Goal: Task Accomplishment & Management: Complete application form

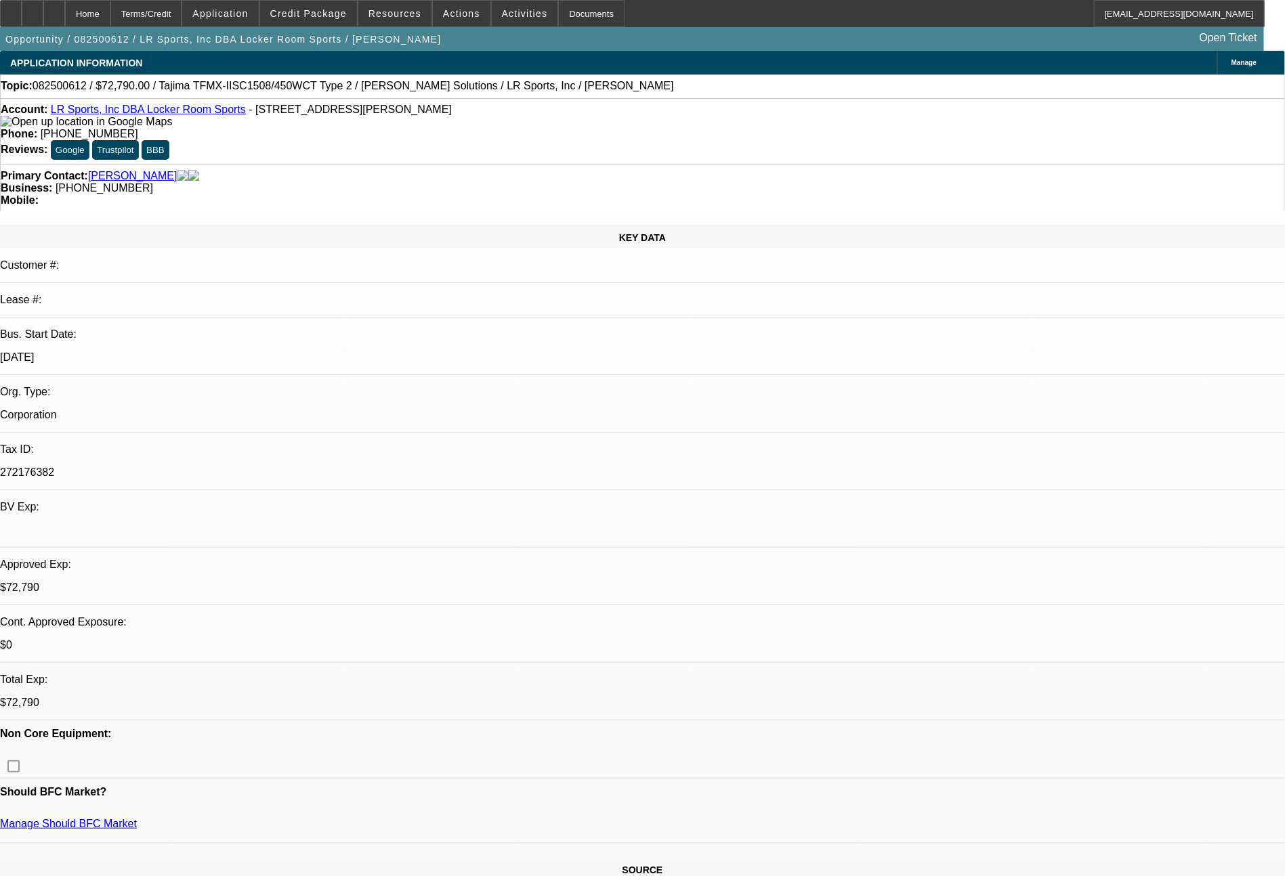
select select "0"
select select "2"
select select "0.1"
select select "4"
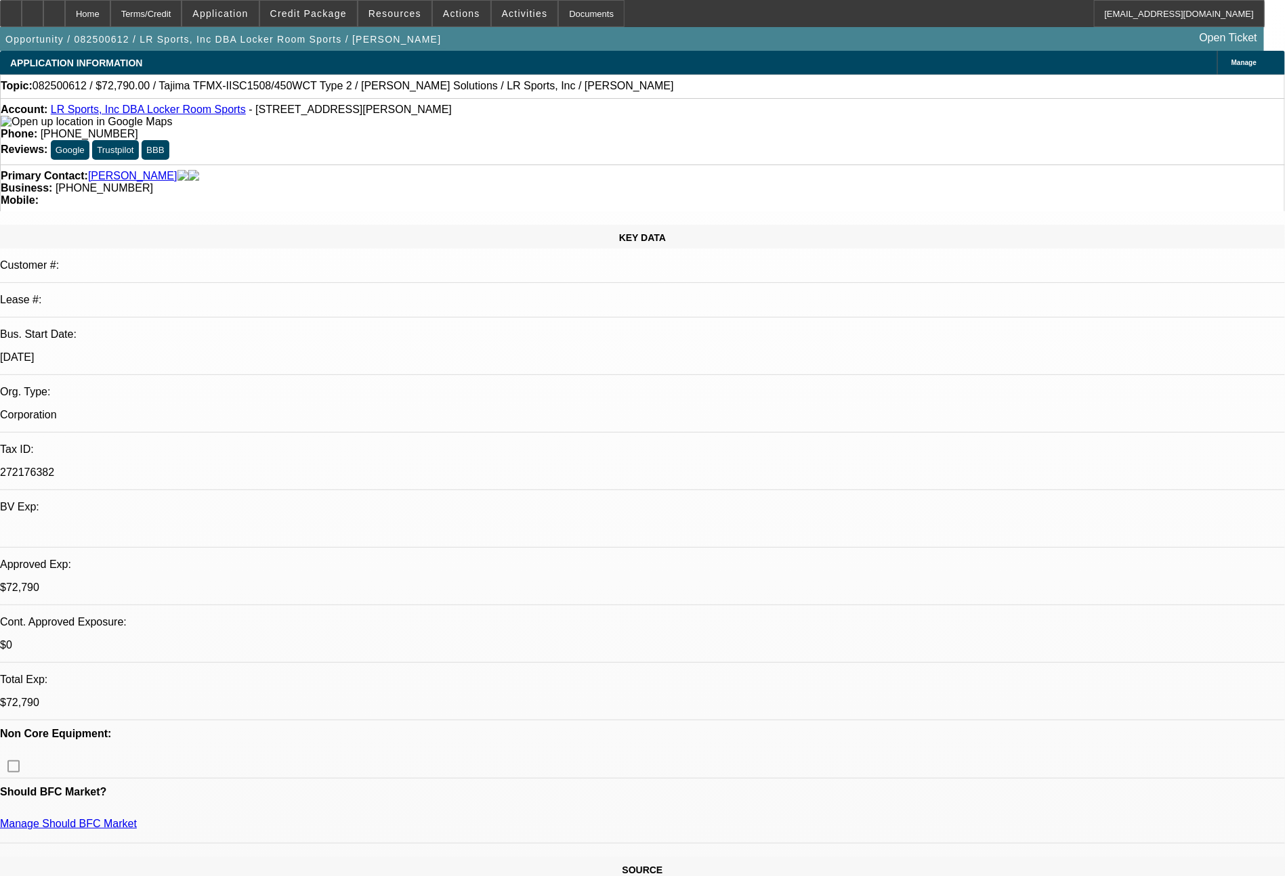
select select "0"
select select "2"
select select "0"
select select "6"
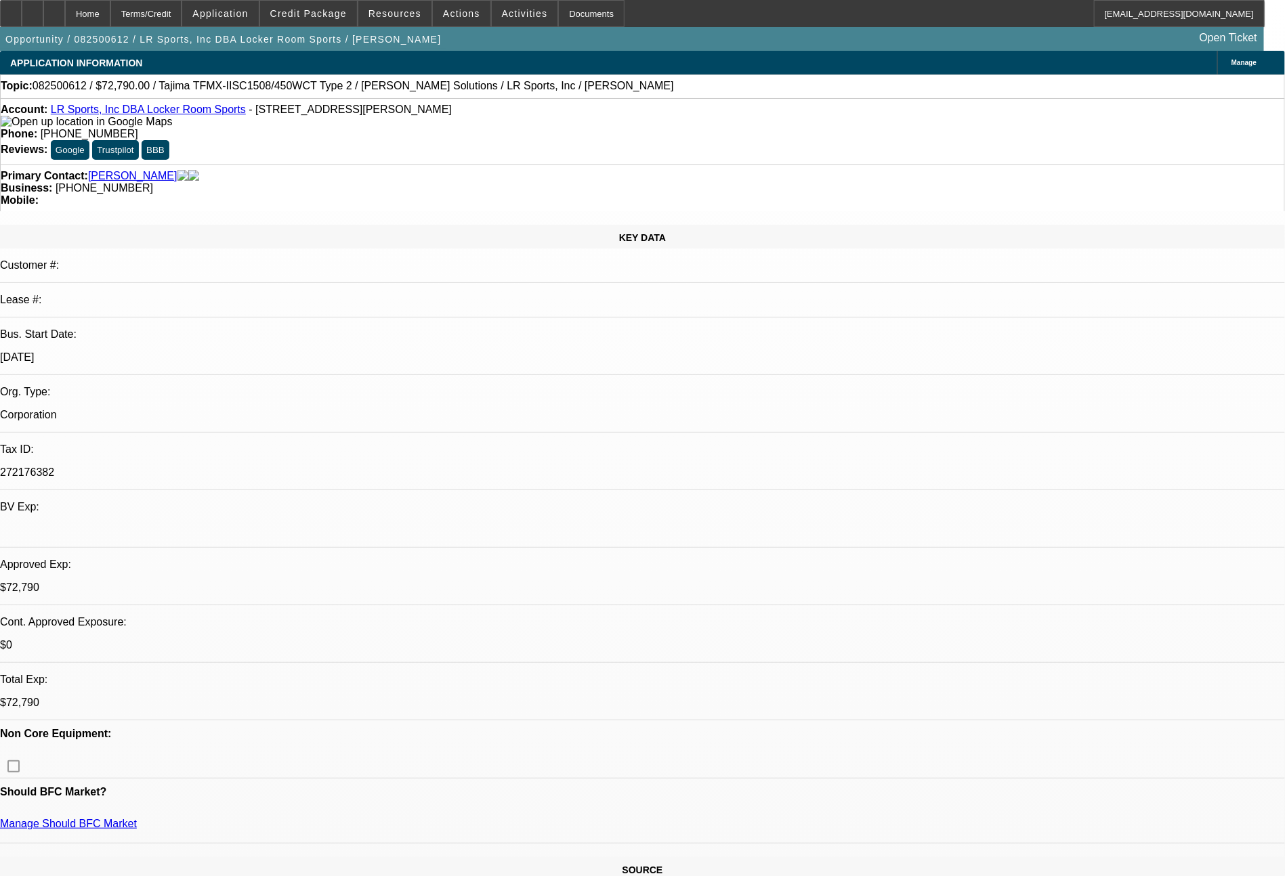
select select "0"
select select "2"
select select "0.1"
select select "4"
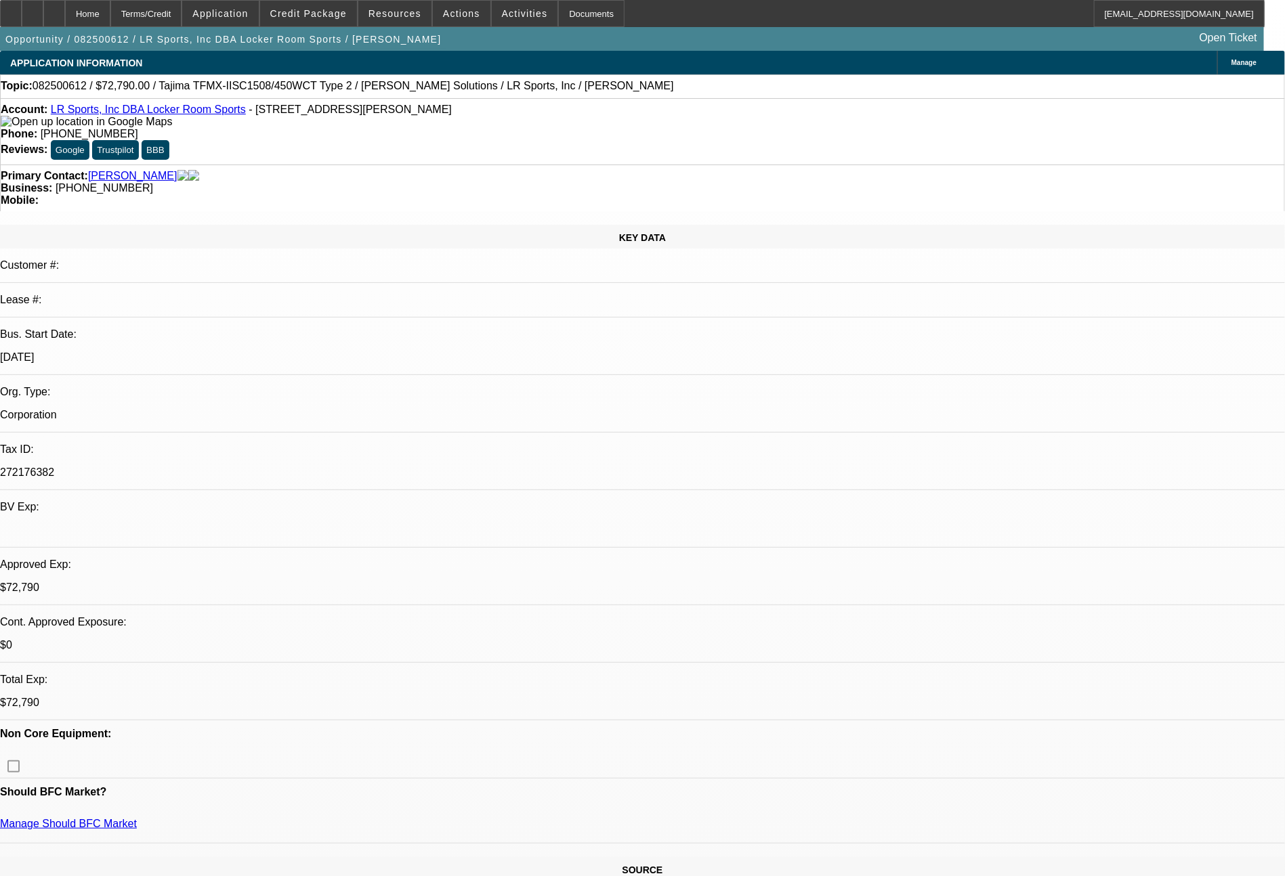
select select "0"
select select "2"
select select "0"
select select "6"
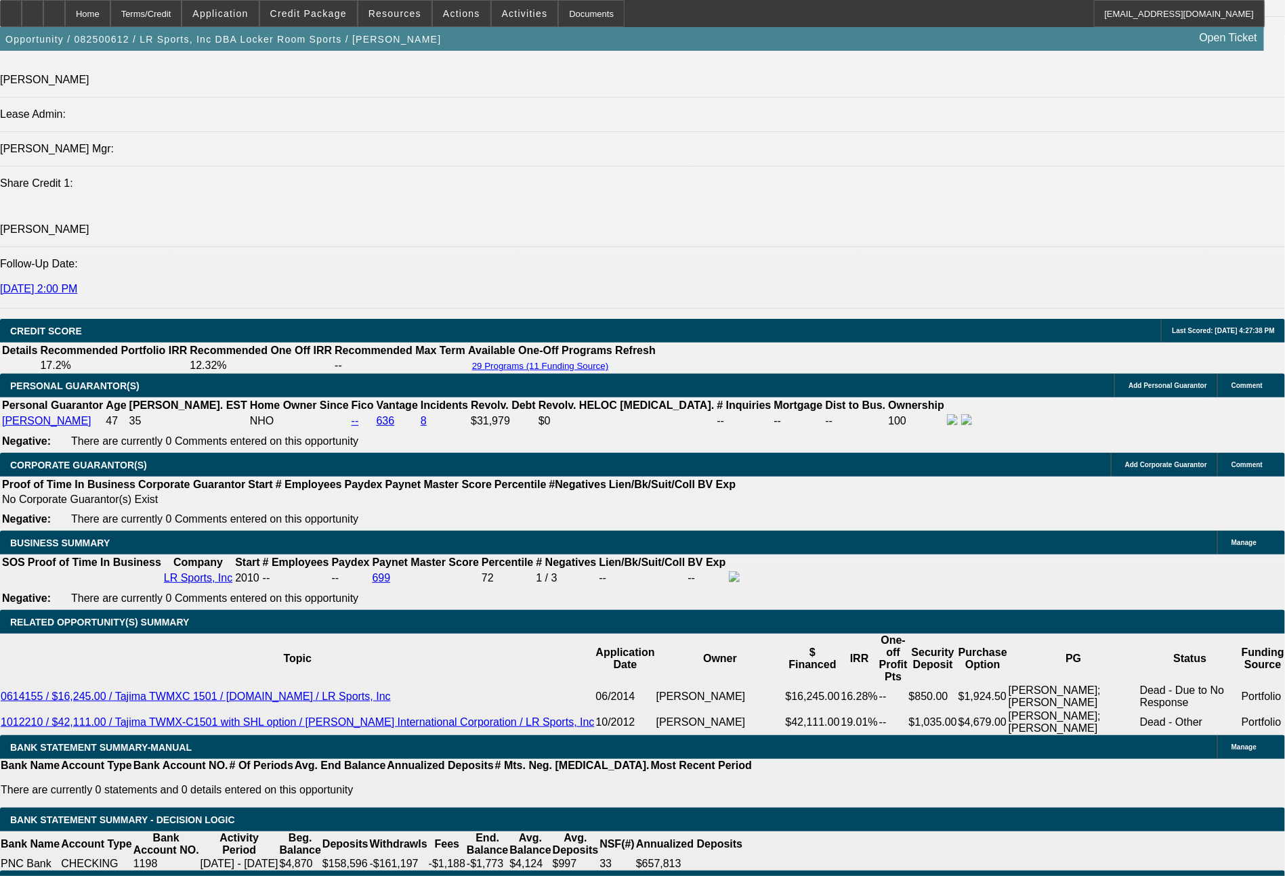
scroll to position [1693, 0]
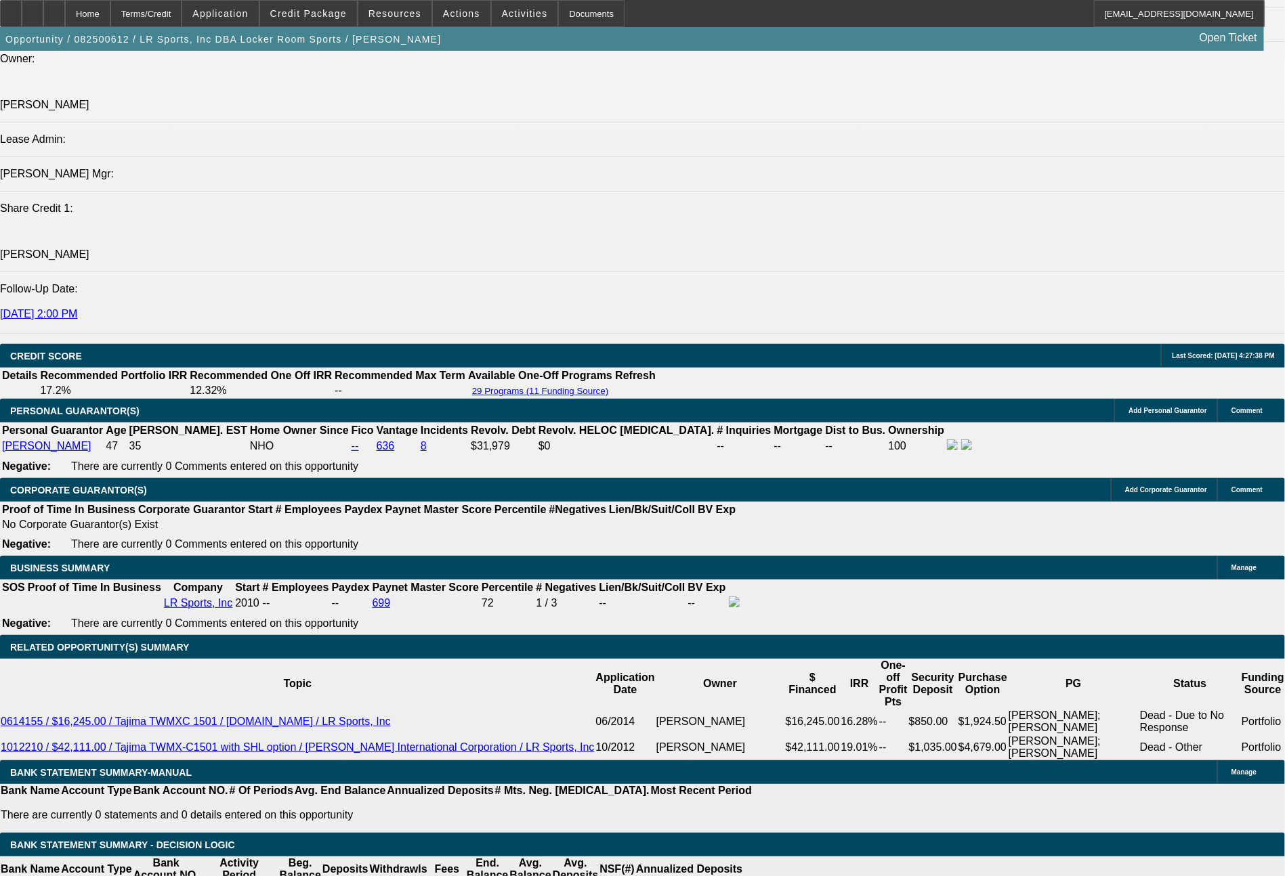
drag, startPoint x: 401, startPoint y: 419, endPoint x: 476, endPoint y: 442, distance: 78.4
drag, startPoint x: 415, startPoint y: 425, endPoint x: 498, endPoint y: 423, distance: 83.3
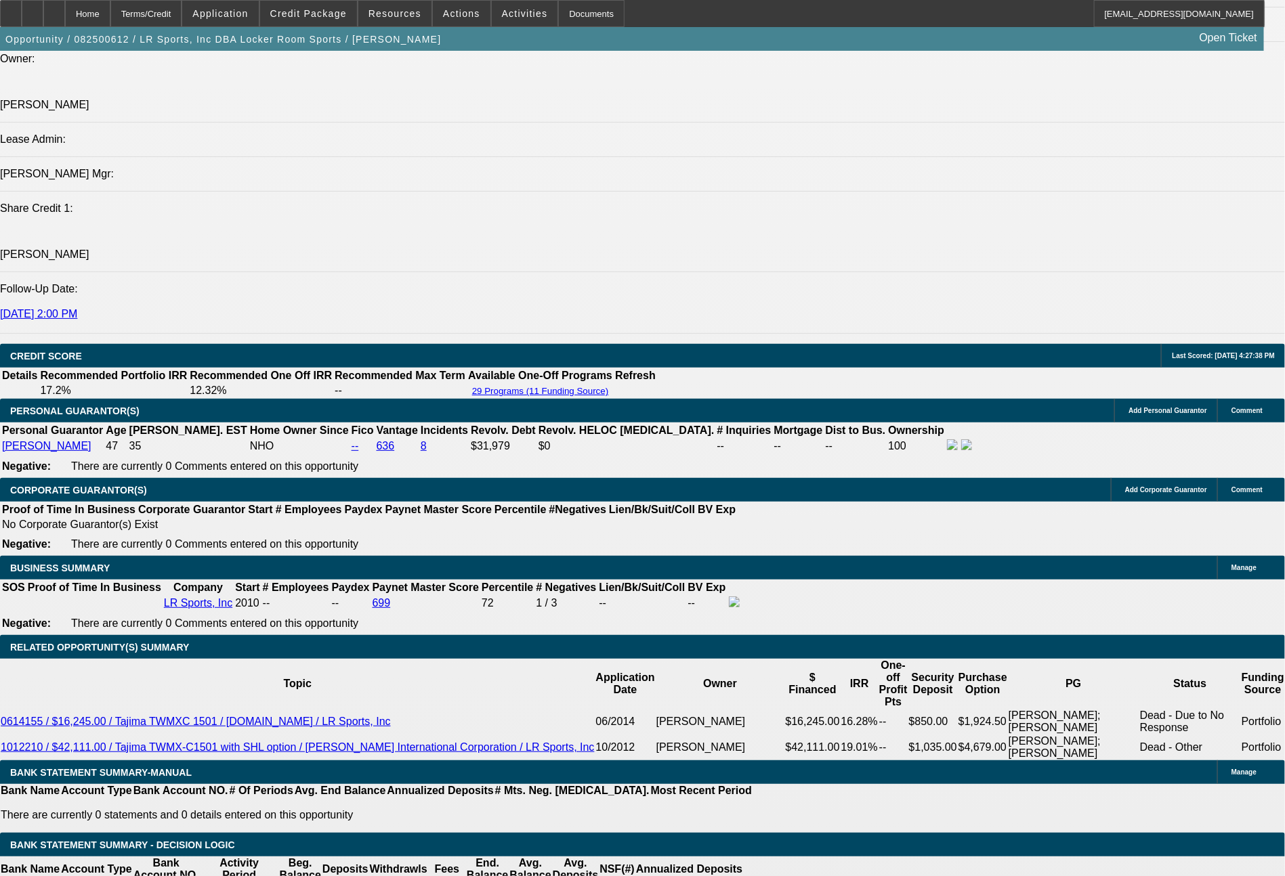
type input "$12,500.00"
drag, startPoint x: 433, startPoint y: 526, endPoint x: 470, endPoint y: 526, distance: 36.6
type input "UNKNOWN"
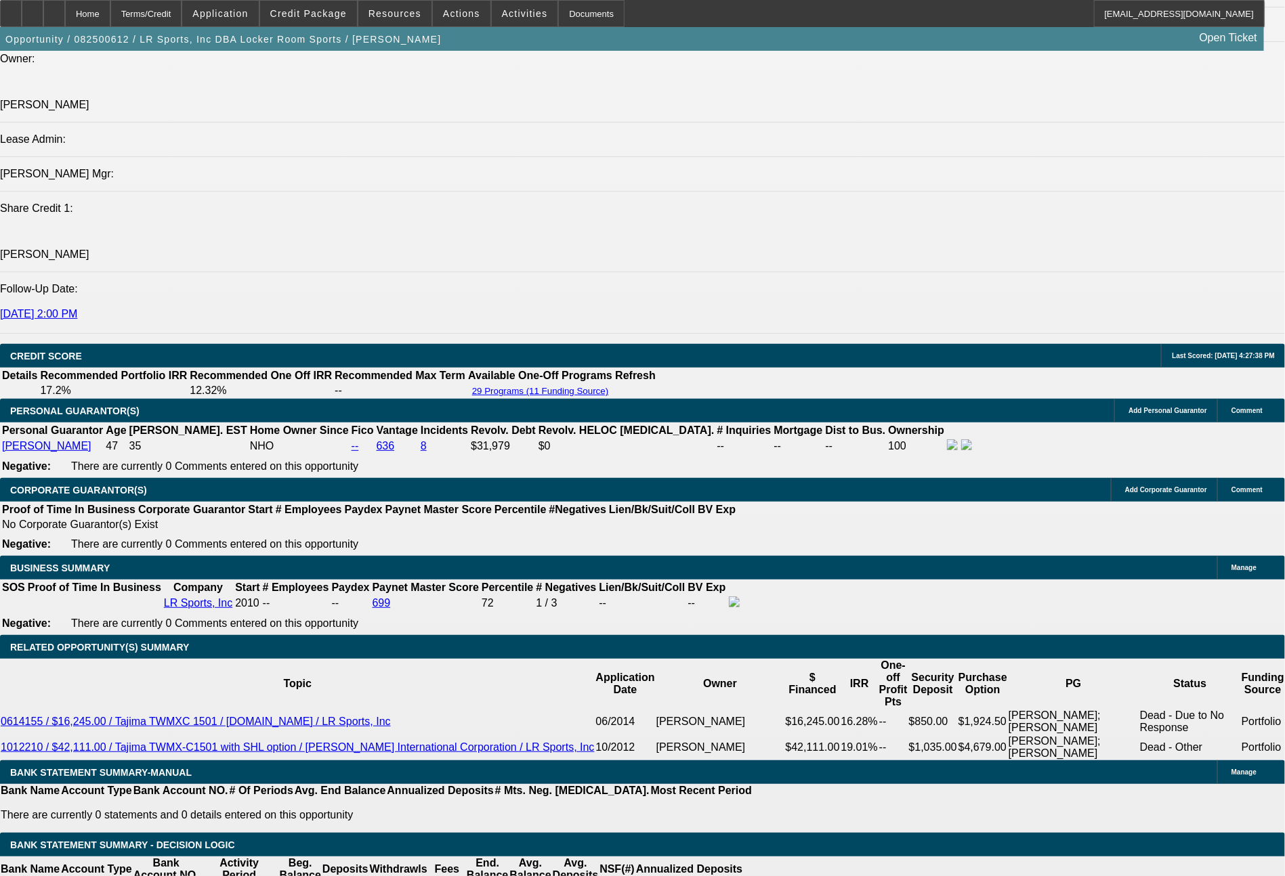
type input "60"
type input "$25,259.84"
type input "$12,629.92"
type input "$3,383.40"
type input "$1,691.70"
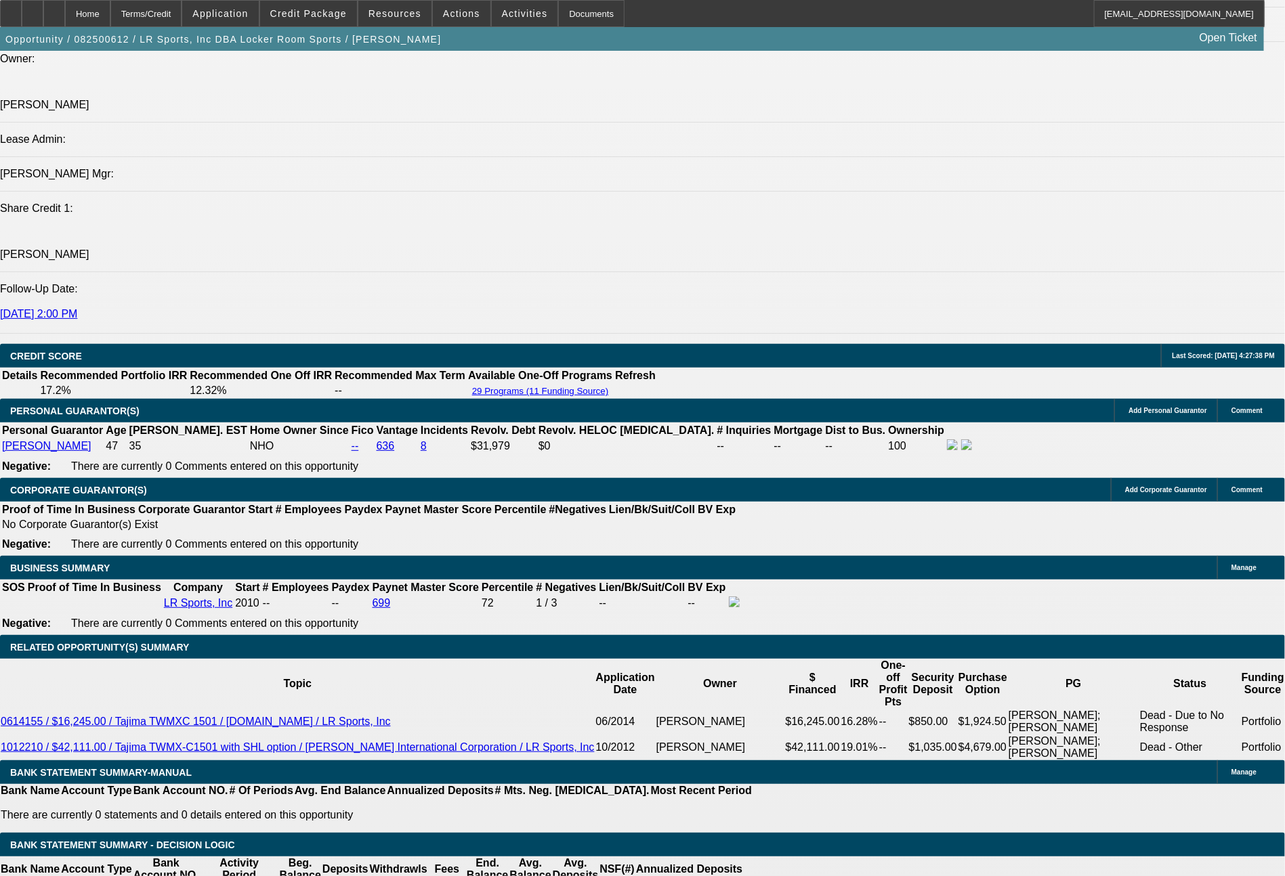
type input "60"
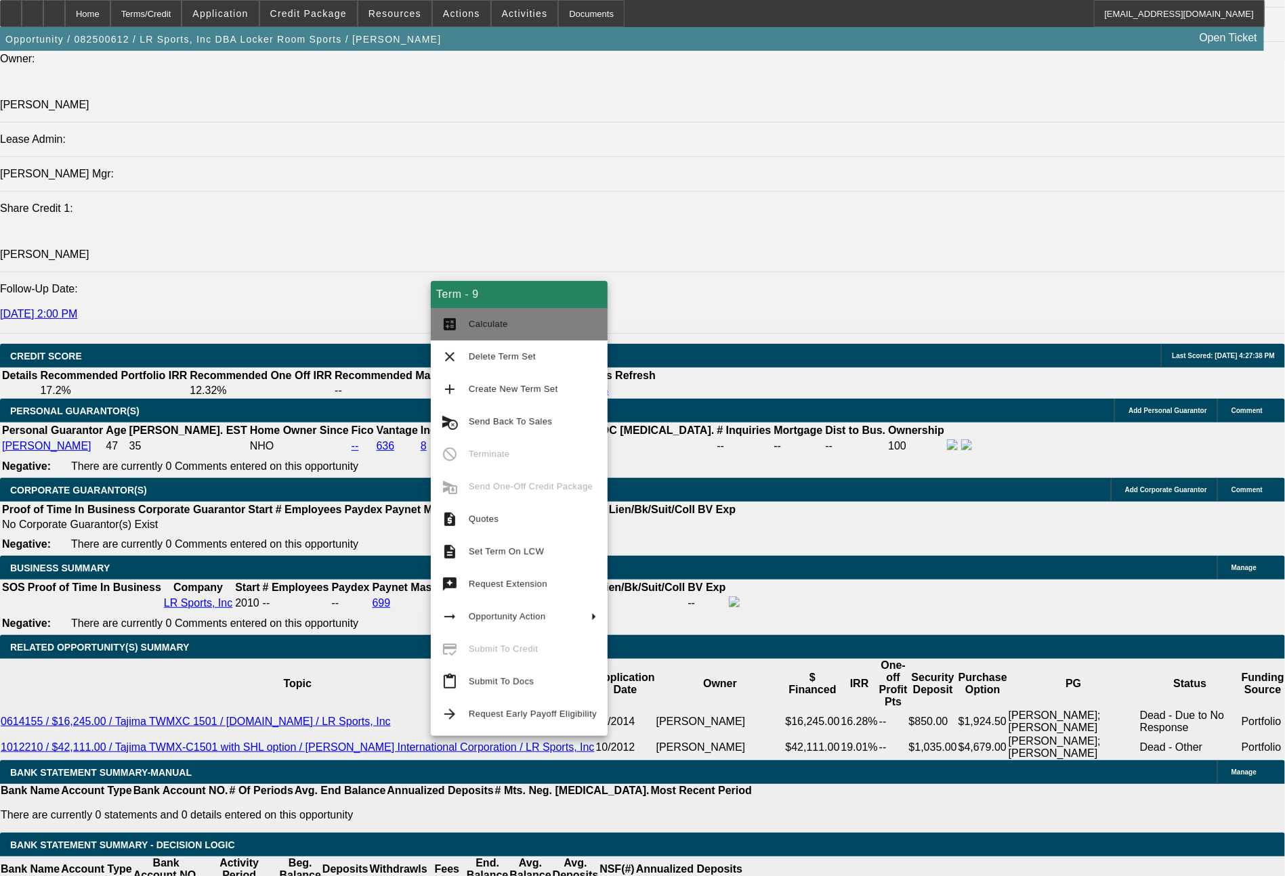
click at [501, 338] on button "calculate Calculate" at bounding box center [519, 324] width 177 height 33
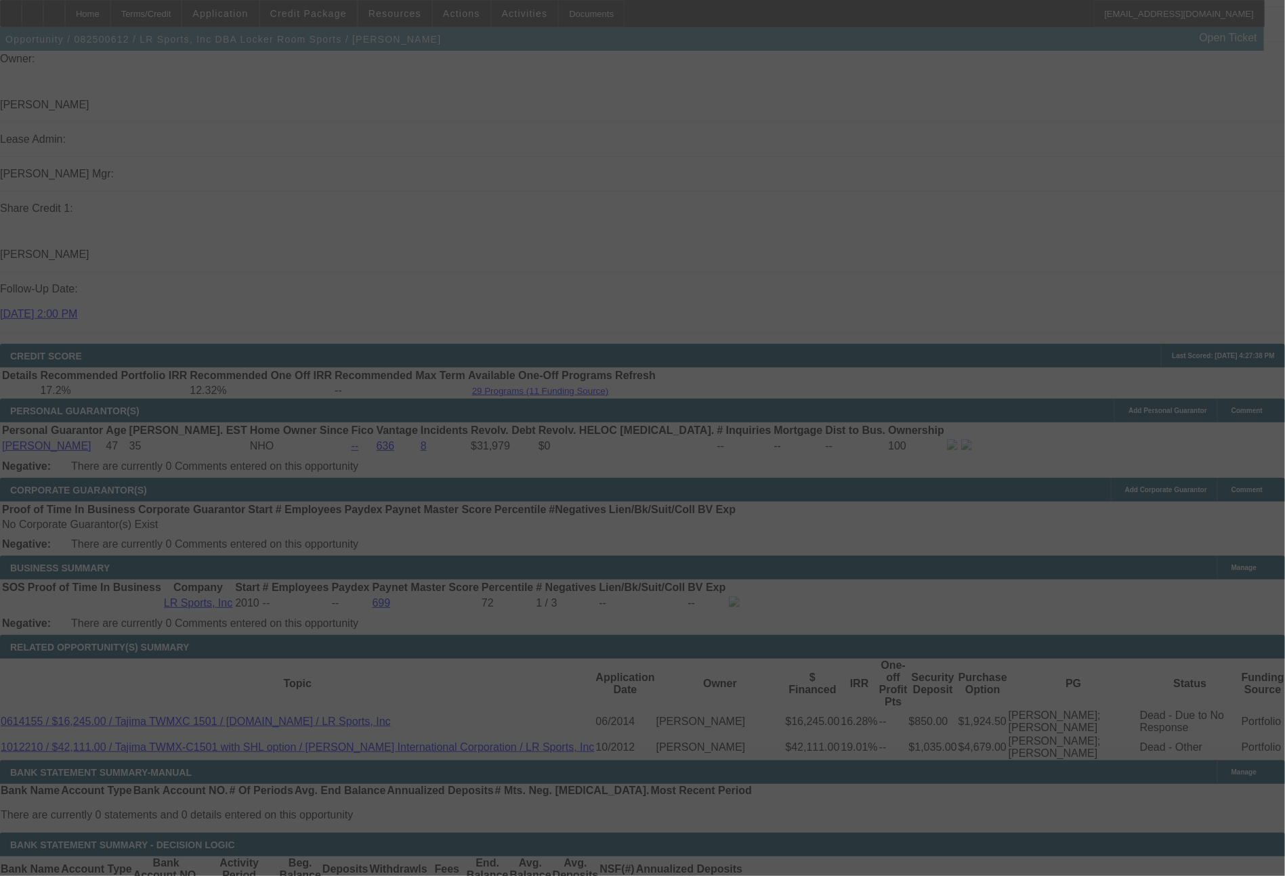
select select "0"
select select "2"
select select "0"
select select "6"
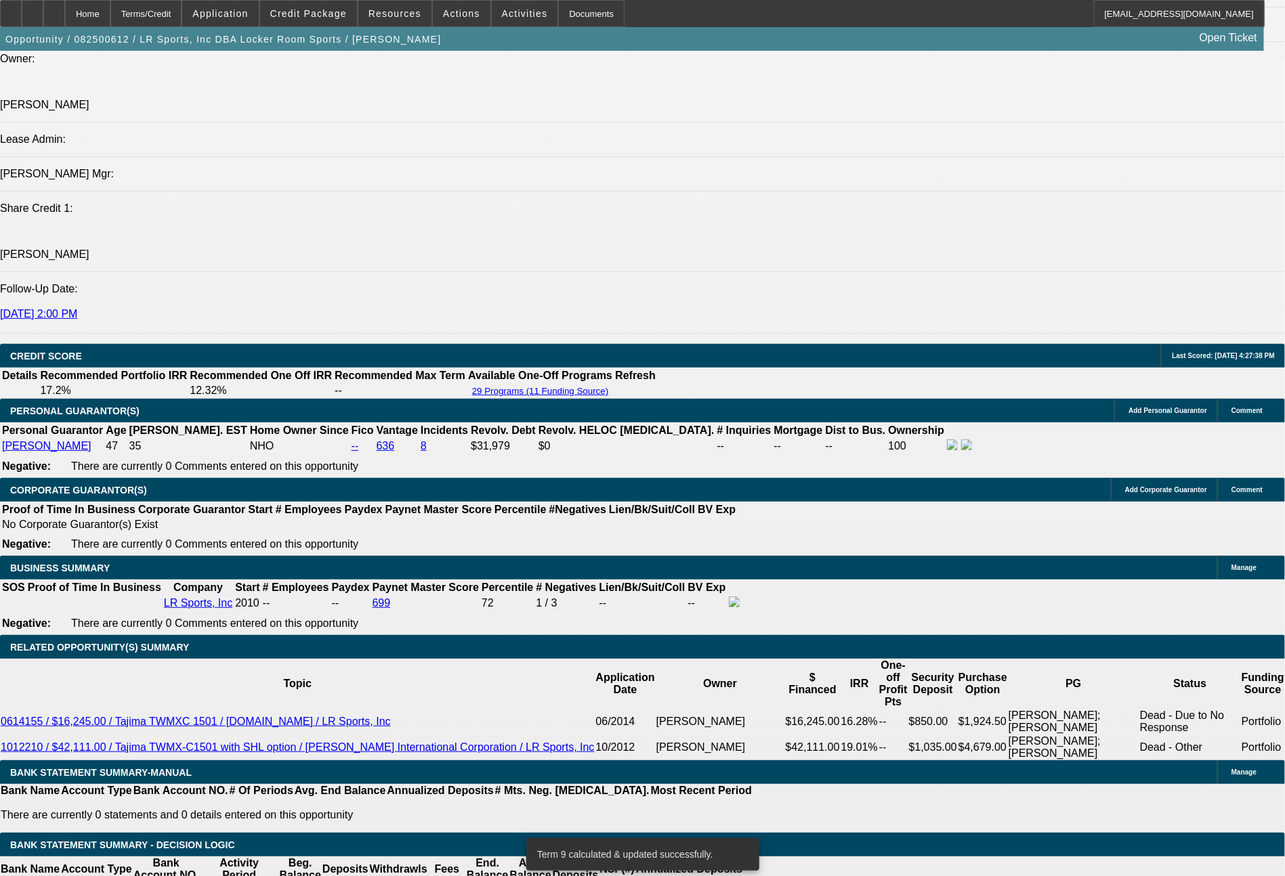
select select "0"
select select "2"
select select "0.1"
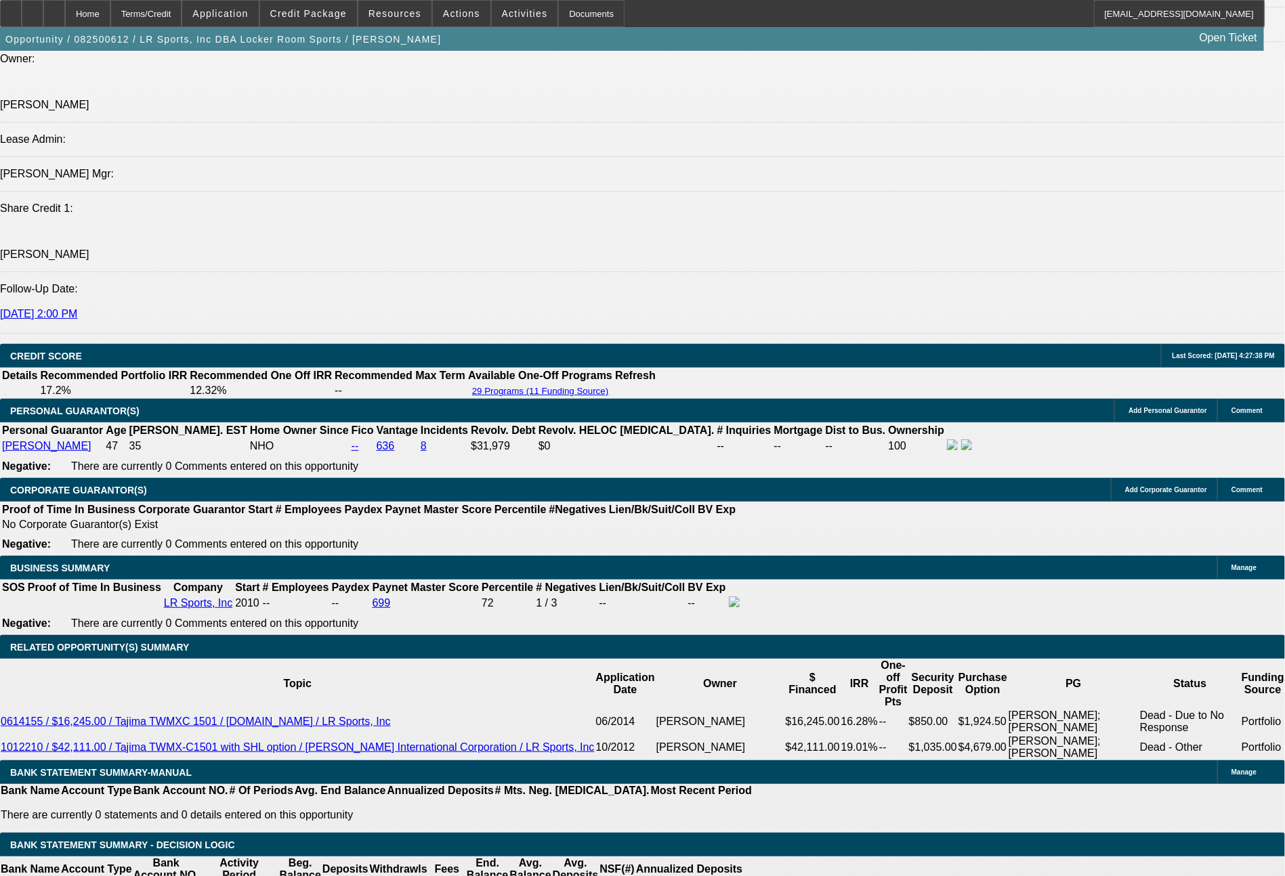
select select "4"
select select "0"
select select "2"
select select "0"
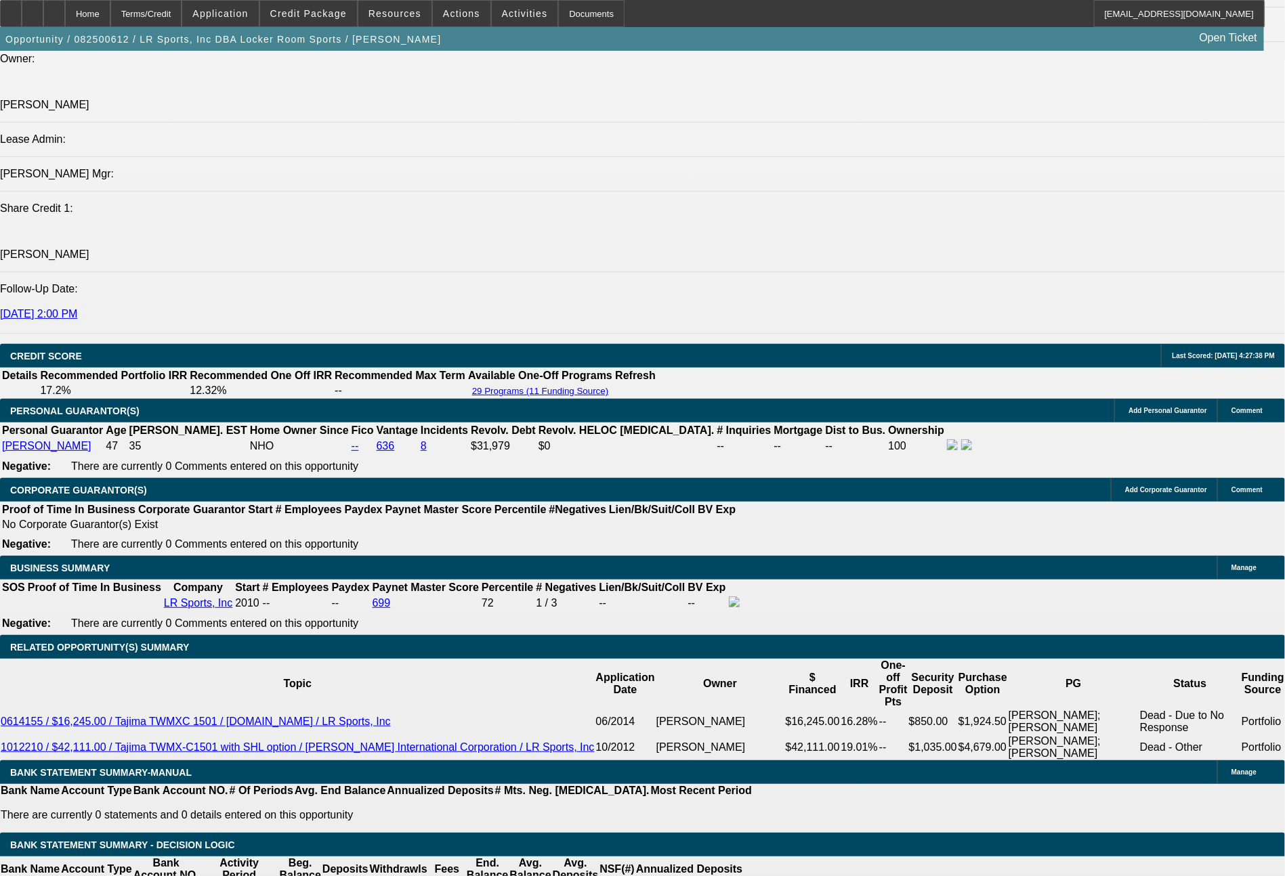
select select "6"
select select "0"
select select "2"
select select "0.1"
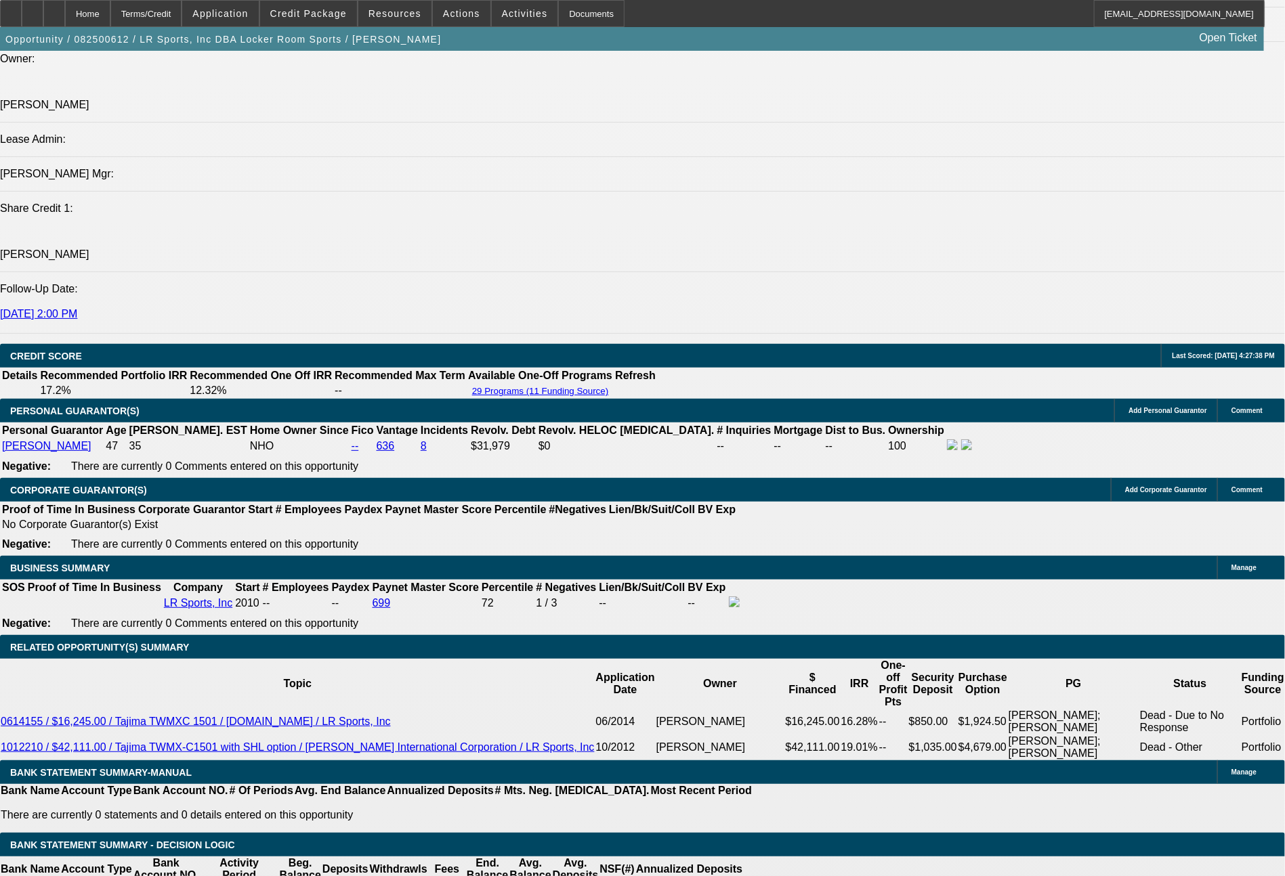
select select "4"
select select "0"
select select "2"
select select "0"
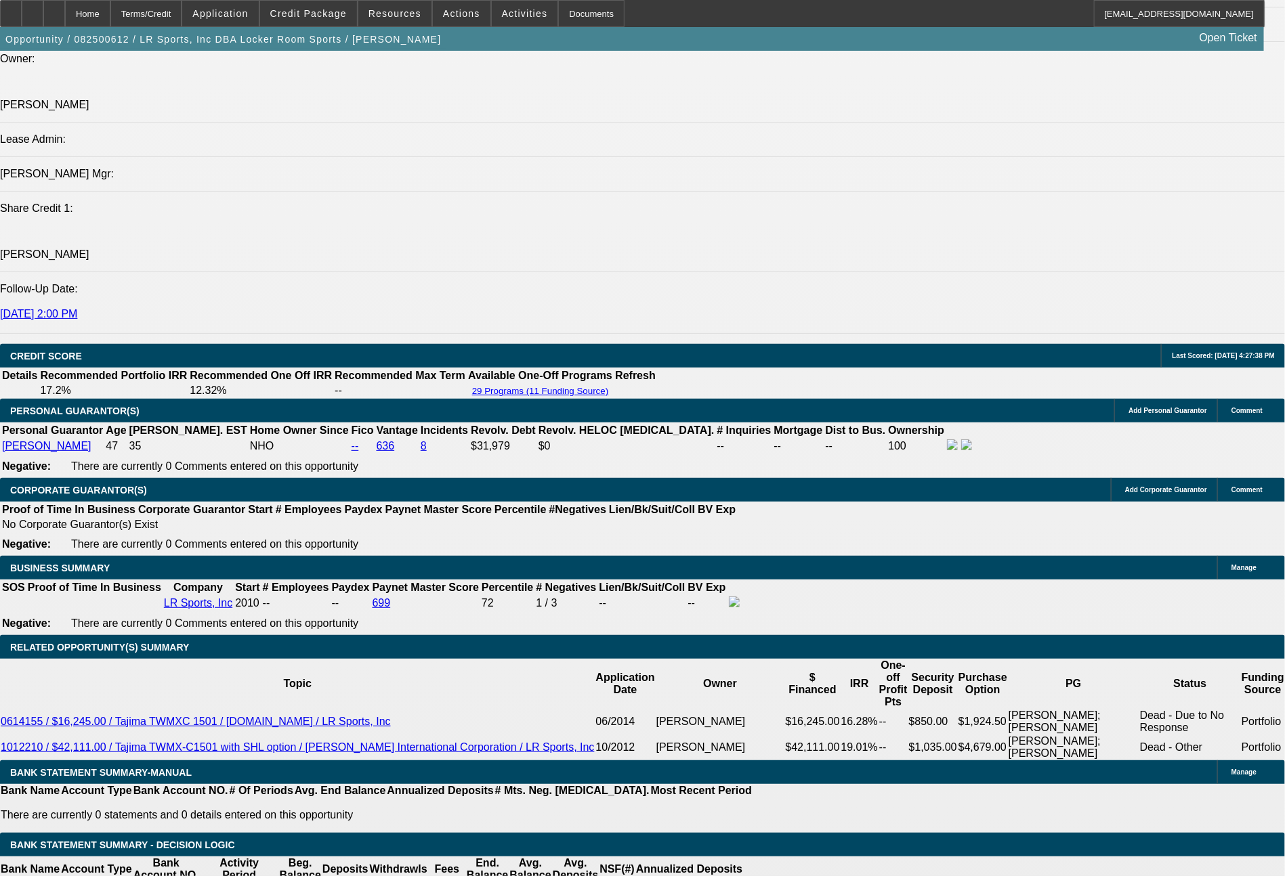
select select "6"
select select "0"
select select "2"
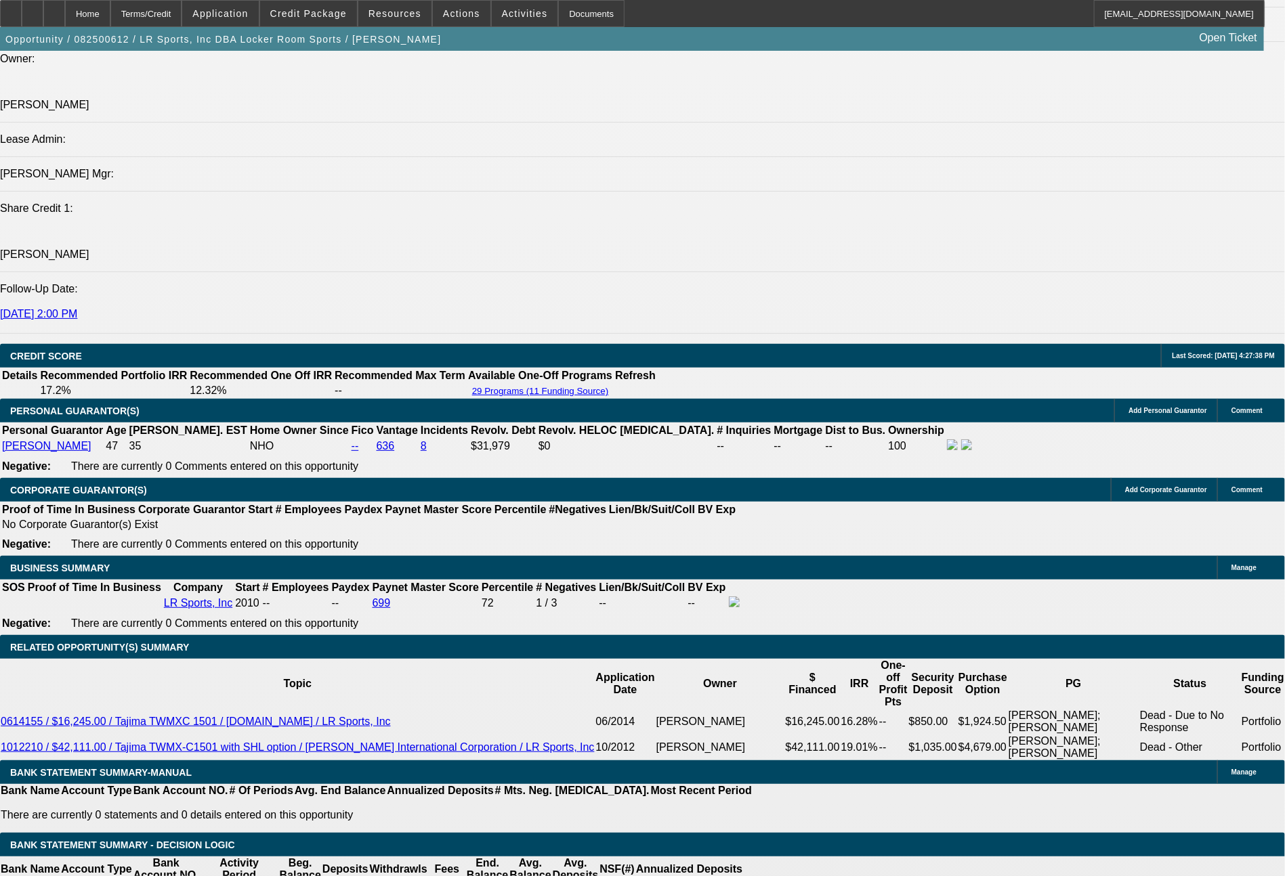
select select "0.1"
select select "4"
select select "0"
select select "2"
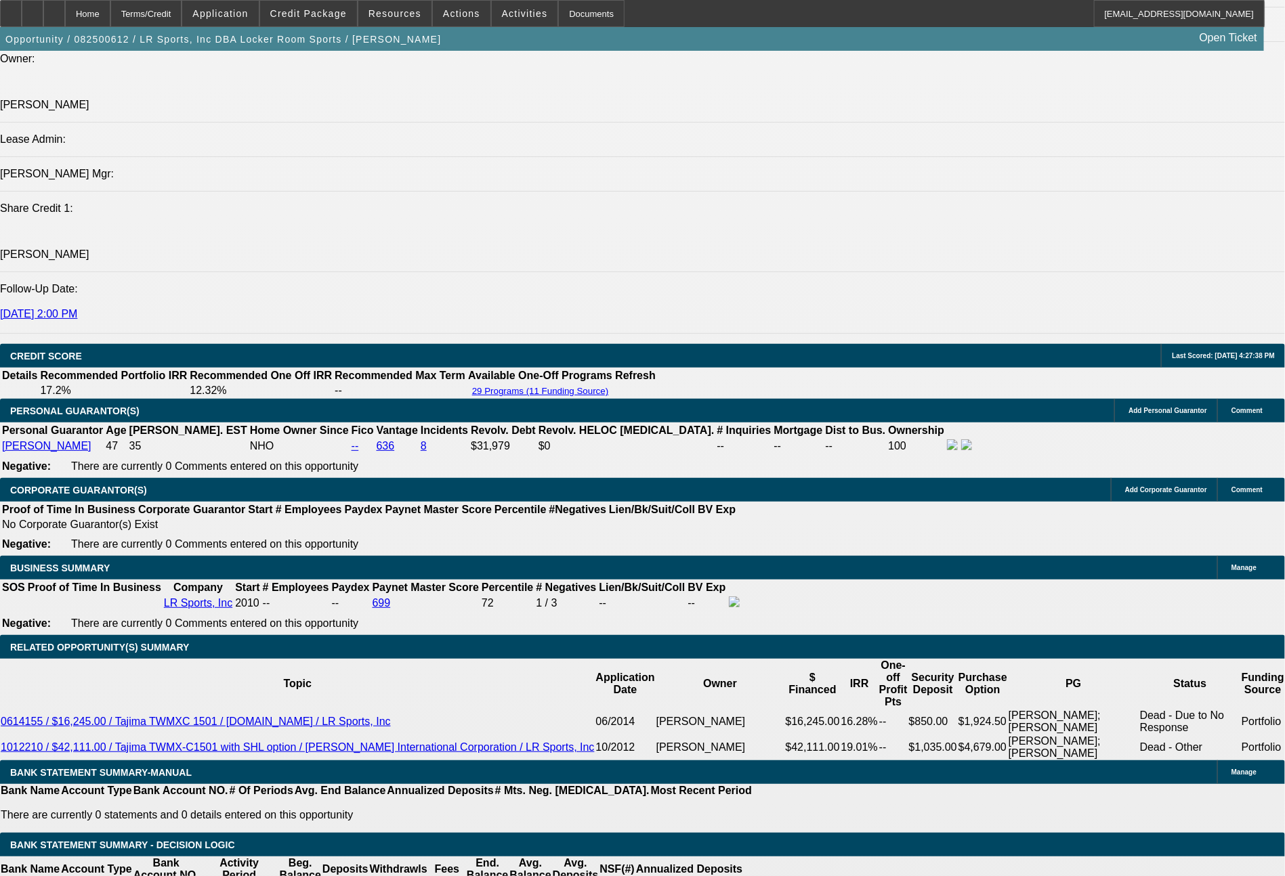
select select "0"
select select "6"
select select "0"
select select "2"
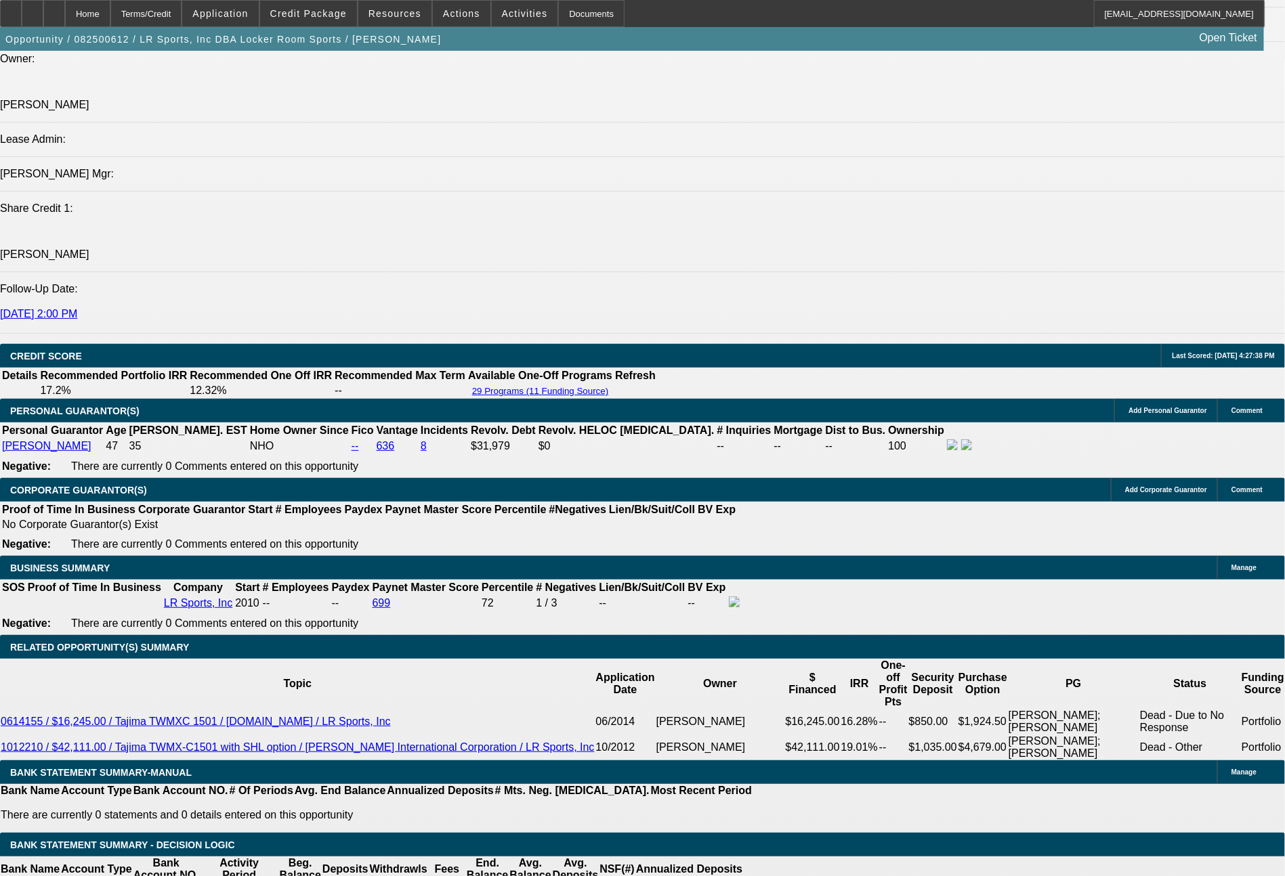
select select "0.1"
select select "4"
select select "0"
select select "2"
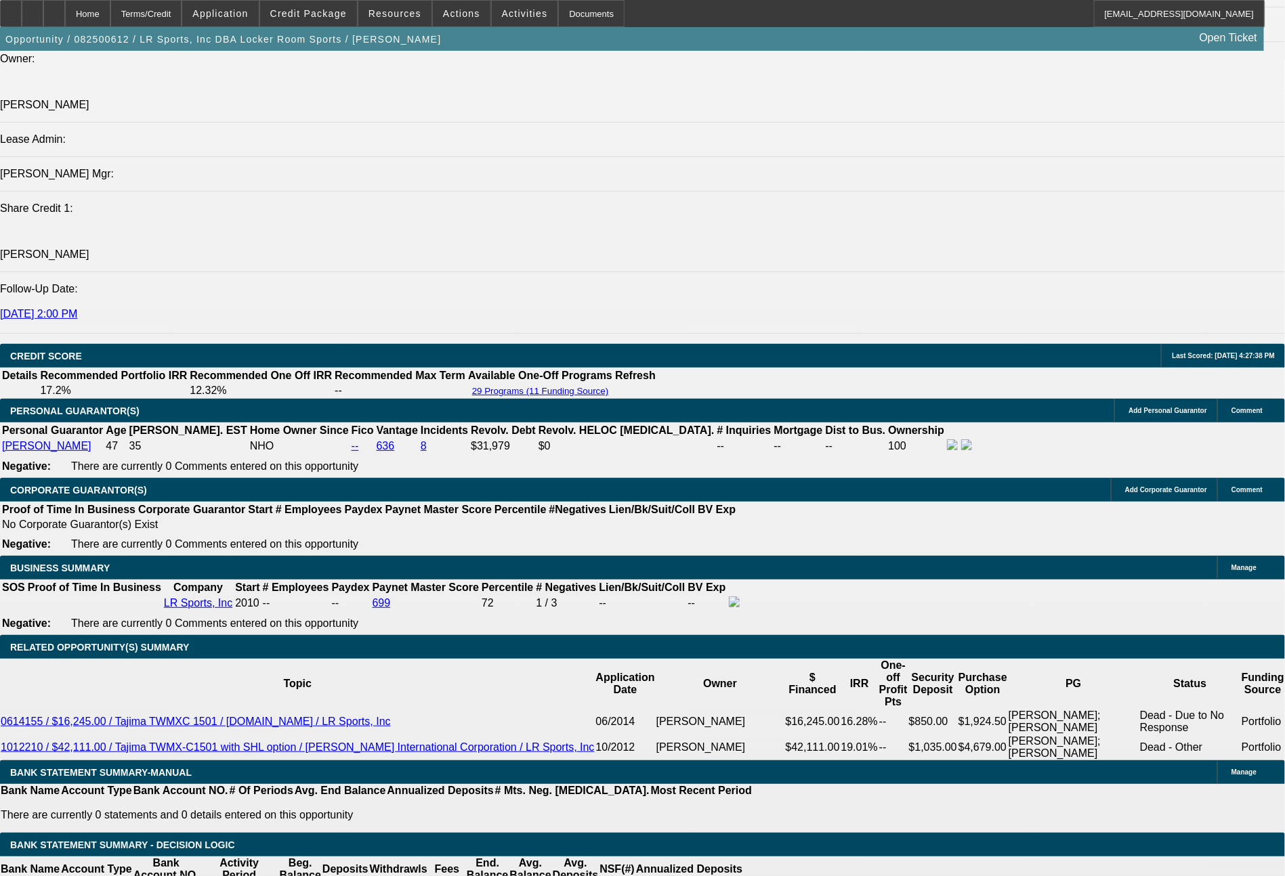
select select "0"
select select "6"
drag, startPoint x: 364, startPoint y: 526, endPoint x: 466, endPoint y: 536, distance: 102.1
type input "16"
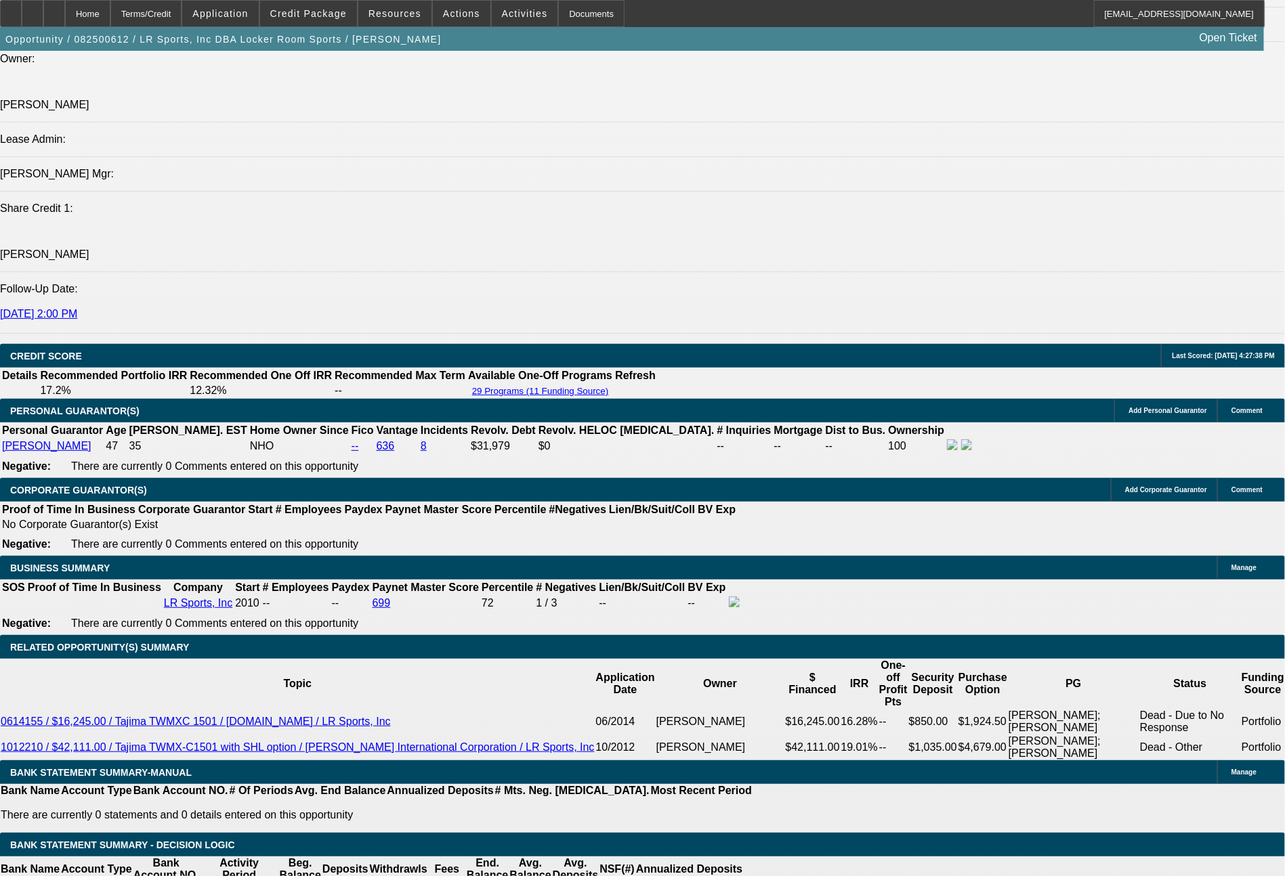
type input "$2.00"
type input "UNKNOWN"
type input "1691.7"
type input "13.9"
type input "$3,383.40"
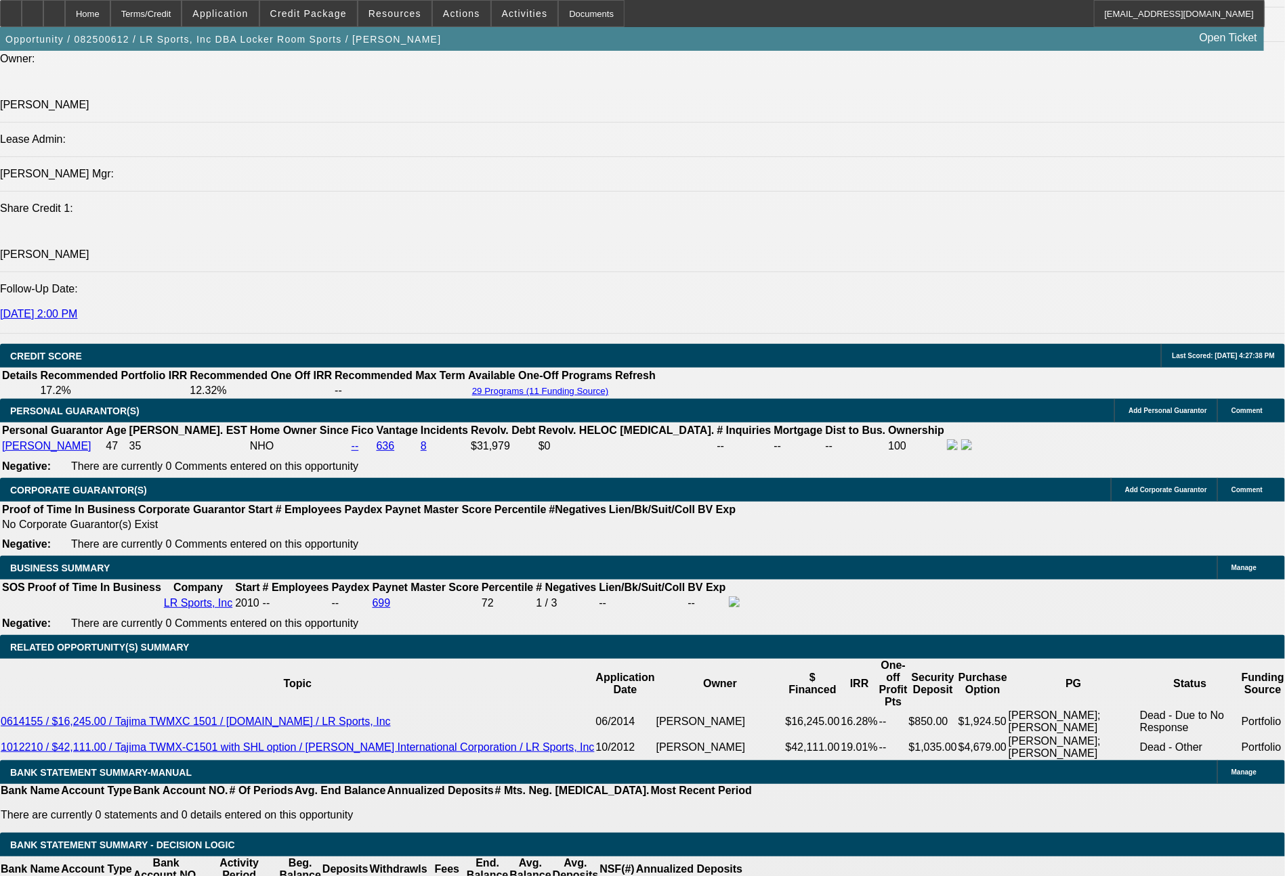
type input "1691.74"
type input "$3,383.48"
type input "$1,691.74"
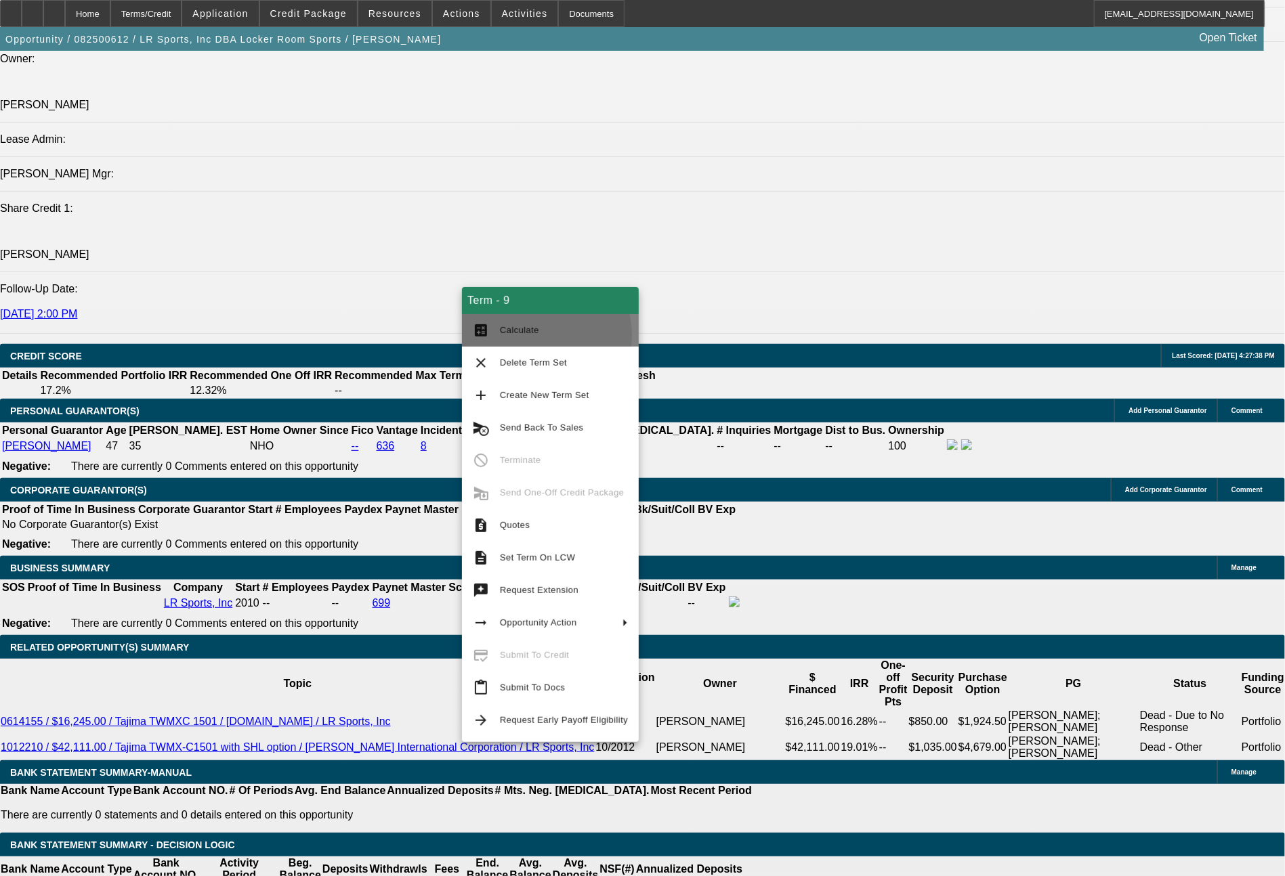
click at [531, 336] on span "Calculate" at bounding box center [564, 330] width 128 height 16
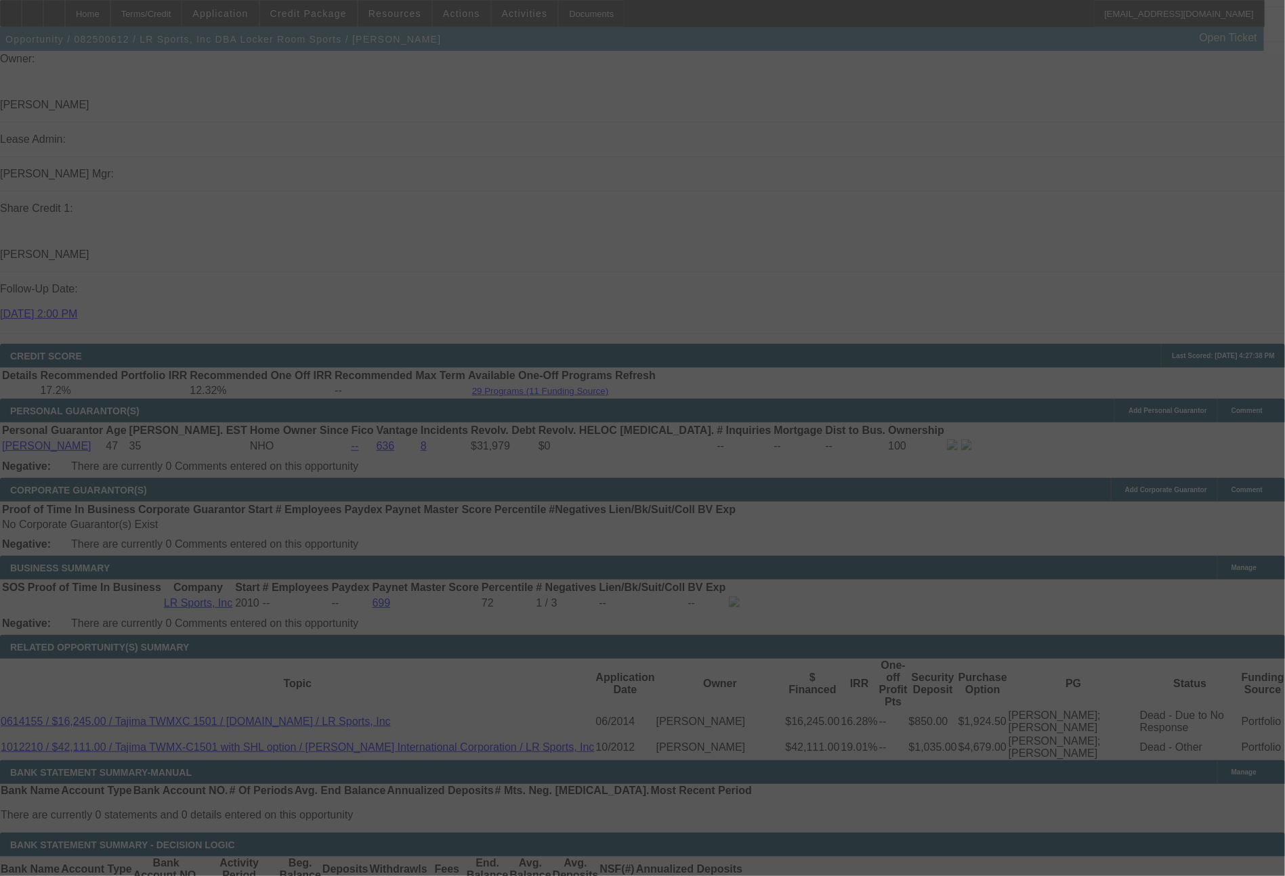
select select "0"
select select "2"
select select "0"
select select "6"
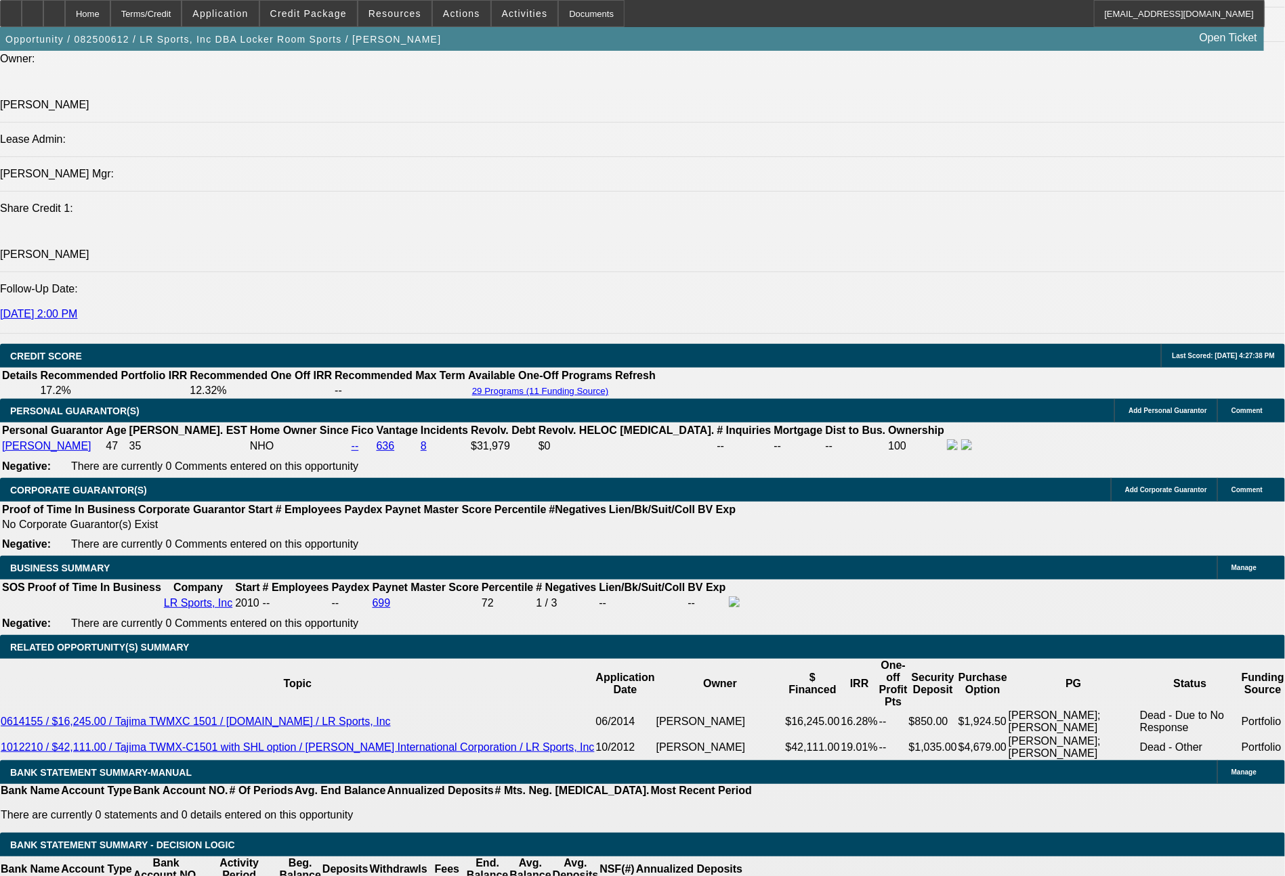
drag, startPoint x: 360, startPoint y: 521, endPoint x: 441, endPoint y: 520, distance: 81.3
type input "16"
type input "$32.00"
type input "UNKNOWN"
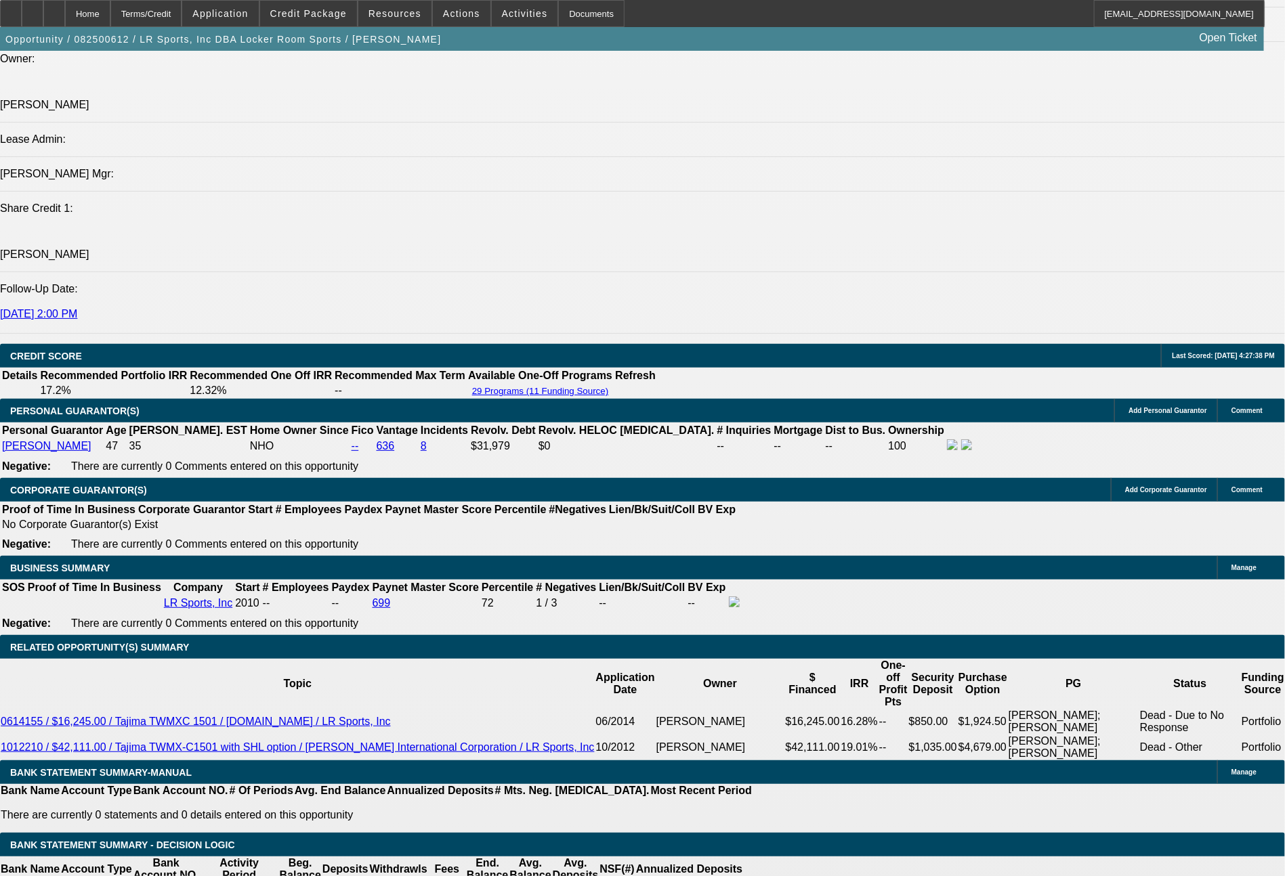
type input "1691"
type input "$3,382.00"
type input "13.9"
type input "1691.9"
type input "$3,383.80"
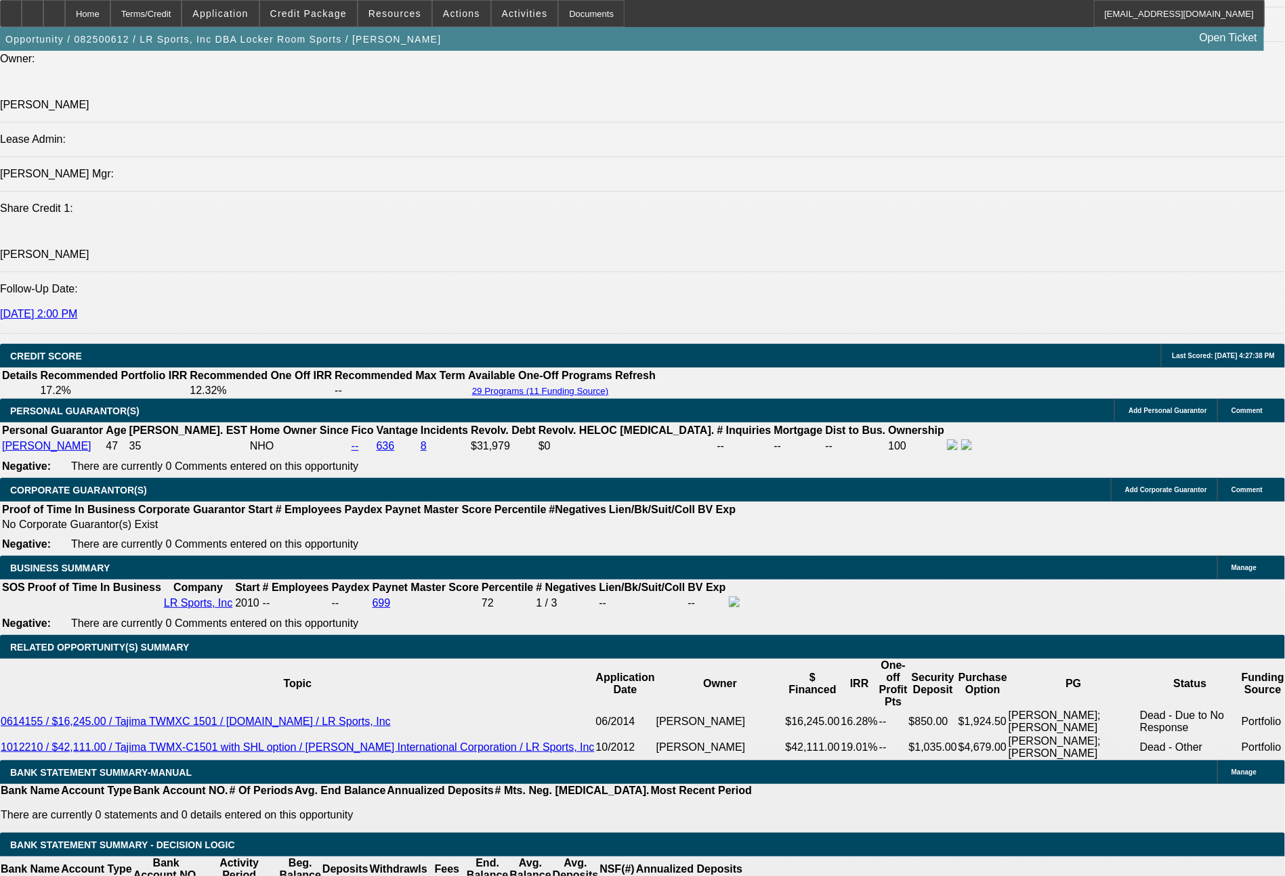
type input "13.9"
type input "1691.94"
type input "$3,383.88"
type input "14"
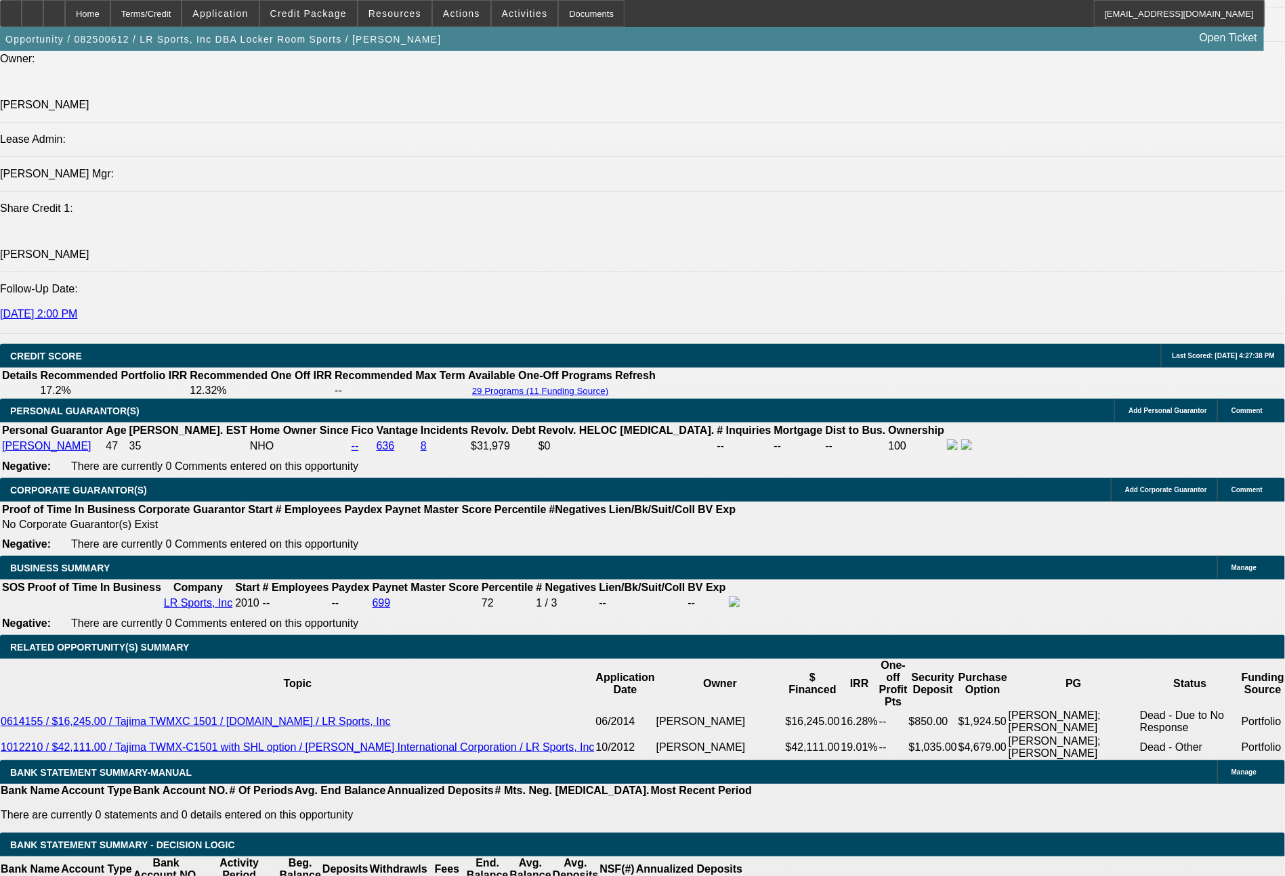
type input "$1,691.94"
drag, startPoint x: 429, startPoint y: 525, endPoint x: 464, endPoint y: 531, distance: 35.1
type input "7"
type input "$21,775.64"
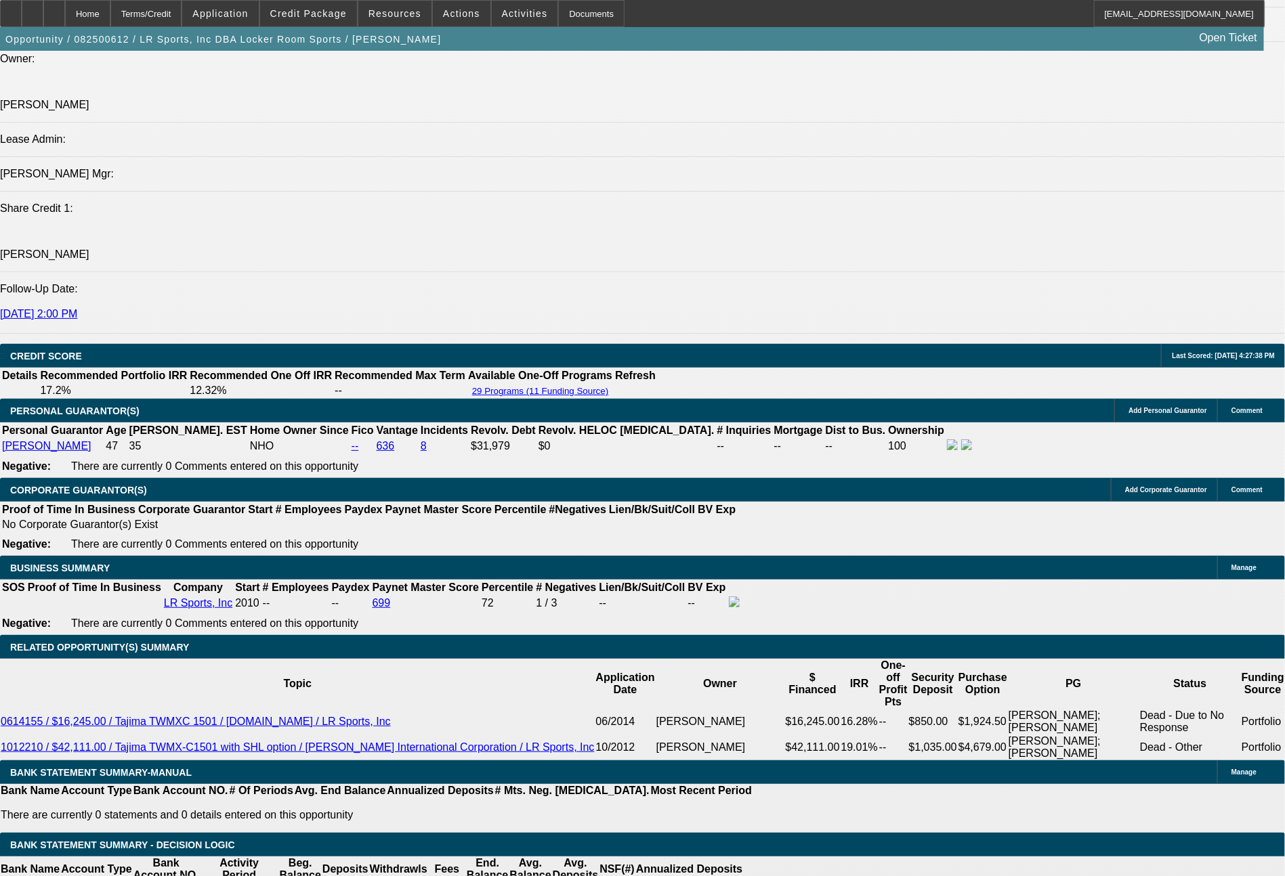
type input "$10,887.82"
type input "72"
type input "$2,996.16"
type input "$1,498.08"
type input "72"
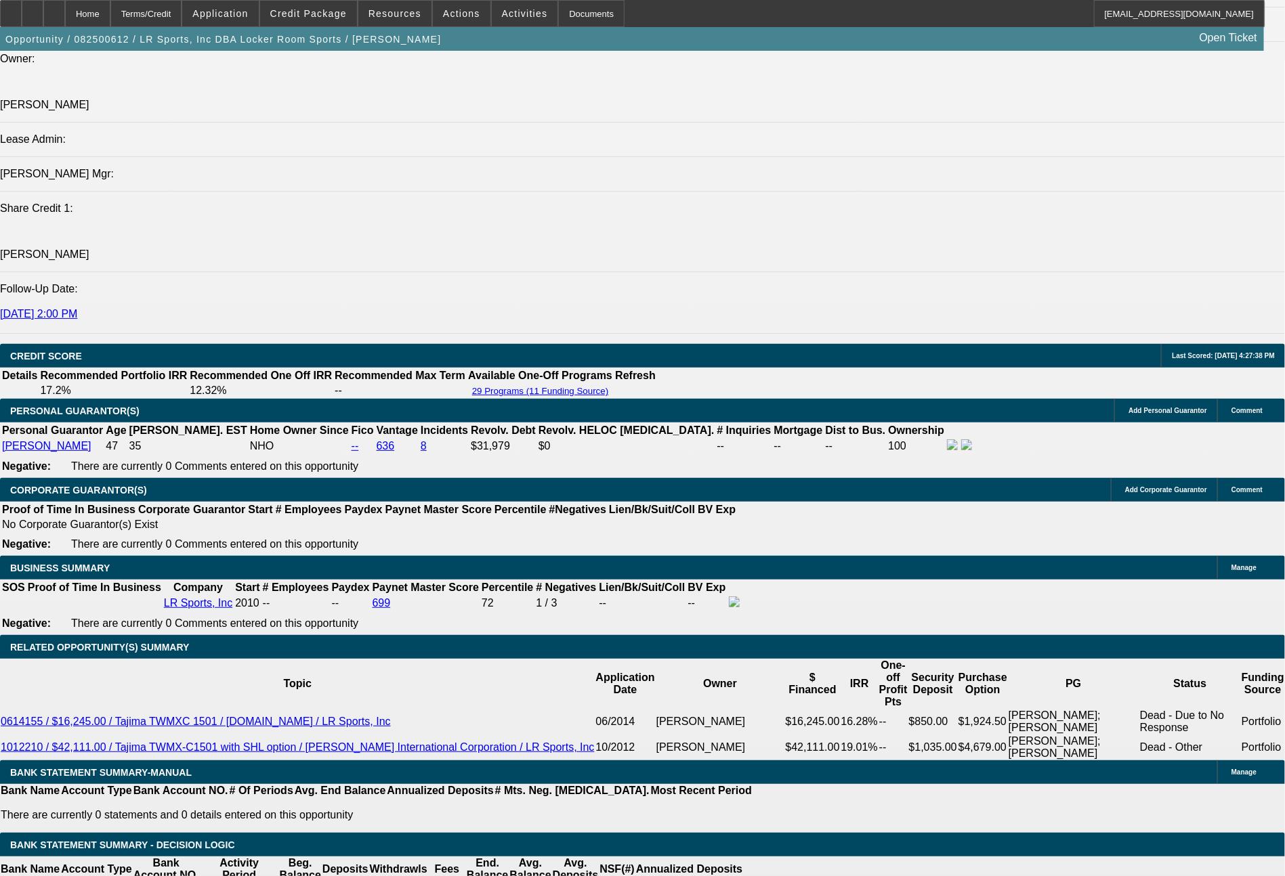
drag, startPoint x: 376, startPoint y: 527, endPoint x: 441, endPoint y: 525, distance: 65.1
type input "1"
type input "$2.00"
type input "1497"
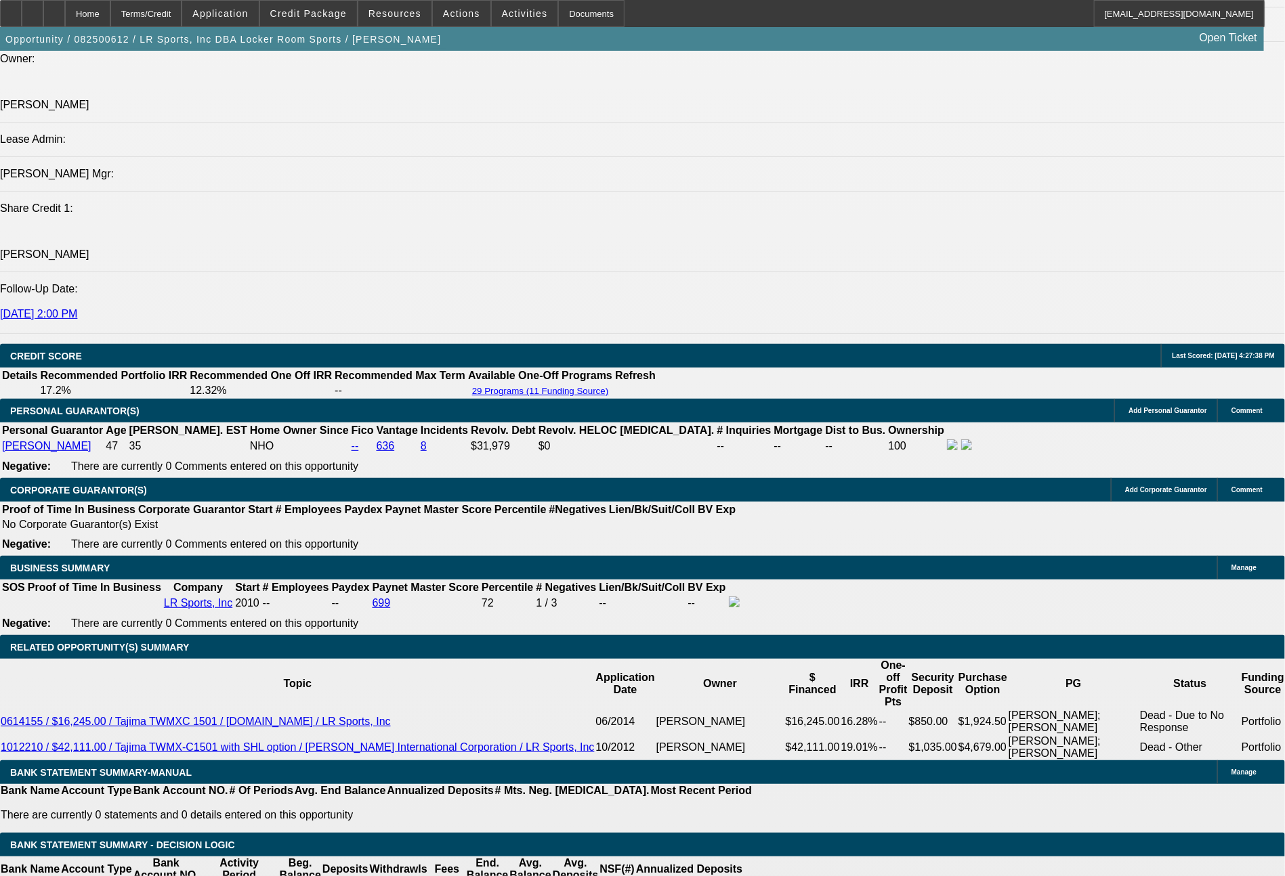
type input "$2,994.00"
type input "13.9"
type input "1497.7"
type input "$2,995.40"
type input "1497."
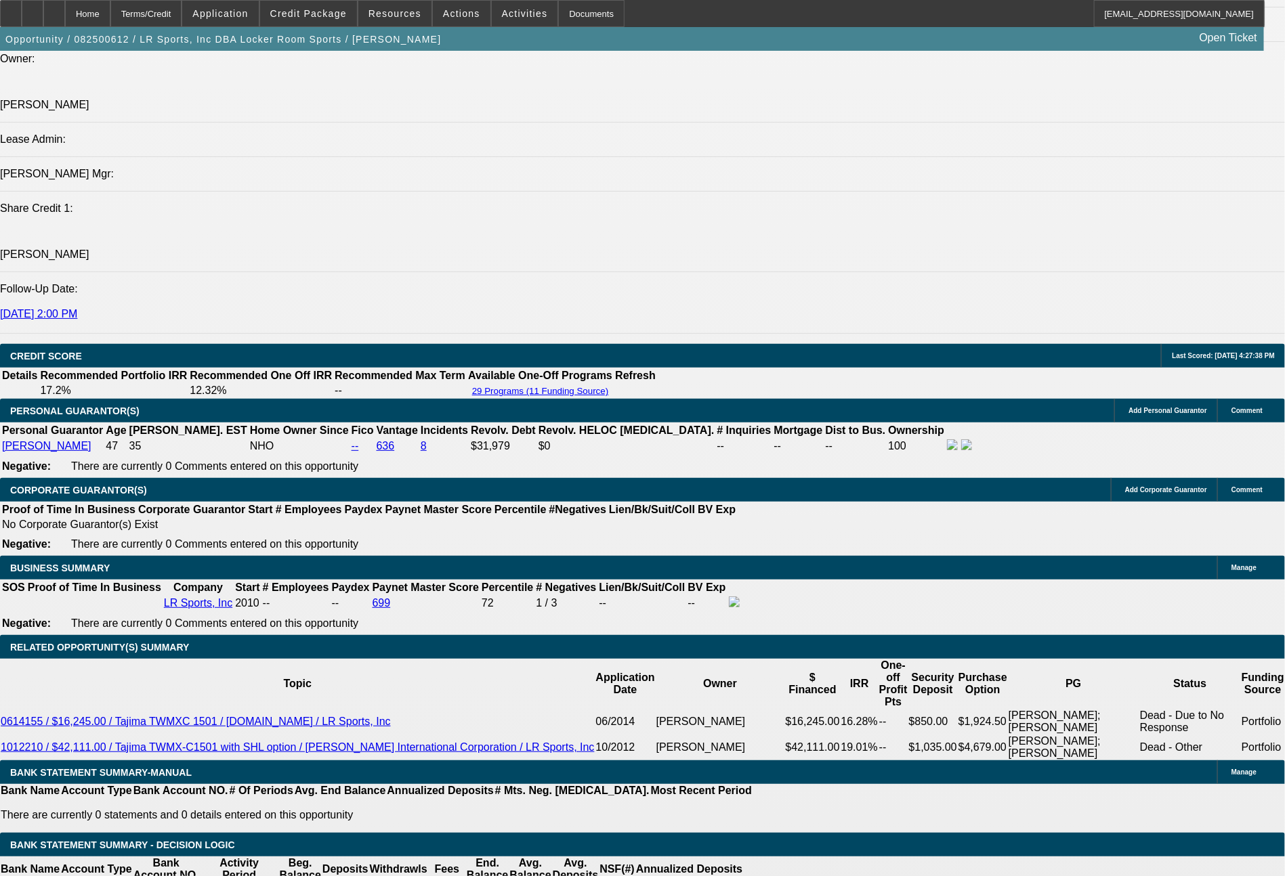
type input "$2,994.00"
type input "1497.81"
type input "$2,995.62"
type input "$1,497.81"
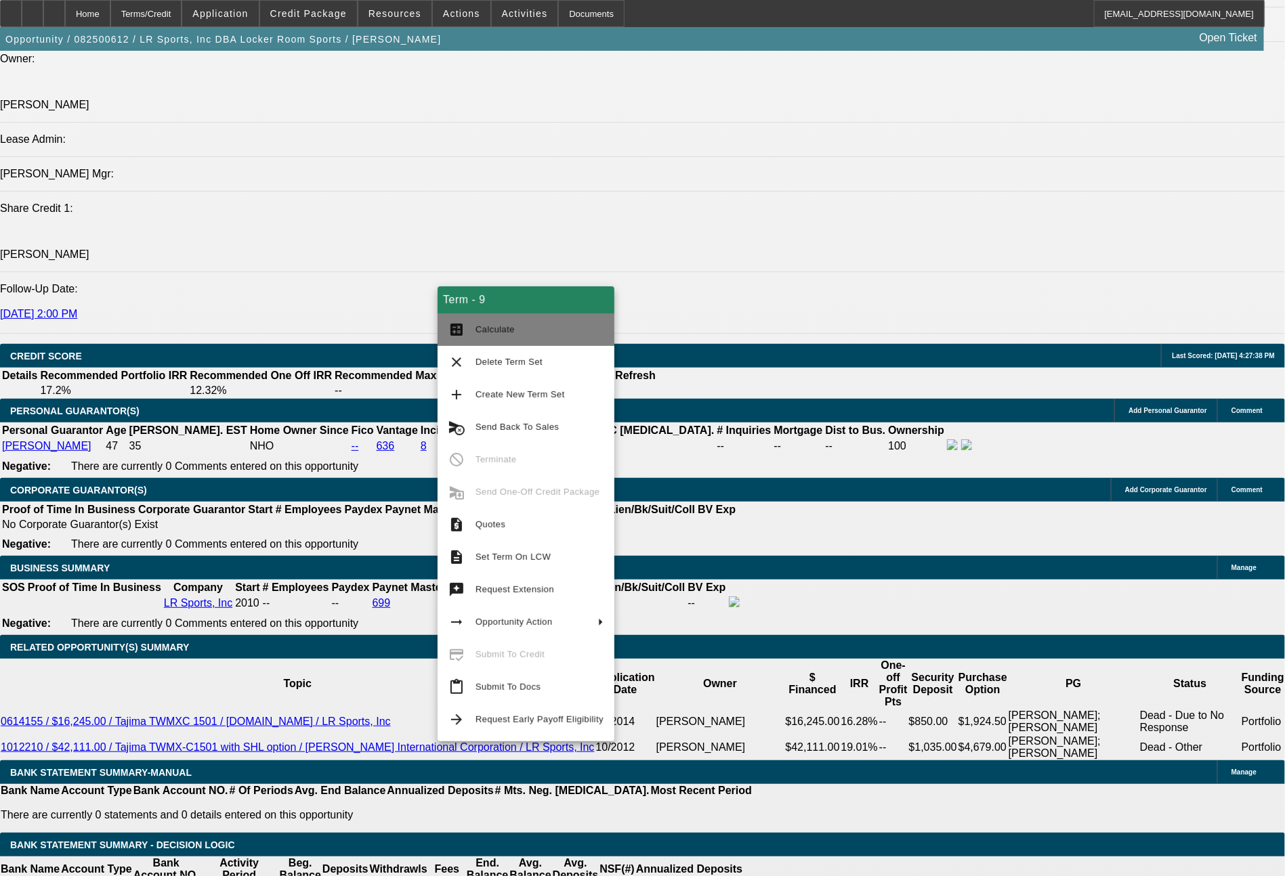
click at [506, 326] on span "Calculate" at bounding box center [494, 329] width 39 height 10
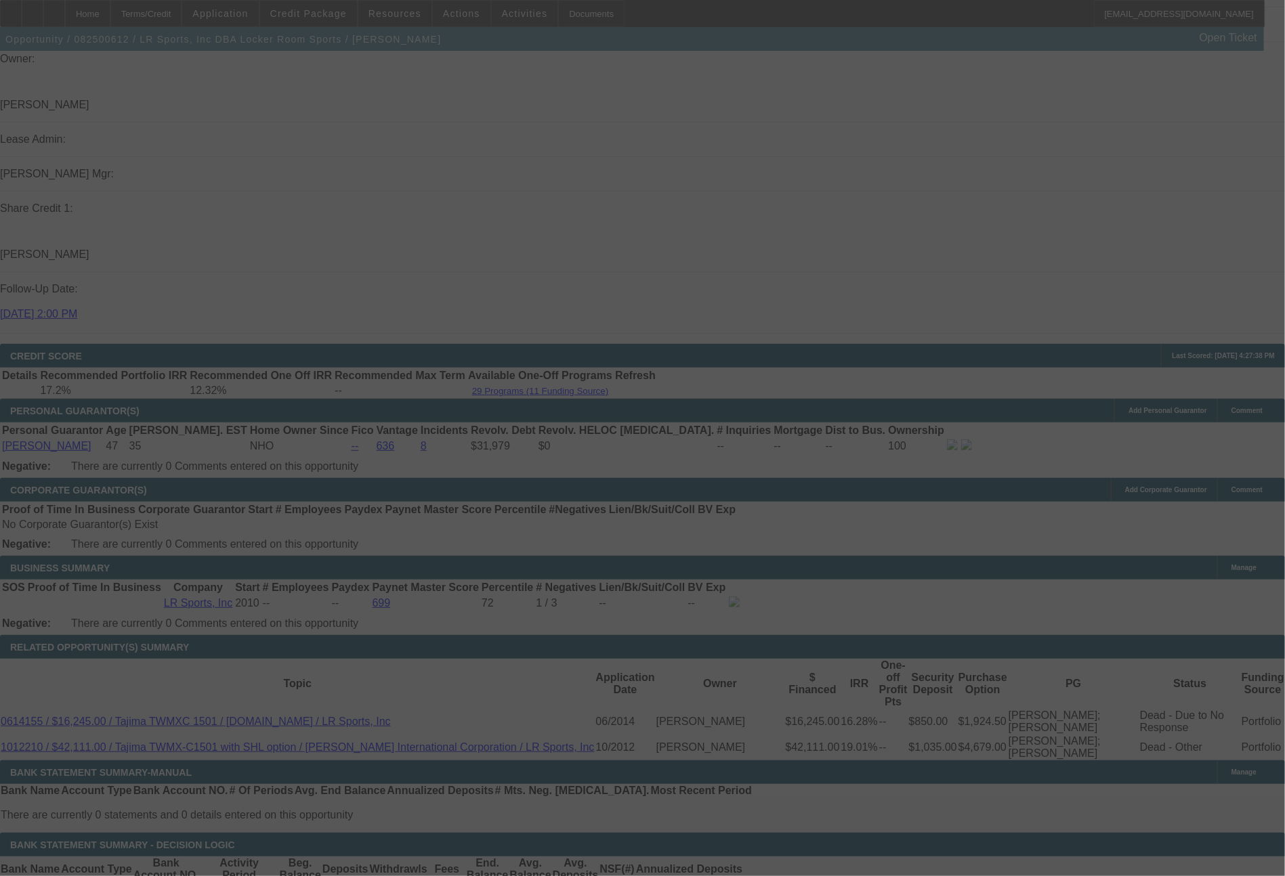
select select "0"
select select "2"
select select "0"
select select "6"
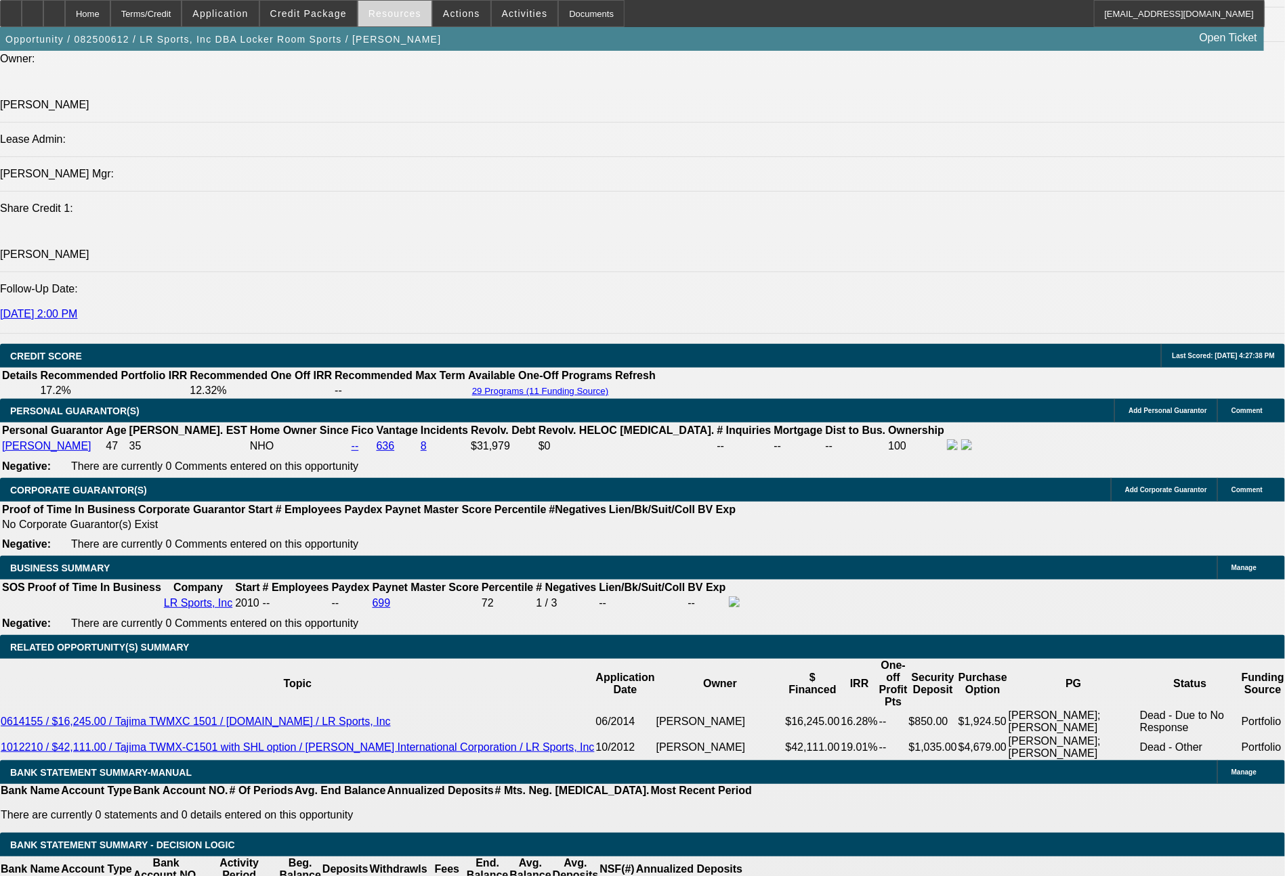
click at [395, 15] on span "Resources" at bounding box center [394, 13] width 53 height 11
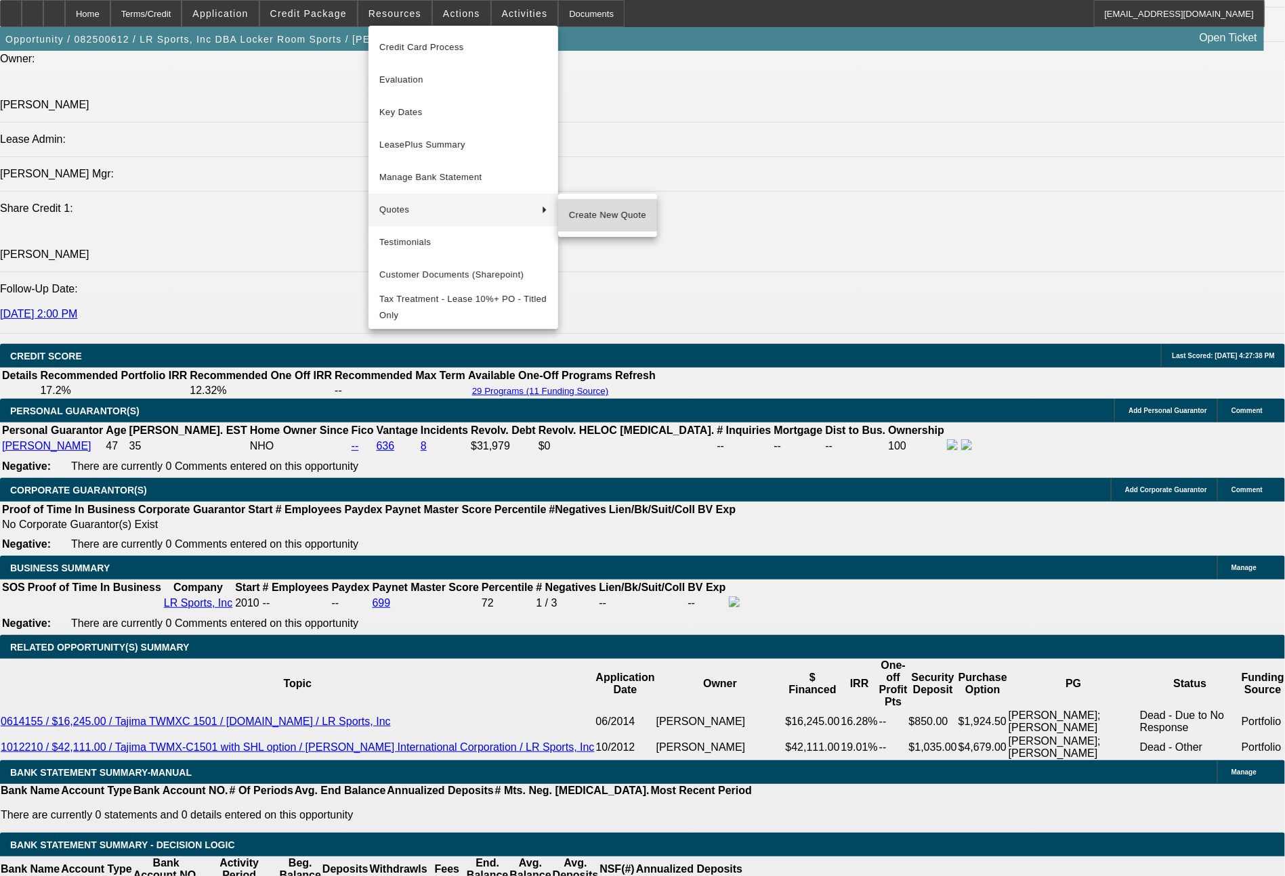
click at [583, 210] on span "Create New Quote" at bounding box center [607, 215] width 77 height 16
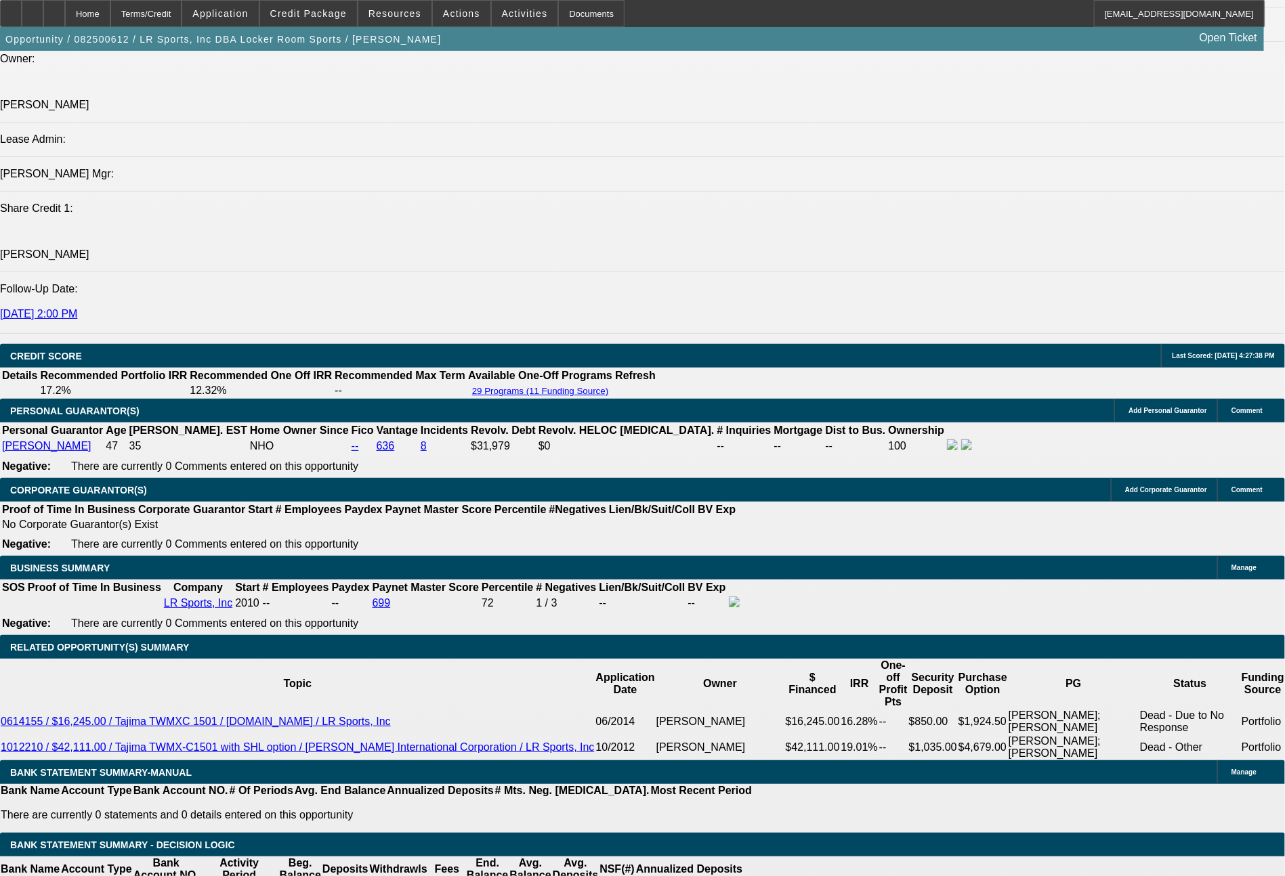
drag, startPoint x: 395, startPoint y: 419, endPoint x: 486, endPoint y: 442, distance: 93.6
type input "$12,900.00"
type input "UNKNOWN"
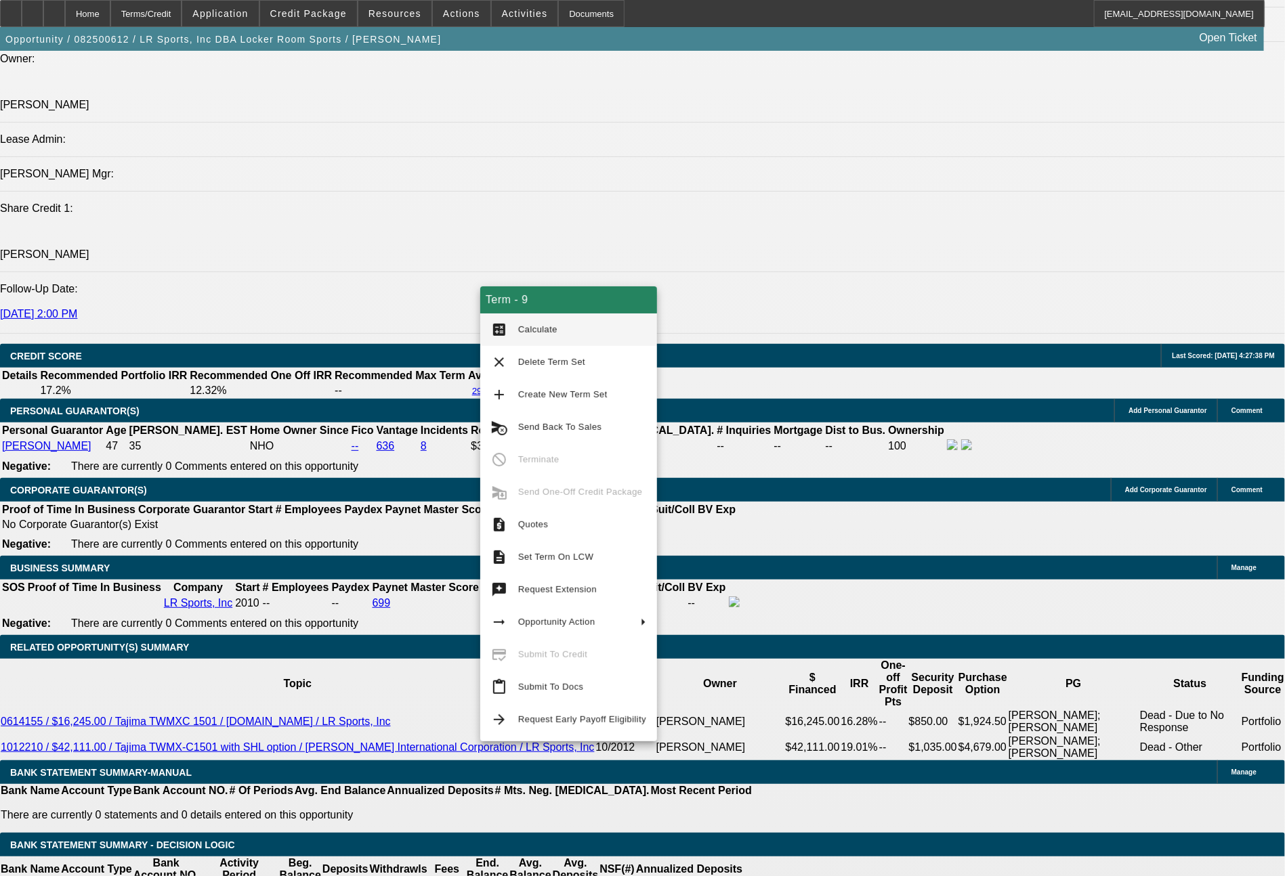
type input "$2,979.20"
type input "$1,489.60"
click at [519, 333] on span "Calculate" at bounding box center [537, 329] width 39 height 10
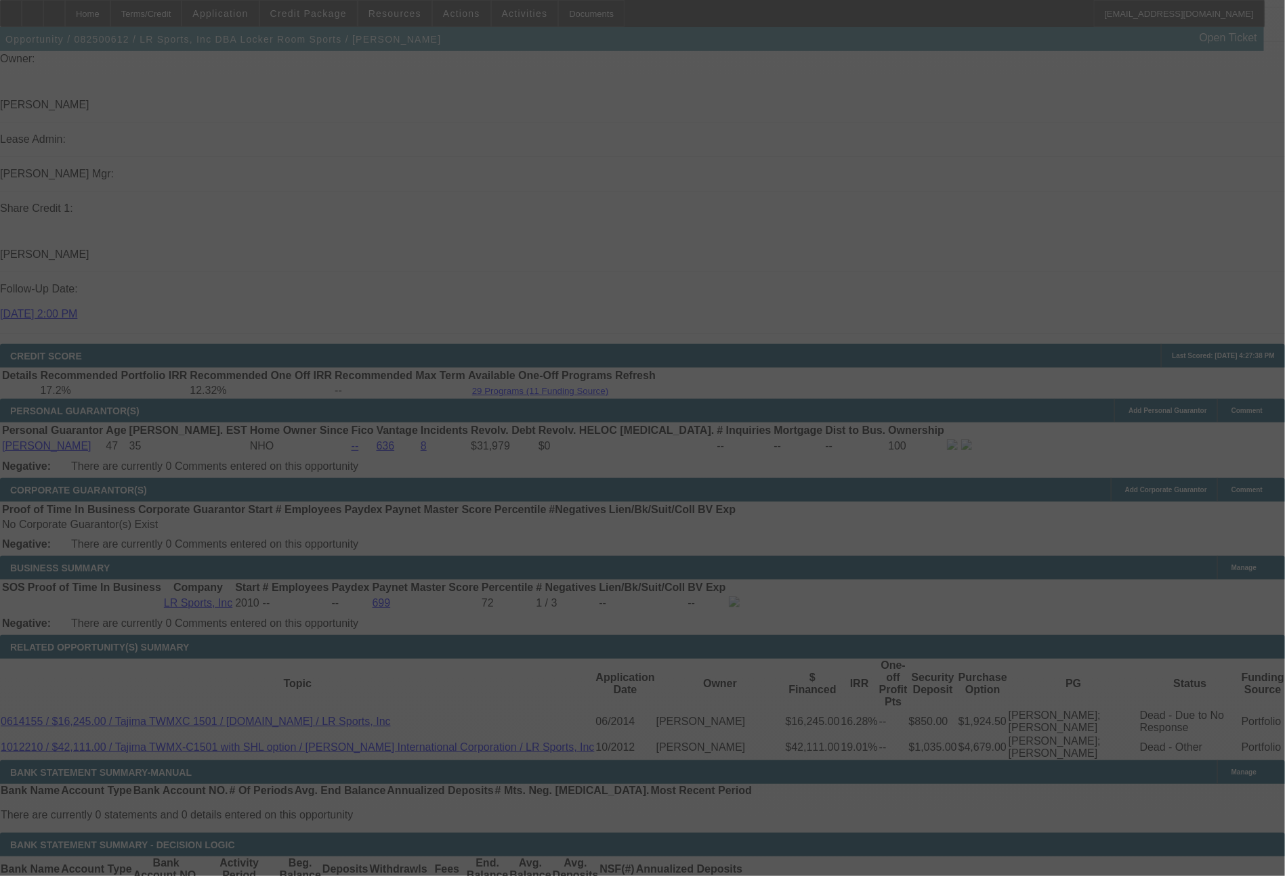
select select "0"
select select "2"
select select "0"
select select "6"
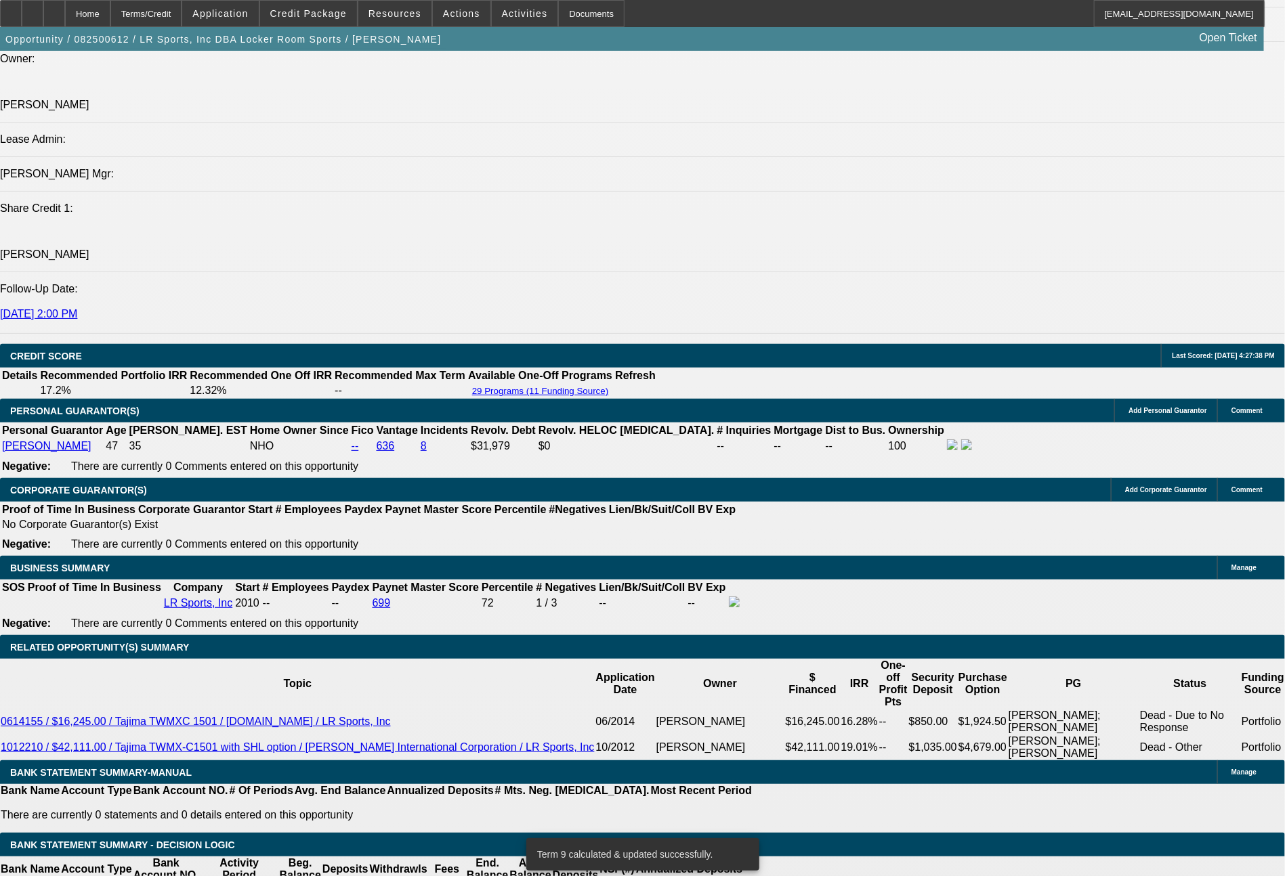
drag, startPoint x: 408, startPoint y: 423, endPoint x: 478, endPoint y: 423, distance: 69.8
type input "$13,010.00"
type input "UNKNOWN"
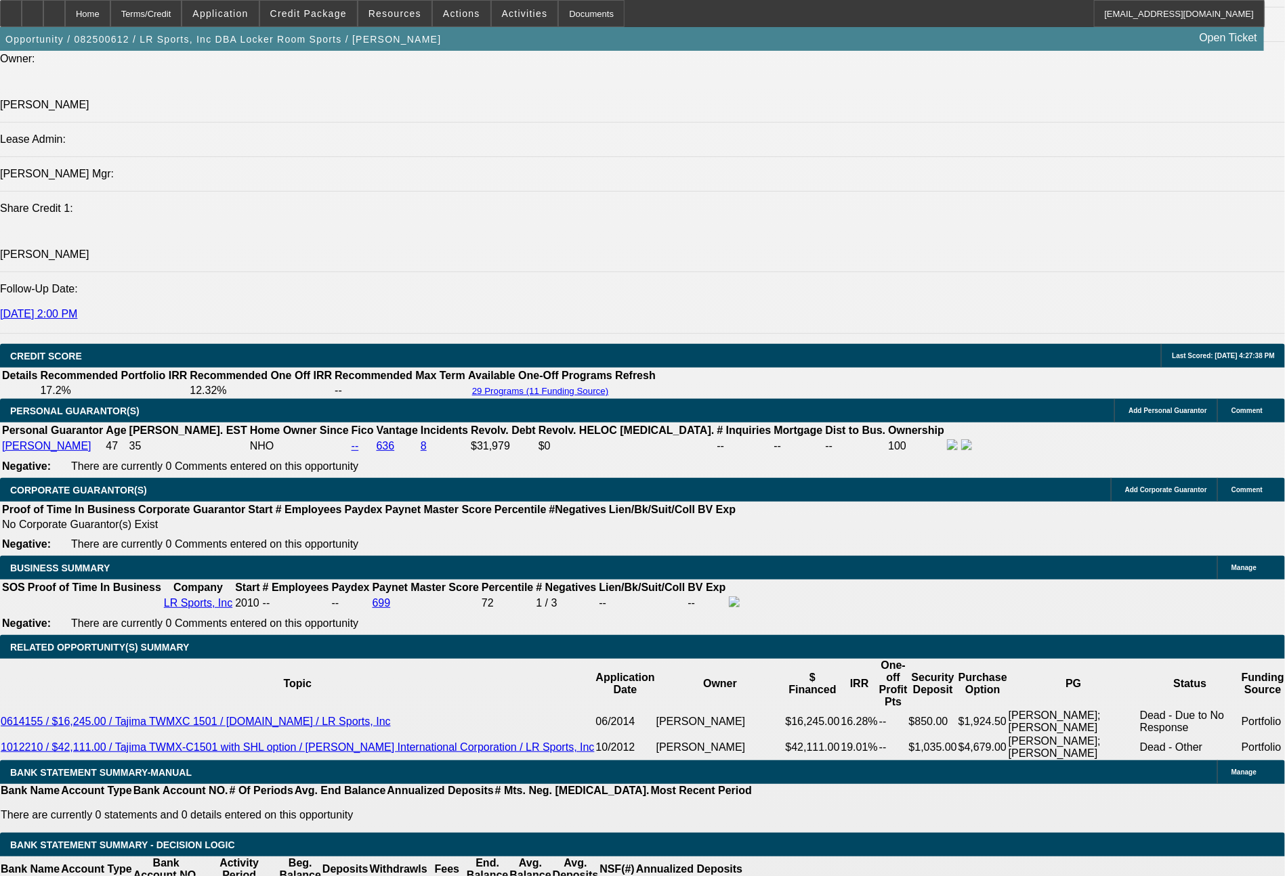
type input "$1,487.33"
type input "$2,974.66"
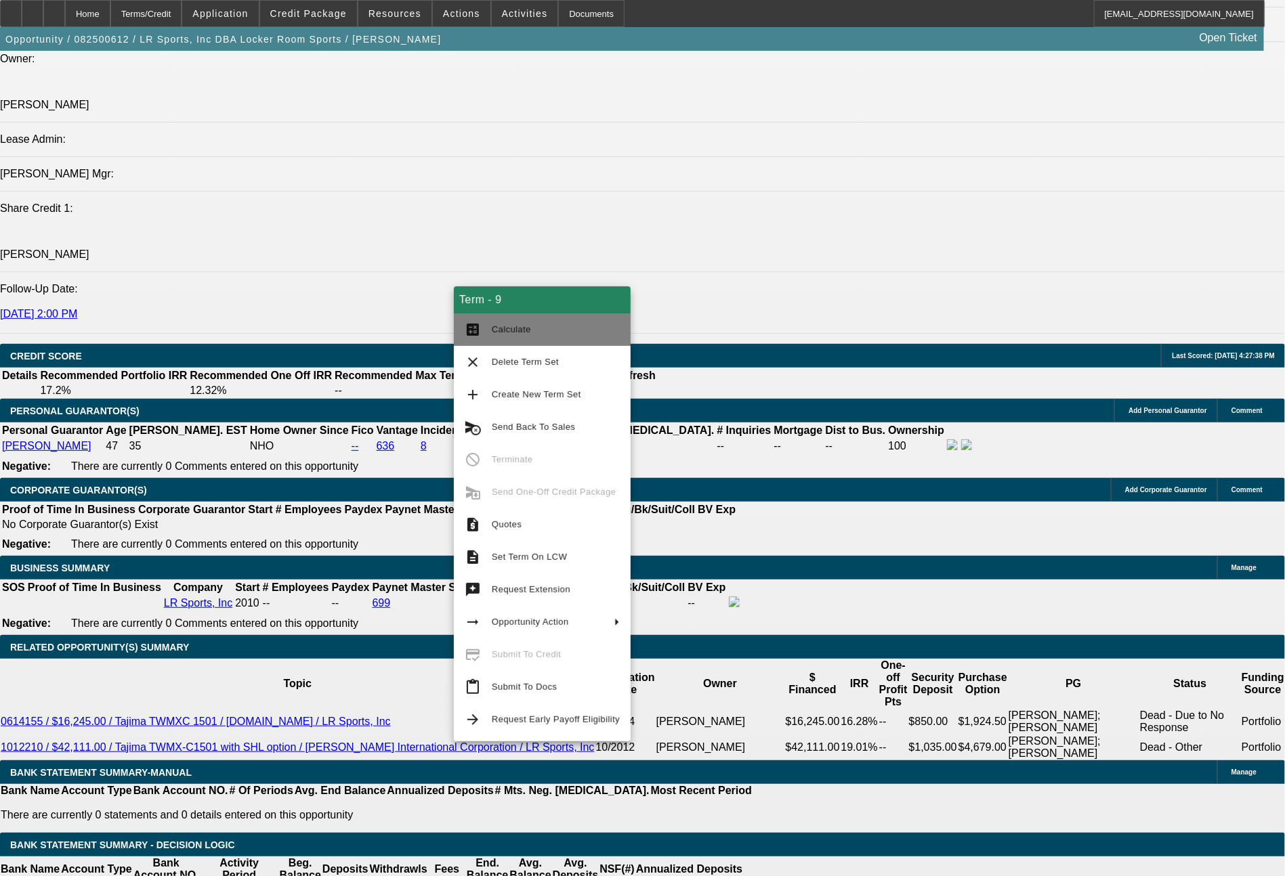
click at [520, 340] on button "calculate Calculate" at bounding box center [542, 330] width 177 height 33
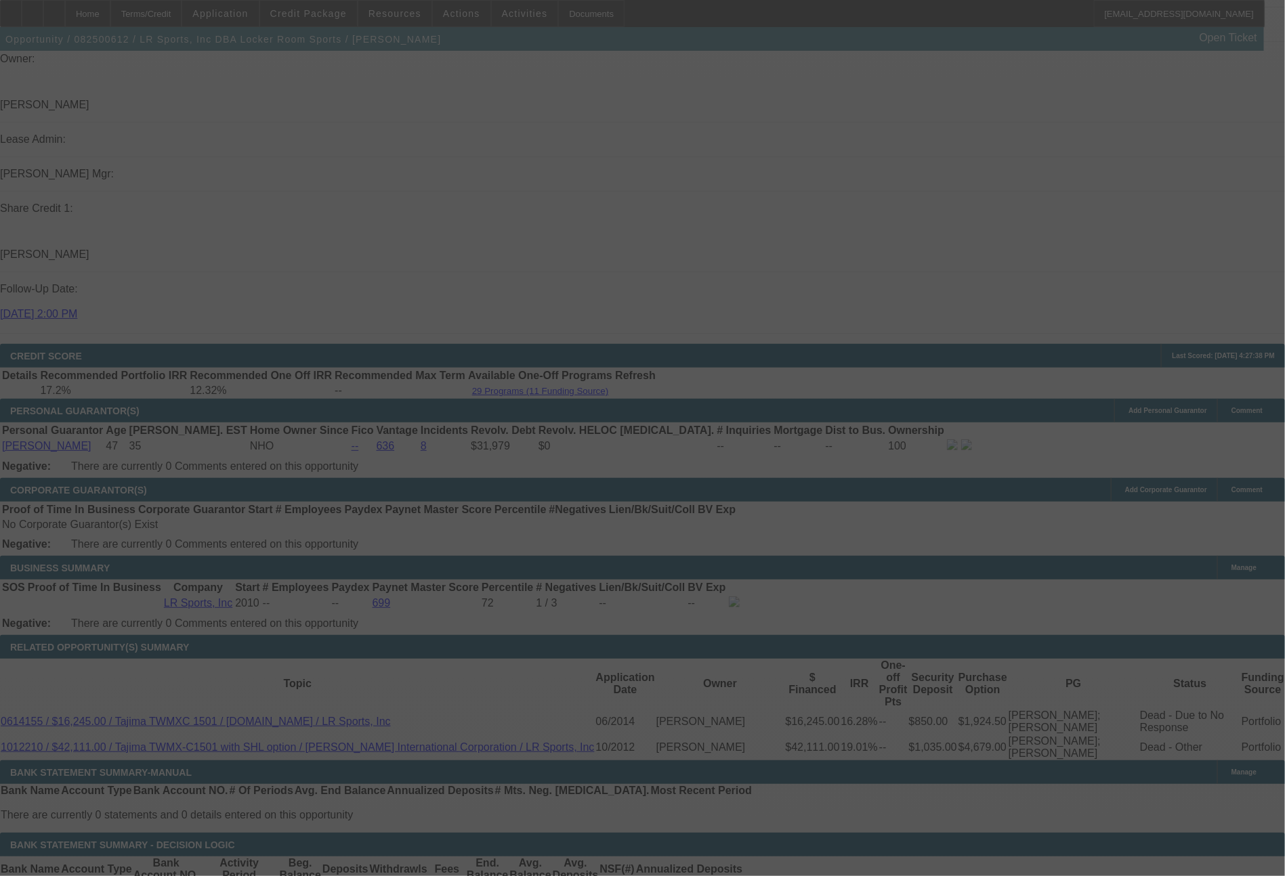
select select "0"
select select "2"
select select "0"
select select "6"
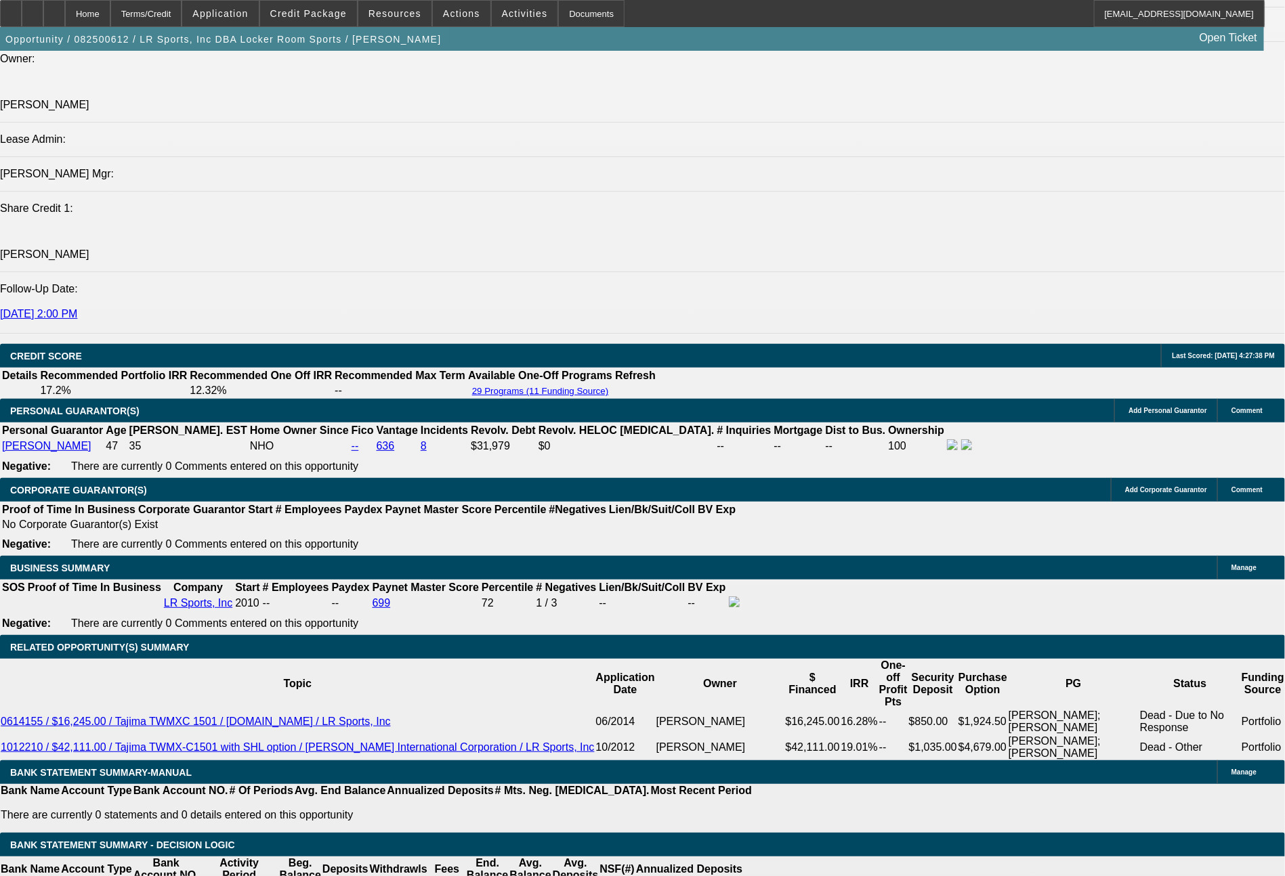
drag, startPoint x: 381, startPoint y: 425, endPoint x: 468, endPoint y: 427, distance: 87.4
type input "$13,026.00"
type input "UNKNOWN"
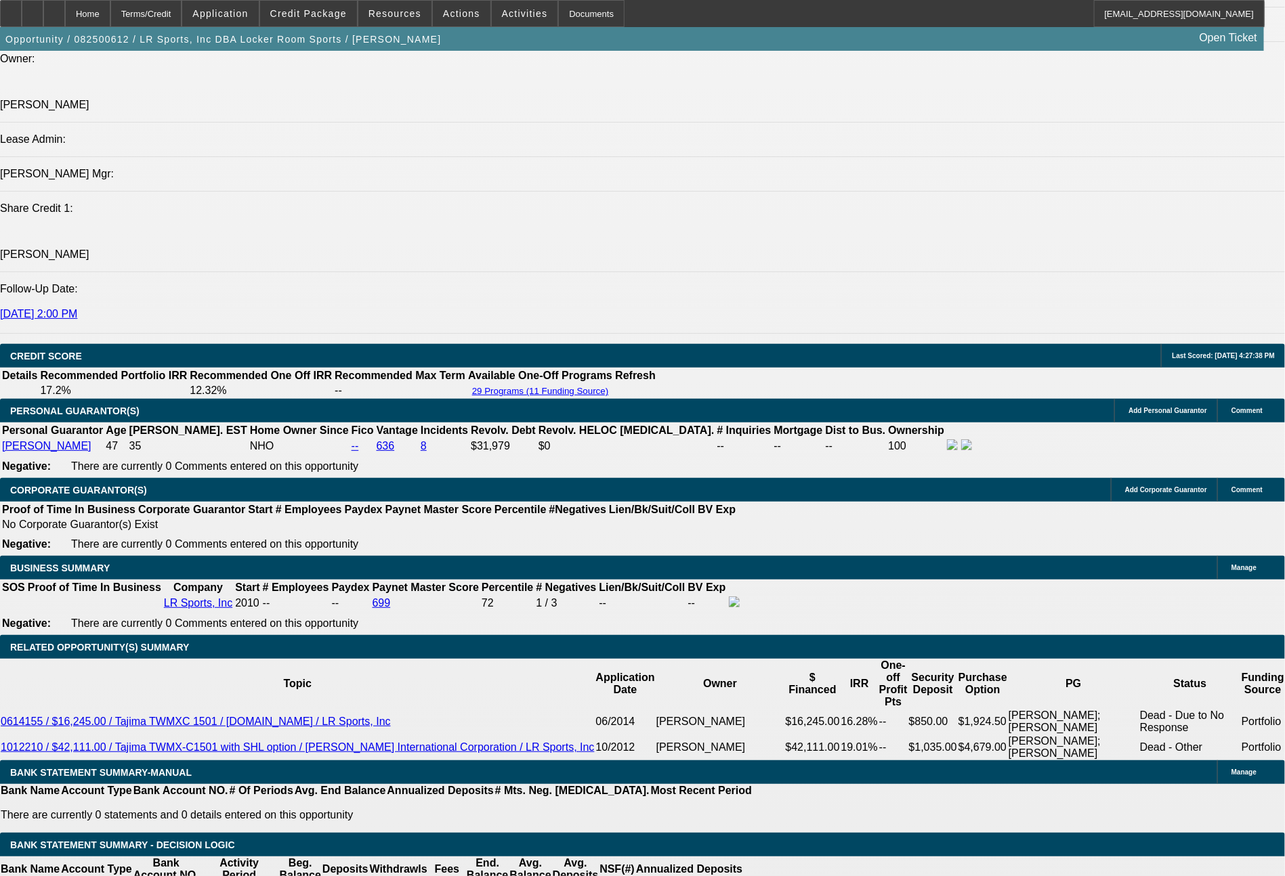
type input "$1,487.00"
type input "$2,974.00"
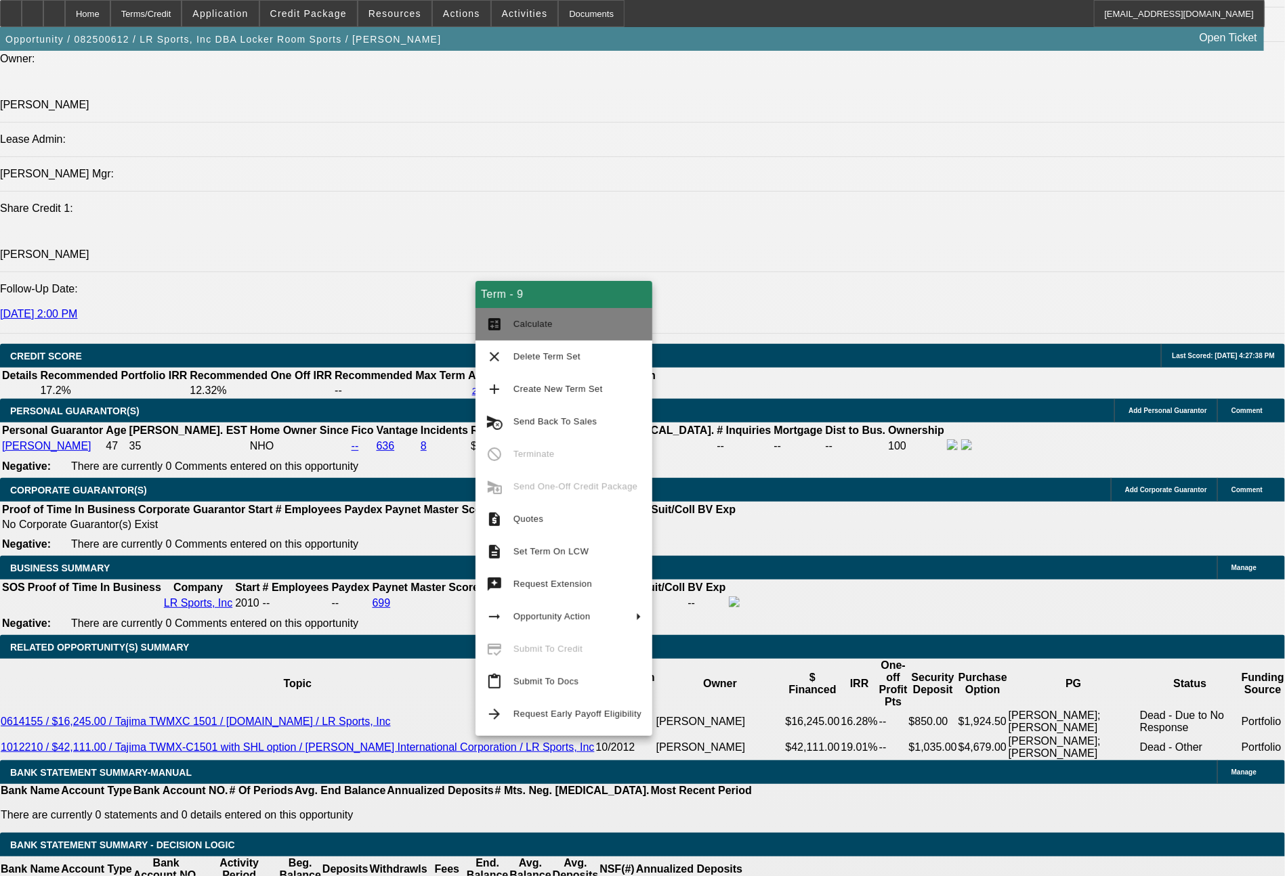
click at [525, 334] on button "calculate Calculate" at bounding box center [563, 324] width 177 height 33
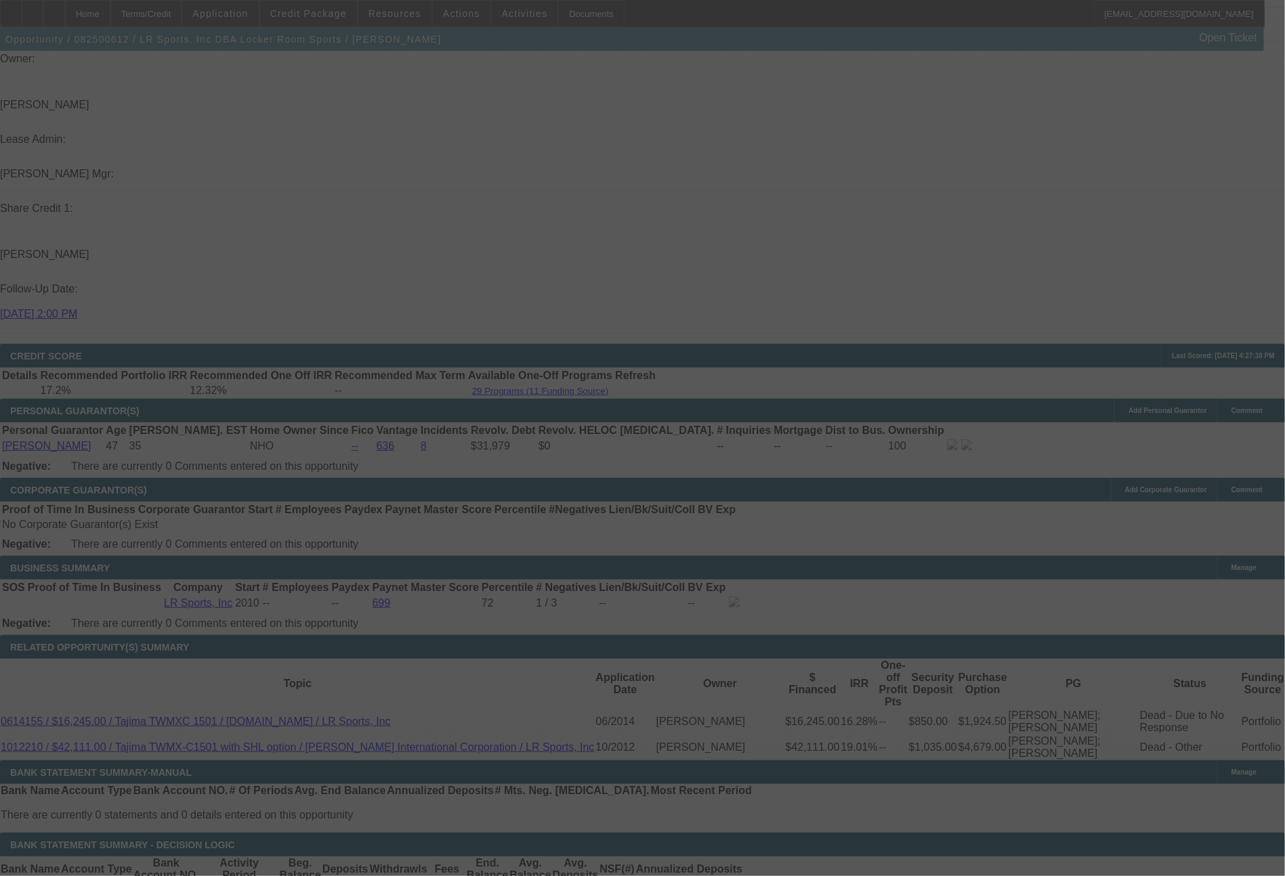
select select "0"
select select "2"
select select "0"
select select "6"
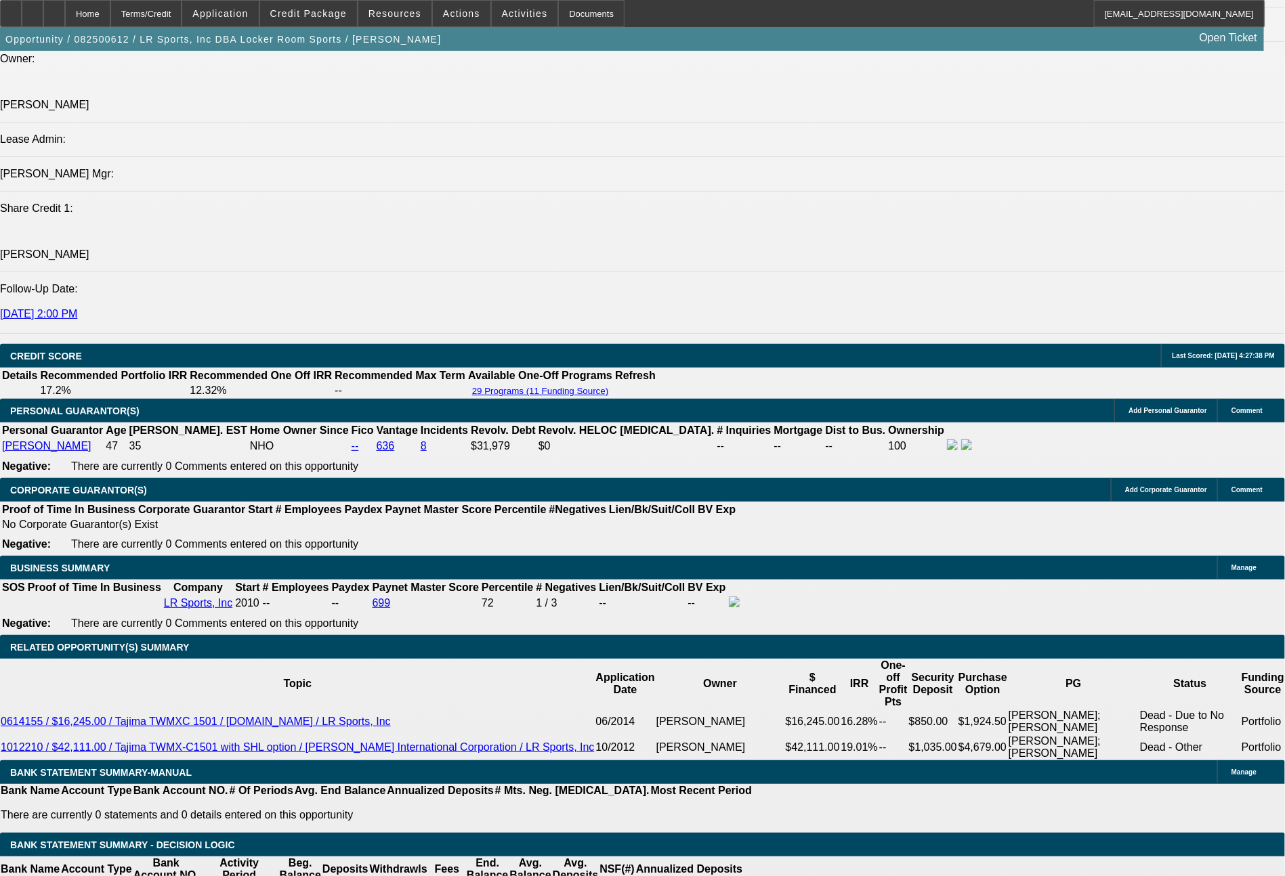
drag, startPoint x: 360, startPoint y: 522, endPoint x: 423, endPoint y: 537, distance: 64.7
type input "1"
type input "$2.00"
type input "UNKNOWN"
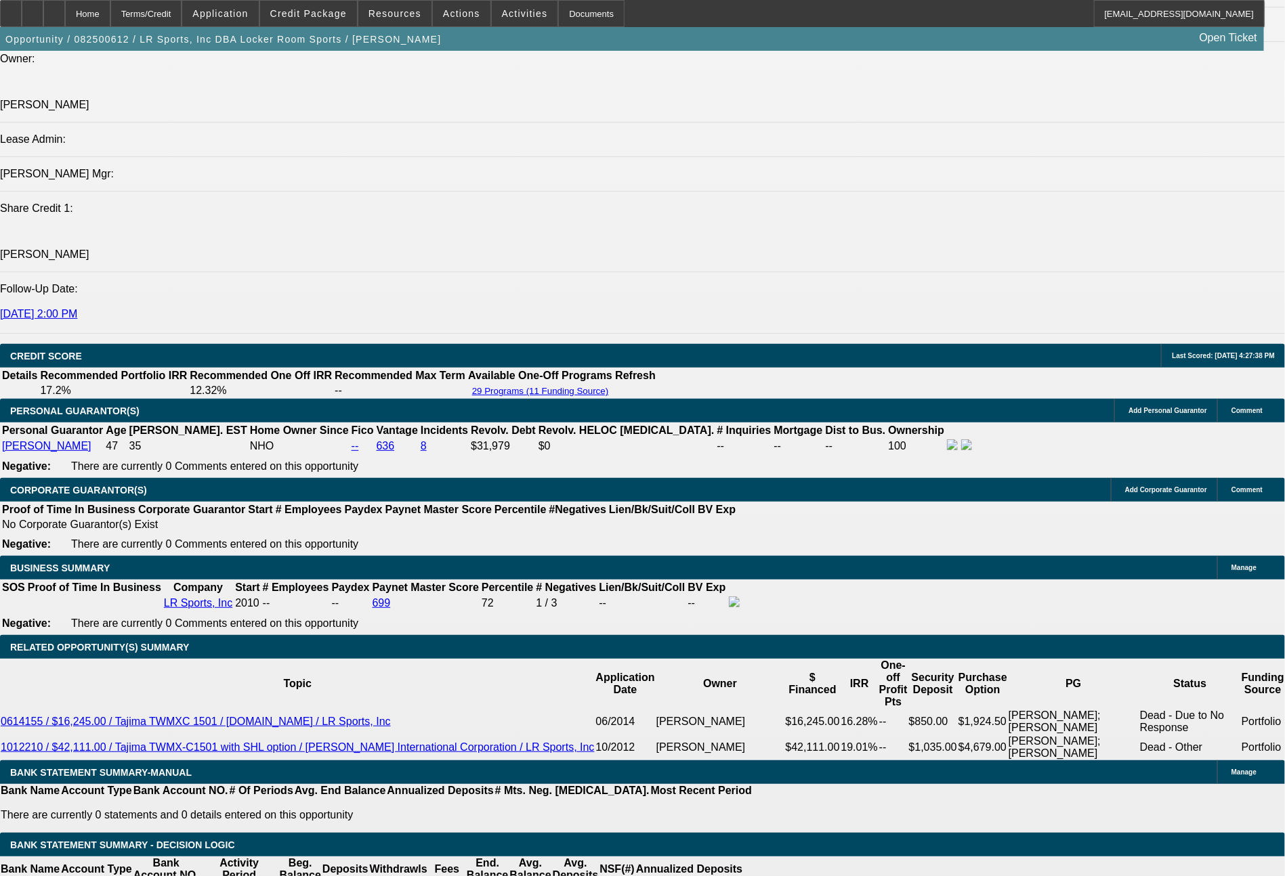
type input "1487"
type input "$2,974.00"
type input "13.9"
type input "1487."
type input "$2,974.20"
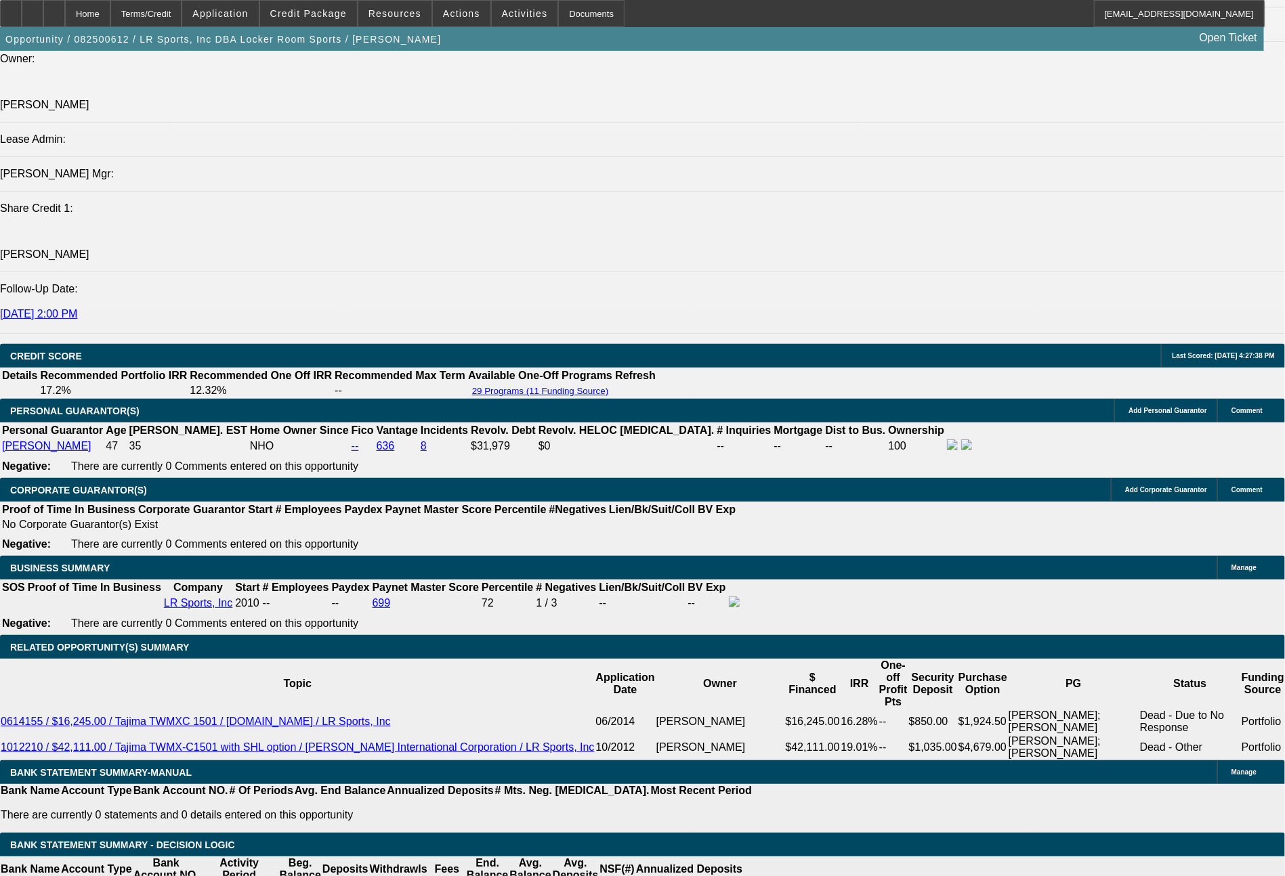
type input "1487.13"
type input "$2,974.26"
type input "14"
type input "1487.13"
type input "13026"
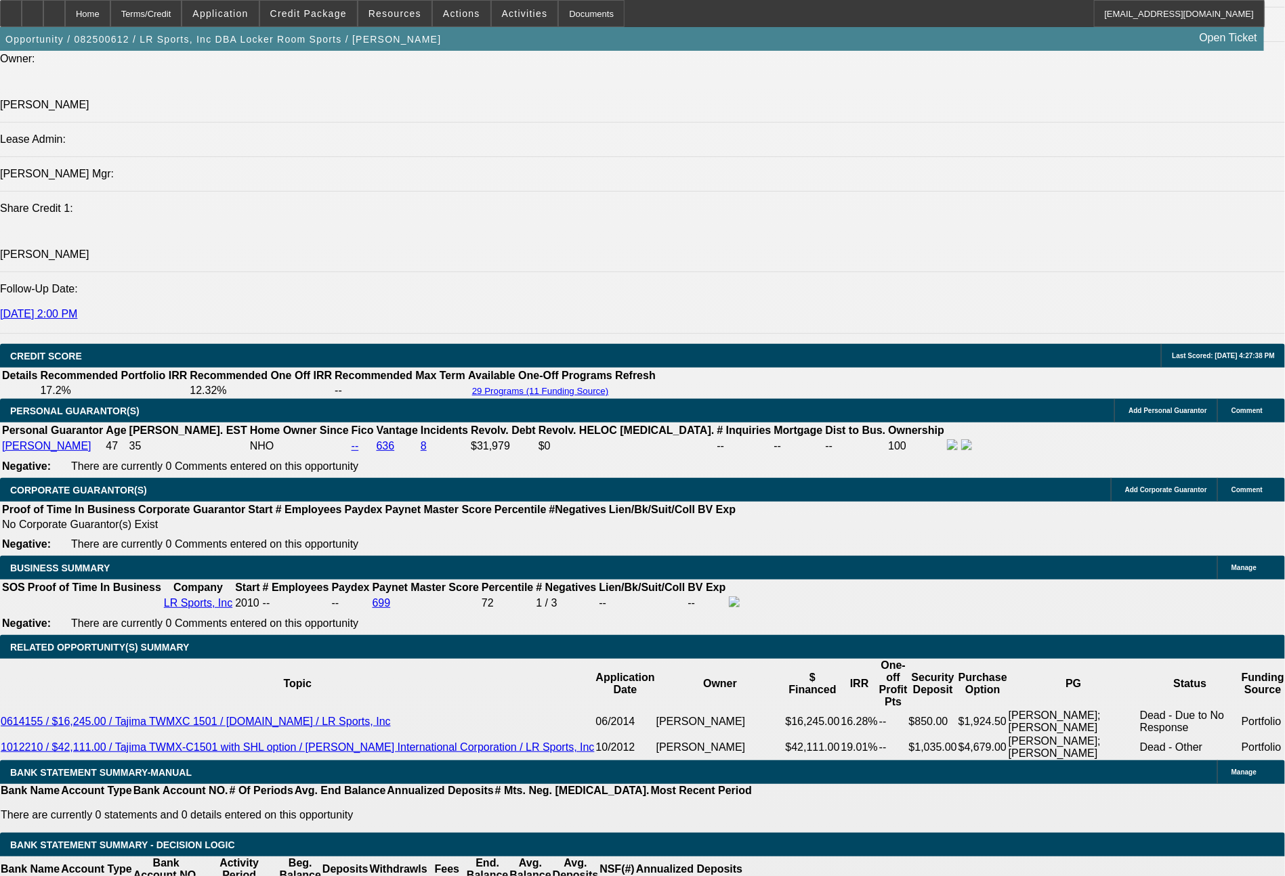
type input "$1,487.13"
drag, startPoint x: 403, startPoint y: 423, endPoint x: 492, endPoint y: 423, distance: 89.4
type input "$13,025.74"
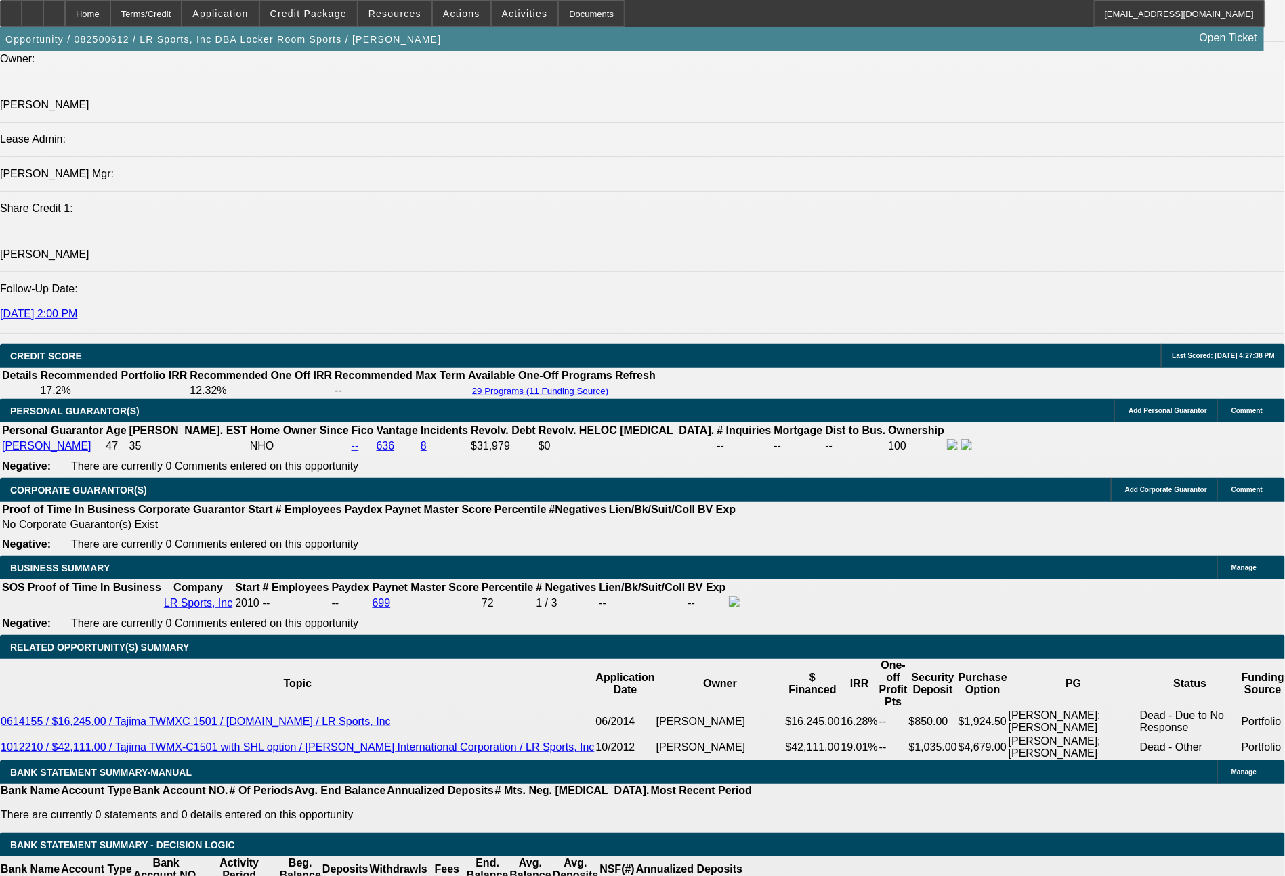
type input "$2,974.28"
drag, startPoint x: 374, startPoint y: 526, endPoint x: 441, endPoint y: 541, distance: 68.7
type input "1"
type input "$2.00"
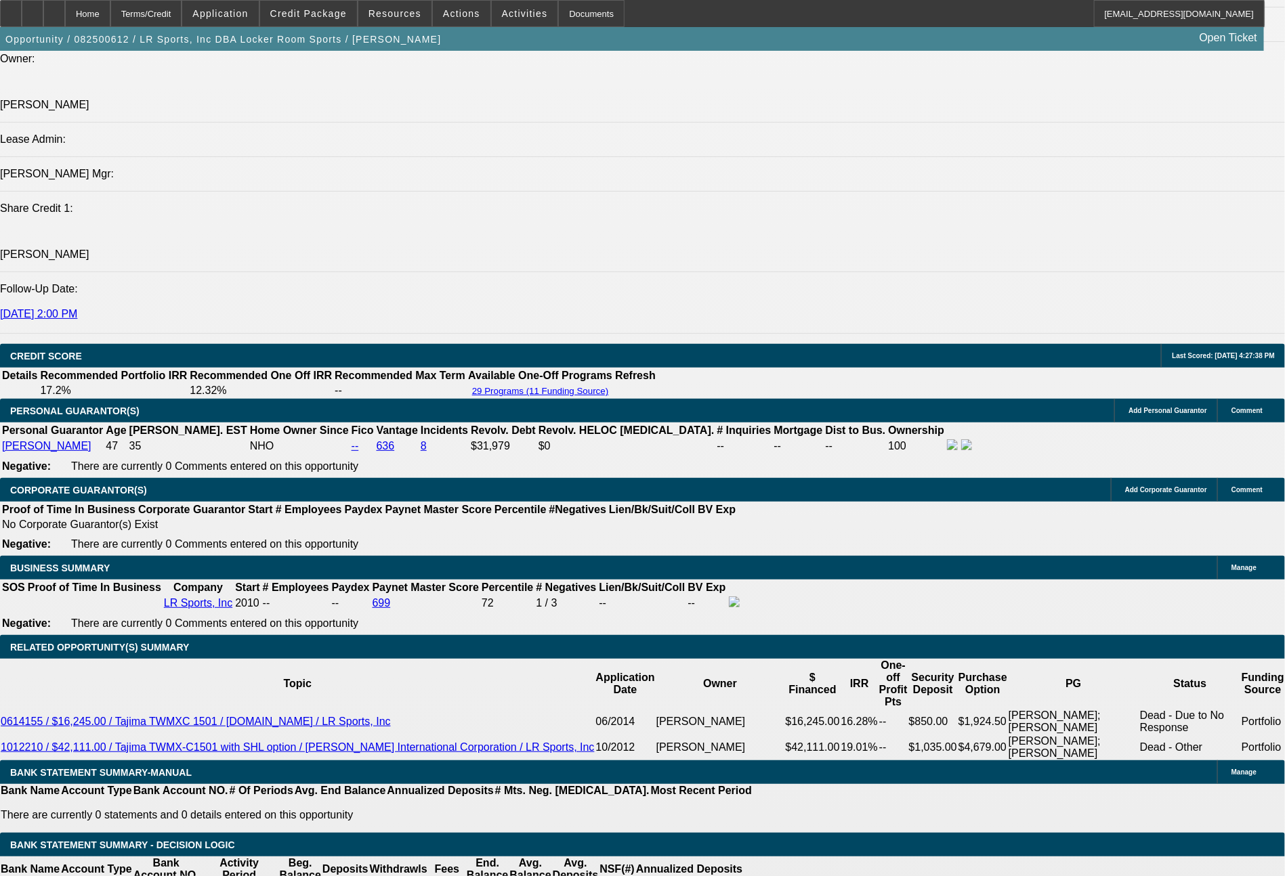
type input "1487"
type input "$2,974.00"
type input "13.9"
type input "1487.1"
type input "$2,974.20"
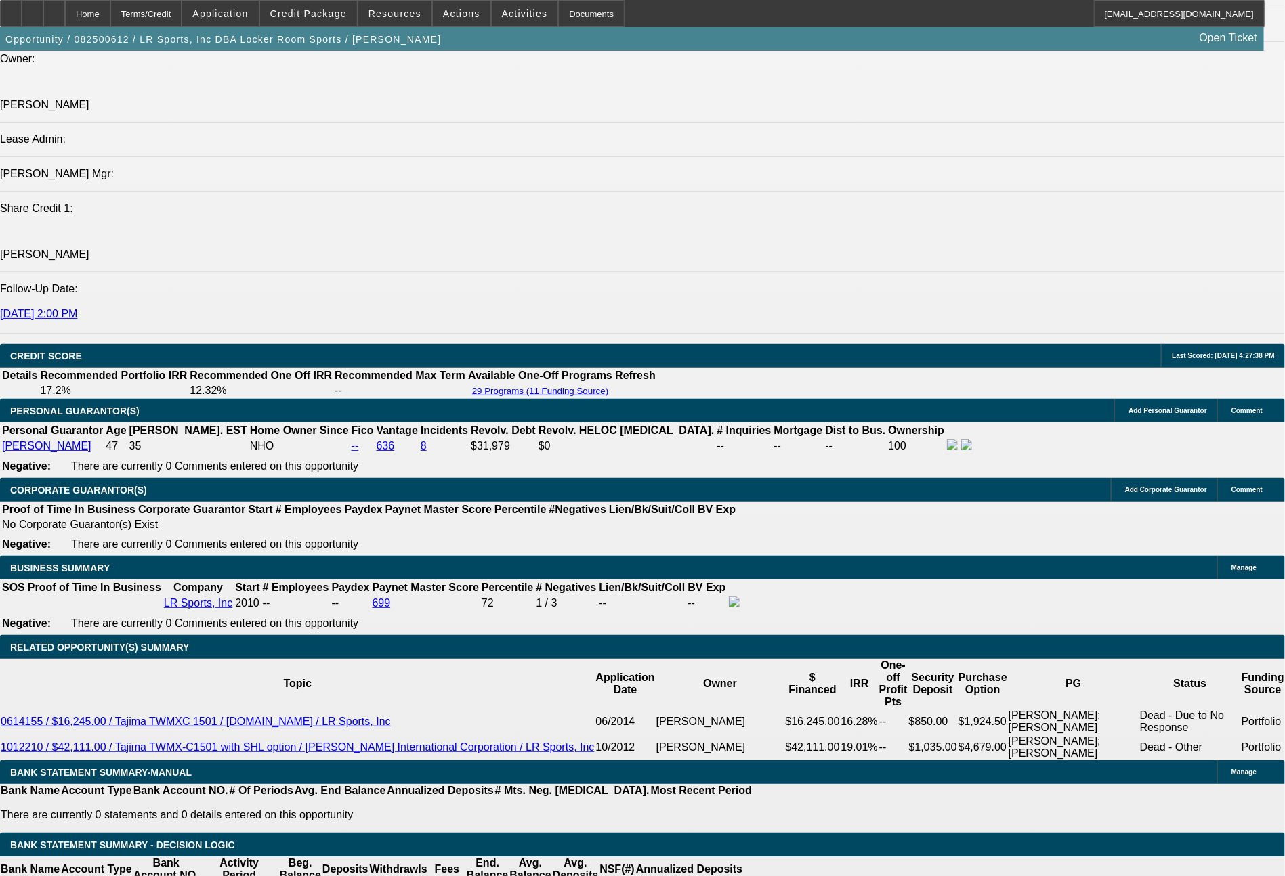
type input "1487.13"
type input "$2,974.26"
type input "14"
type input "$1,487.13"
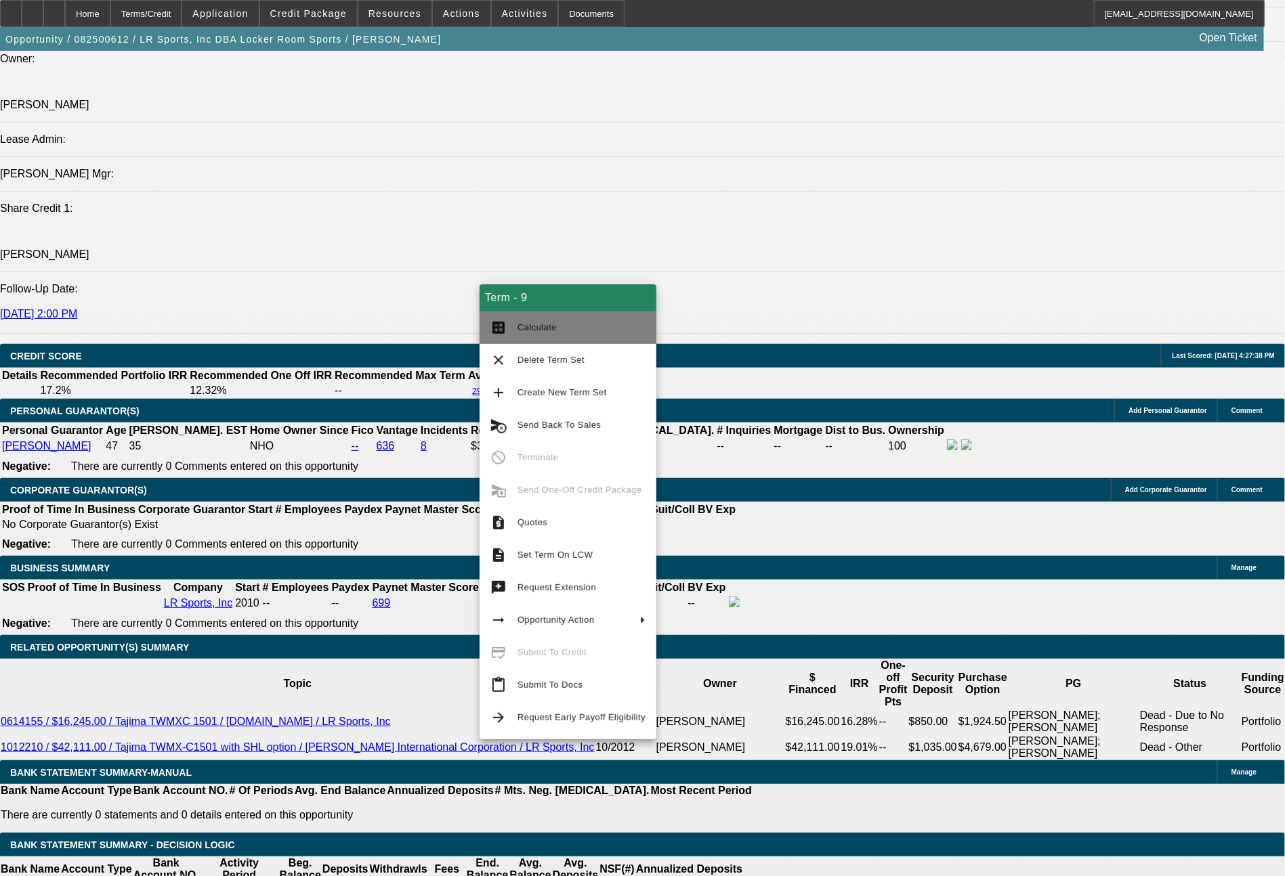
click at [520, 329] on span "Calculate" at bounding box center [536, 327] width 39 height 10
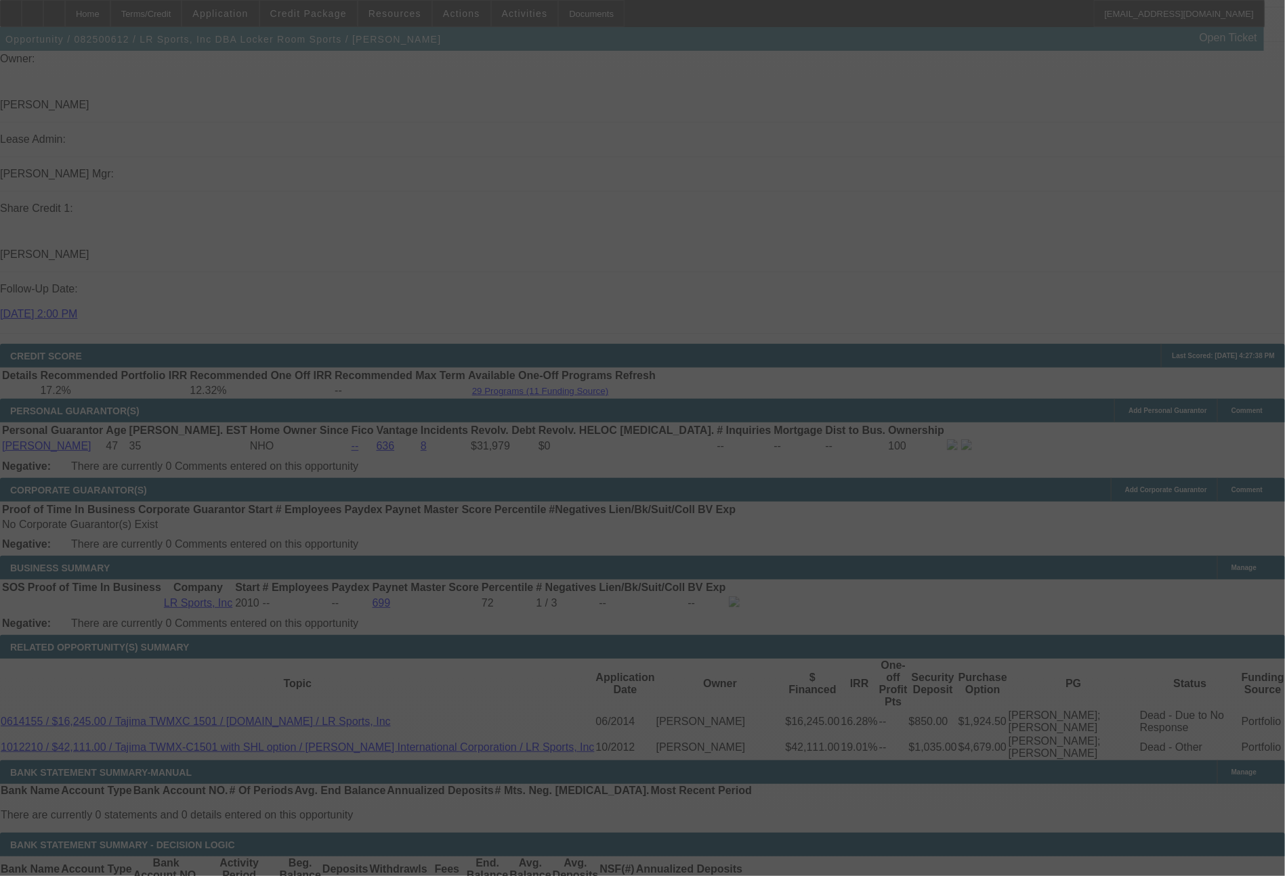
select select "0"
select select "2"
select select "0"
select select "6"
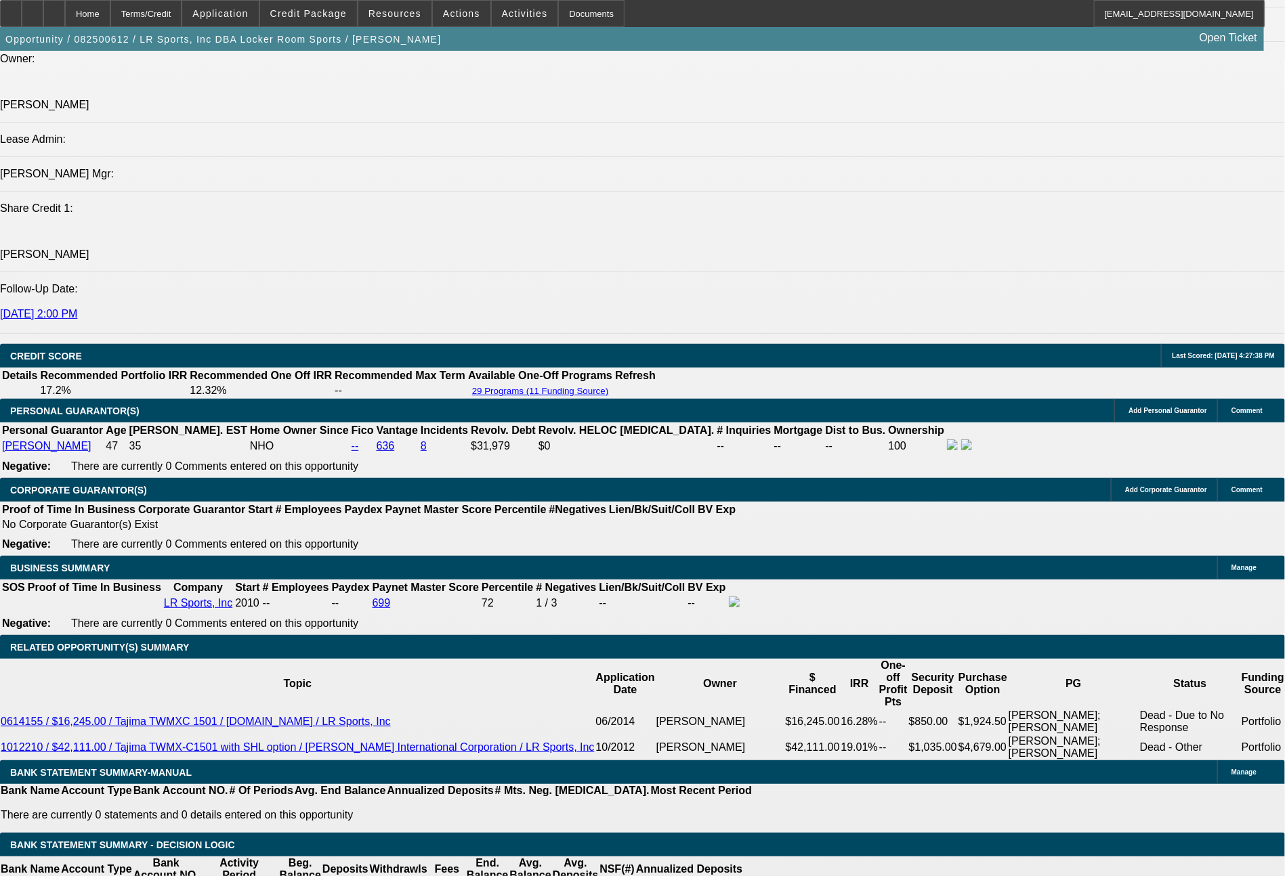
drag, startPoint x: 429, startPoint y: 526, endPoint x: 482, endPoint y: 525, distance: 52.2
type input "UNKNOWN"
type input "6"
type input "$25,077.60"
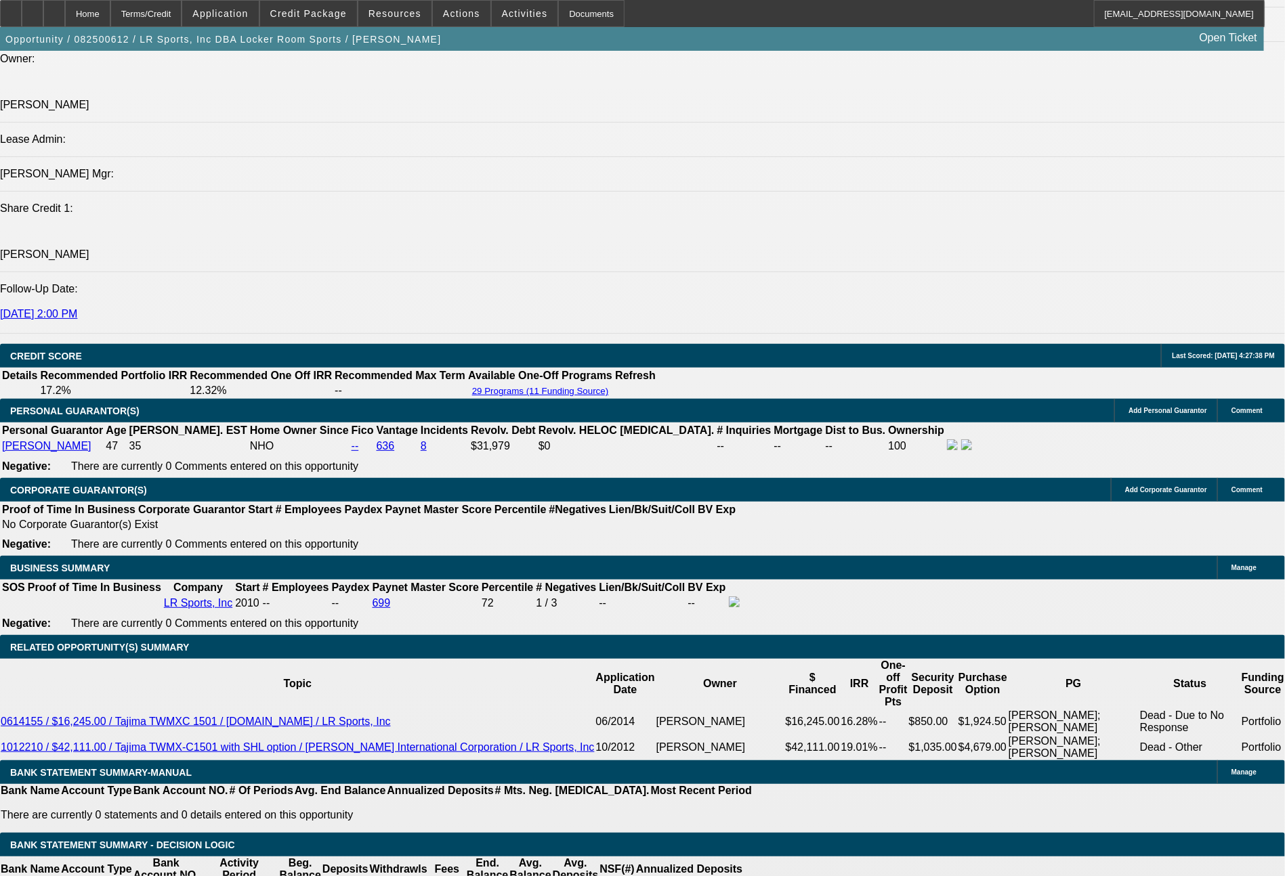
type input "$12,538.80"
type input "60"
type input "$3,359.18"
type input "$1,679.59"
type input "60"
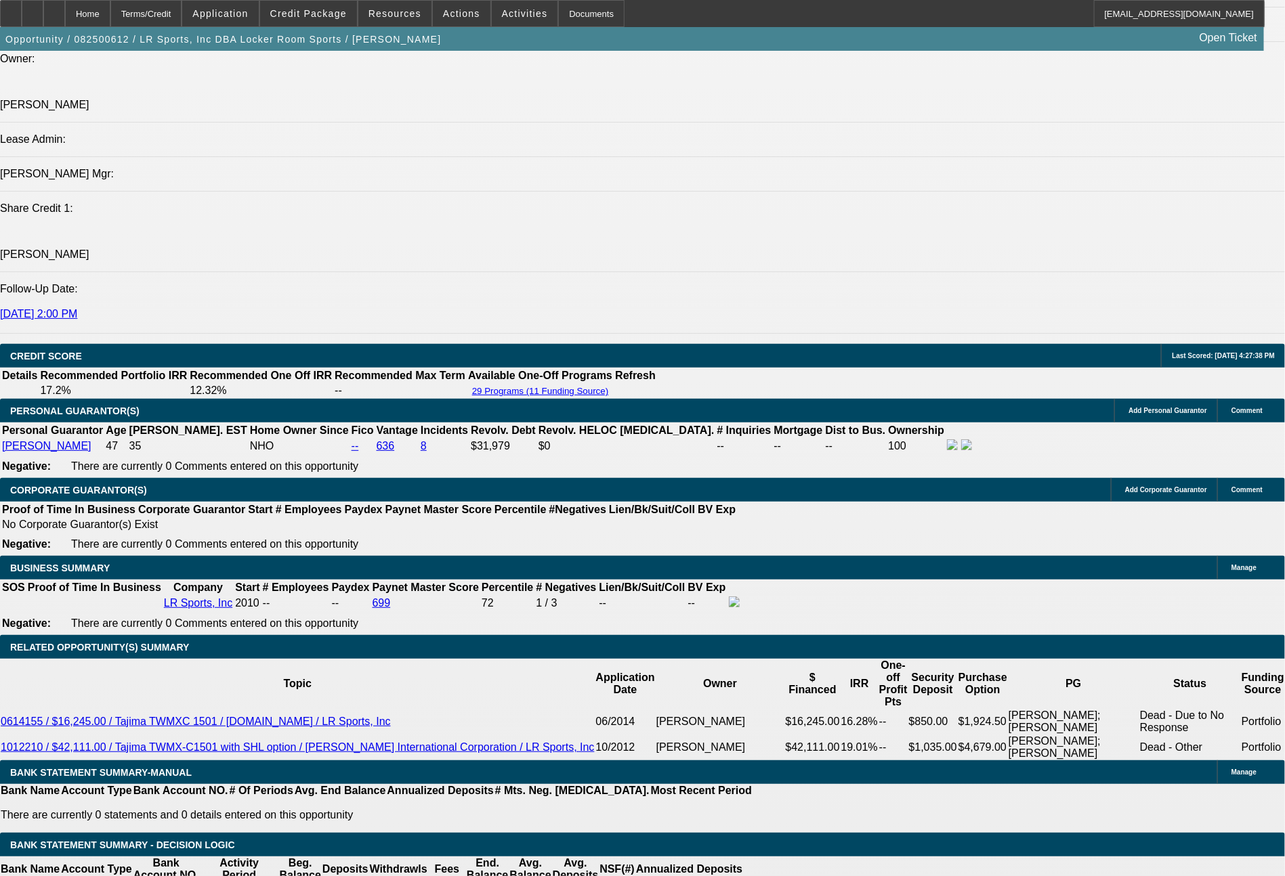
drag, startPoint x: 390, startPoint y: 427, endPoint x: 492, endPoint y: 423, distance: 101.7
type input "$12,640.00"
type input "$3,377.12"
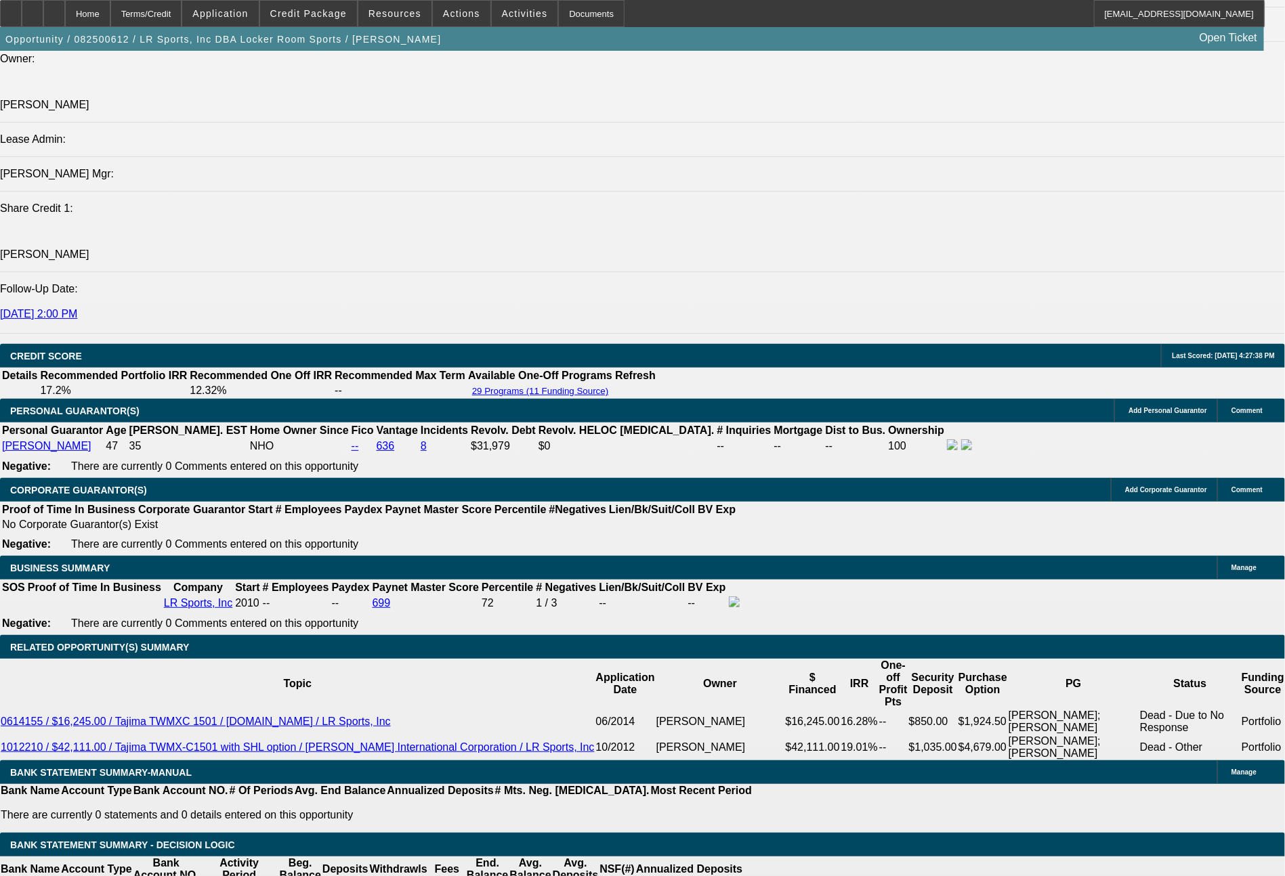
type input "$1,688.56"
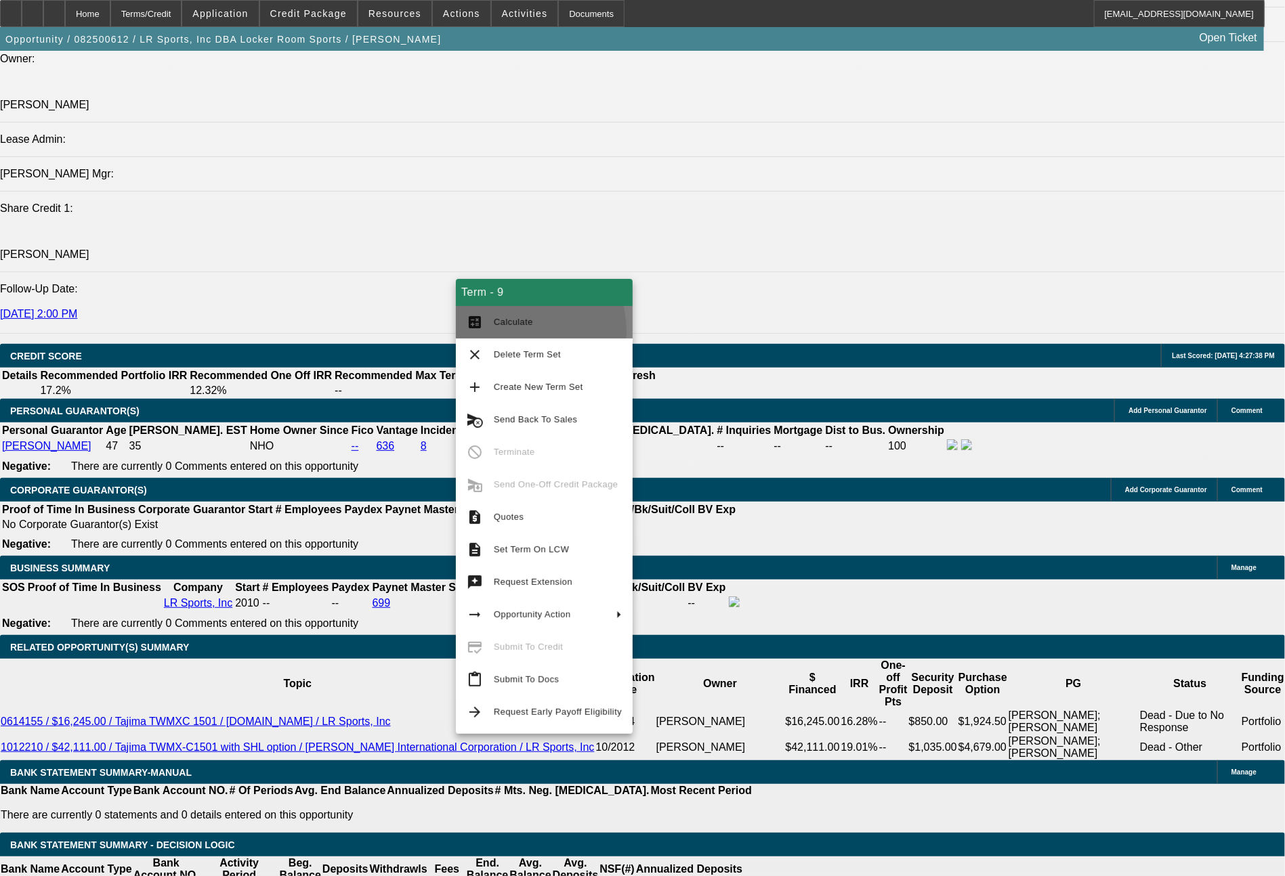
click at [510, 332] on button "calculate Calculate" at bounding box center [544, 322] width 177 height 33
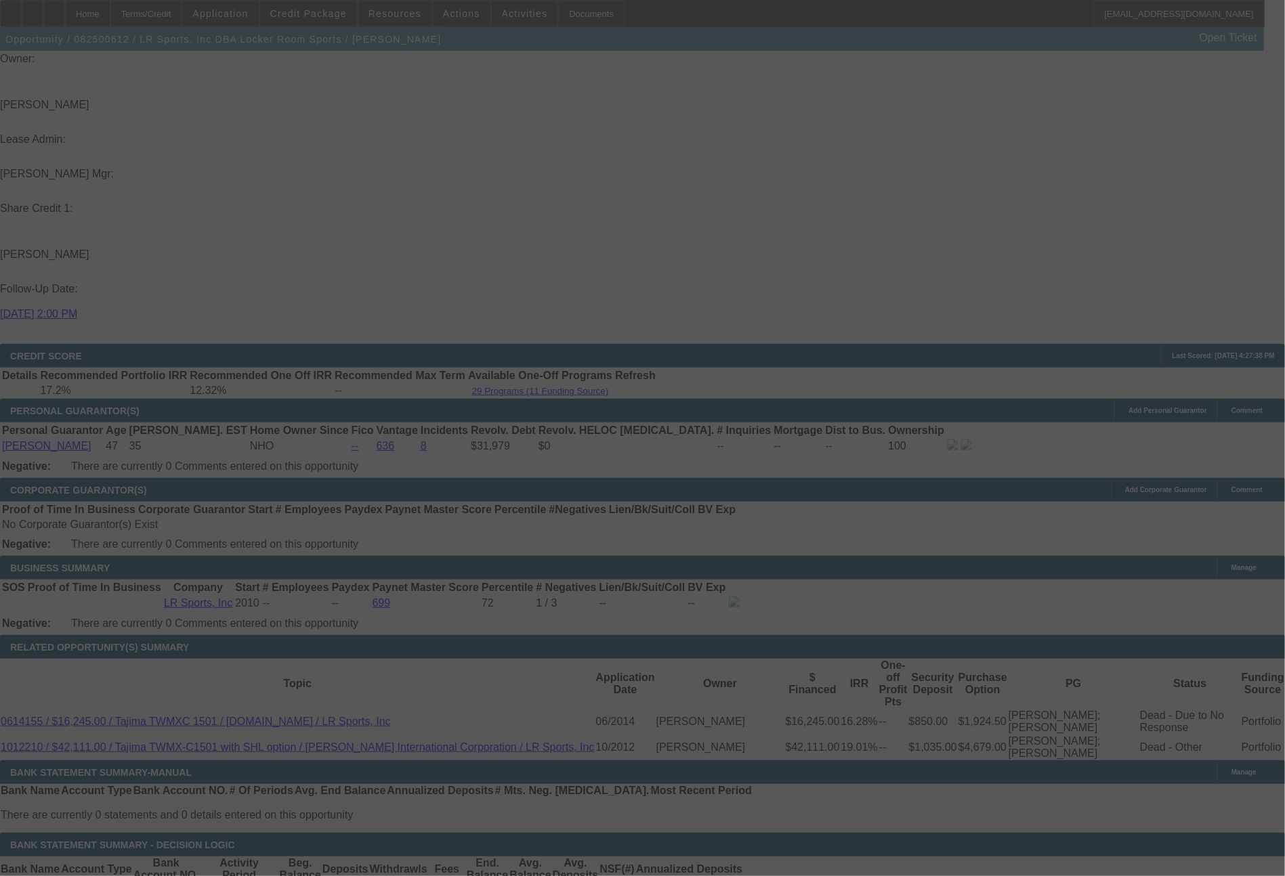
select select "0"
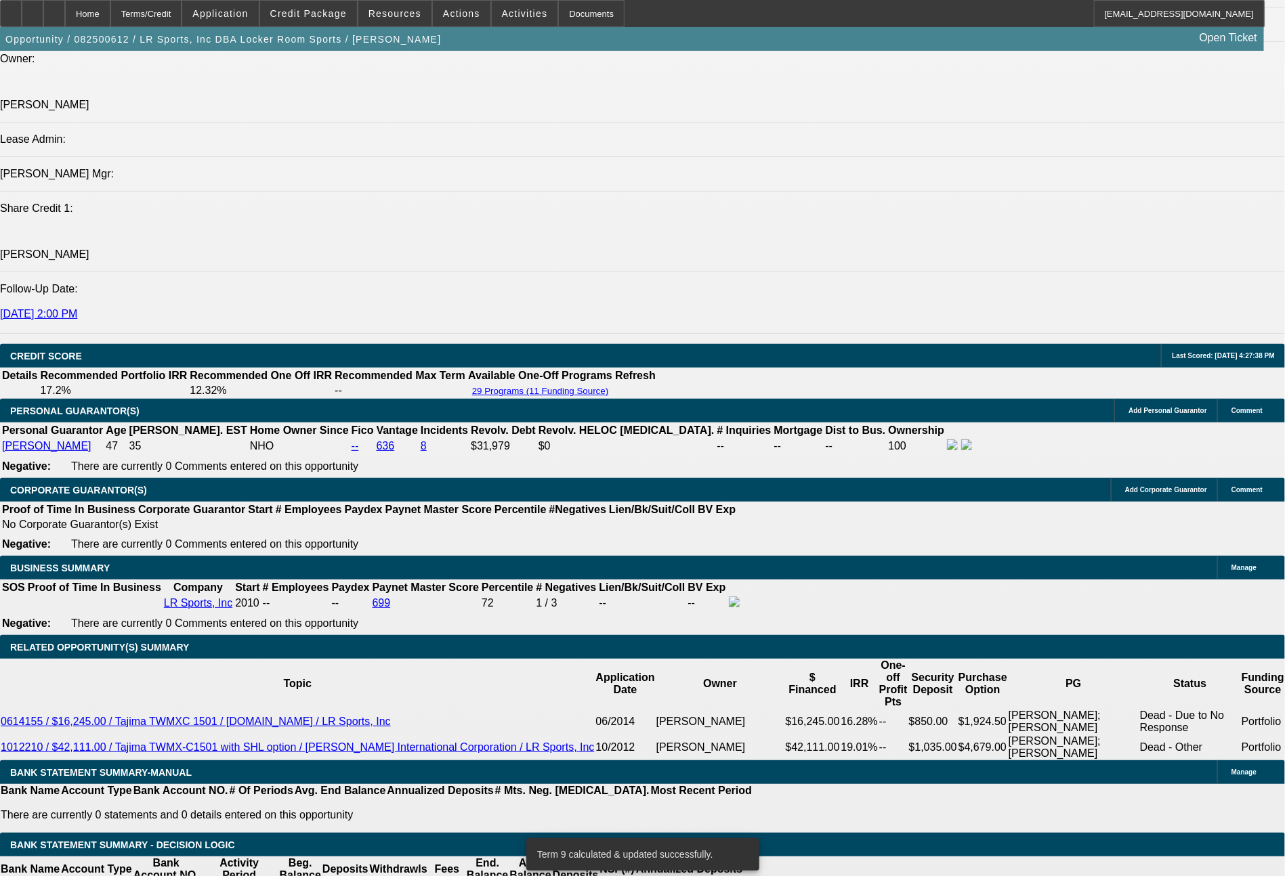
drag, startPoint x: 415, startPoint y: 433, endPoint x: 478, endPoint y: 435, distance: 63.7
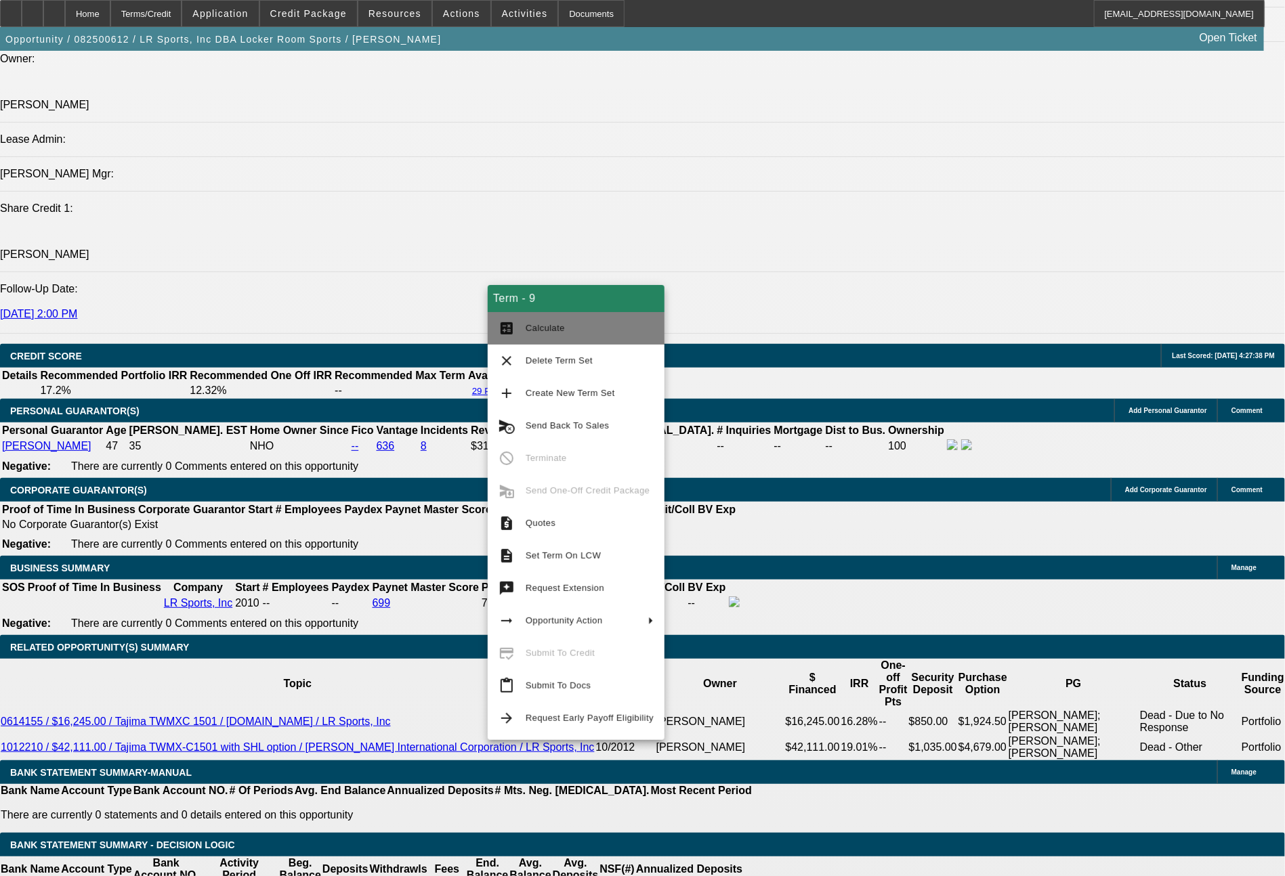
click at [553, 325] on span "Calculate" at bounding box center [545, 328] width 39 height 10
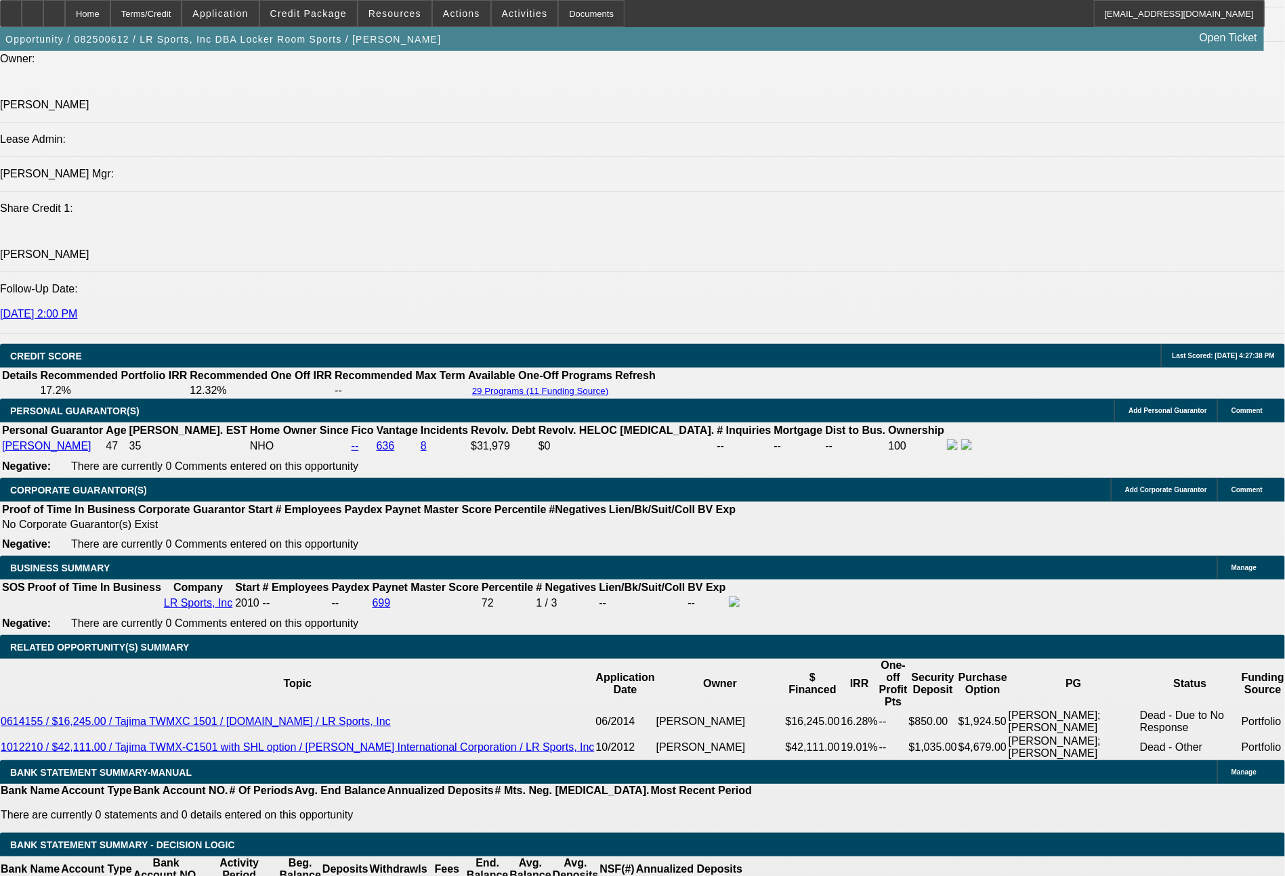
drag, startPoint x: 406, startPoint y: 421, endPoint x: 500, endPoint y: 443, distance: 96.0
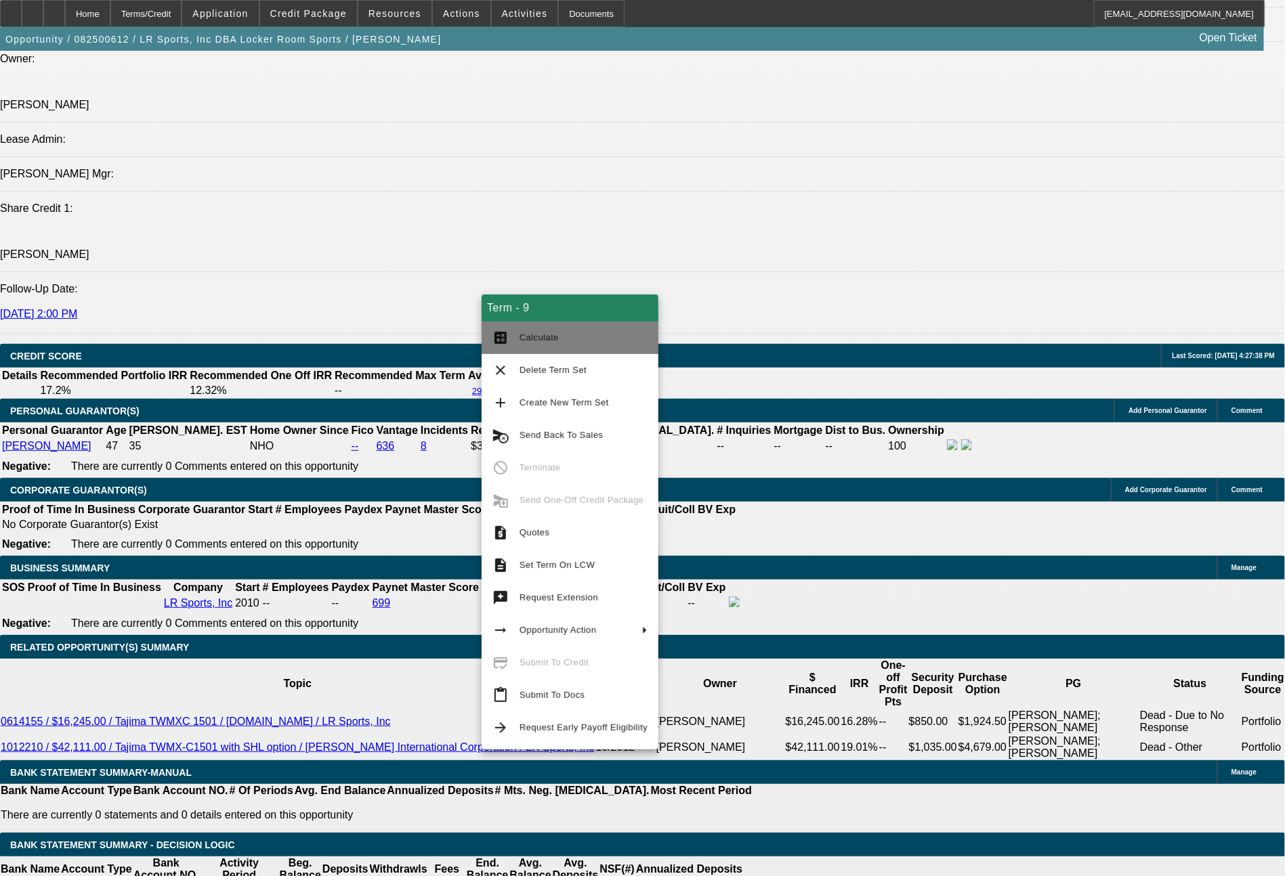
click at [522, 340] on span "Calculate" at bounding box center [539, 338] width 39 height 10
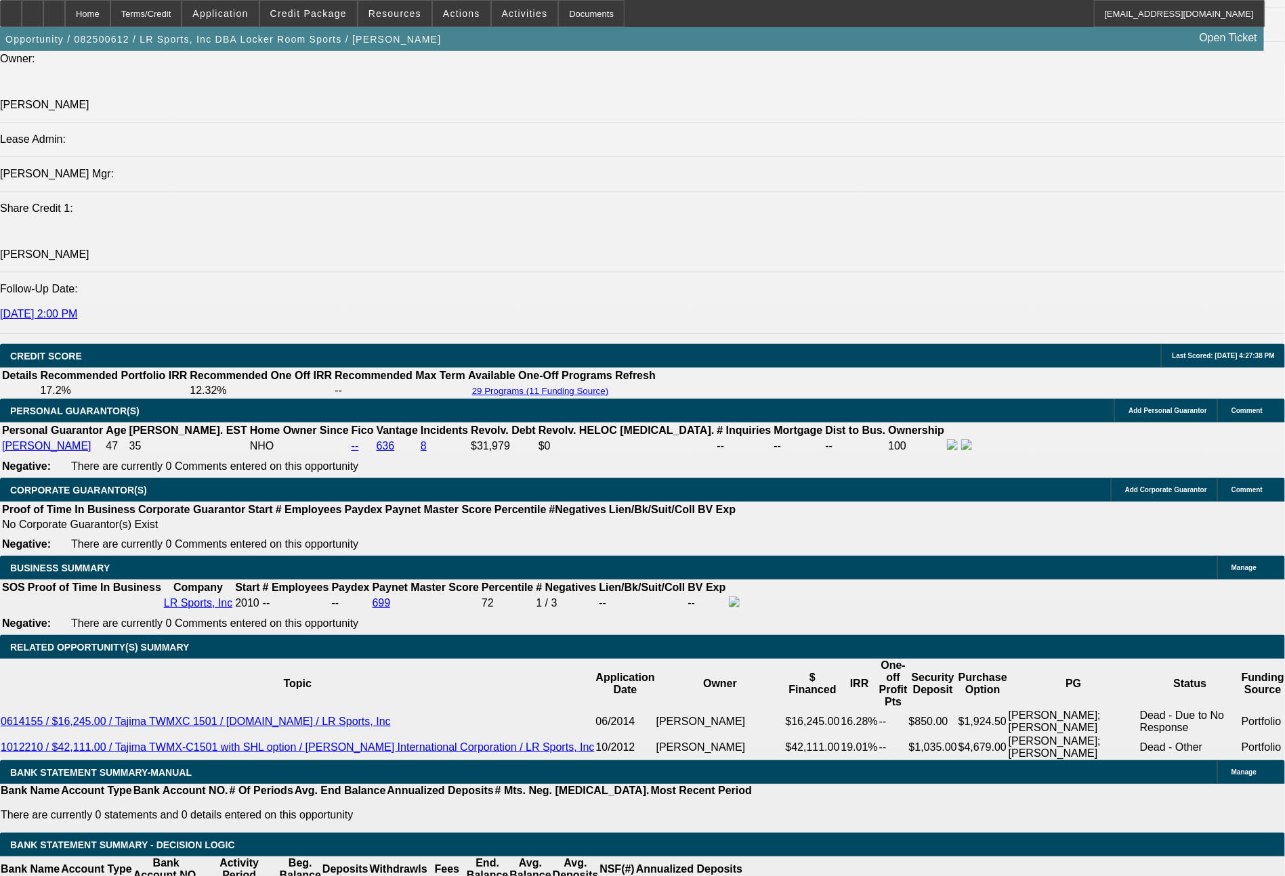
drag, startPoint x: 374, startPoint y: 527, endPoint x: 427, endPoint y: 526, distance: 52.8
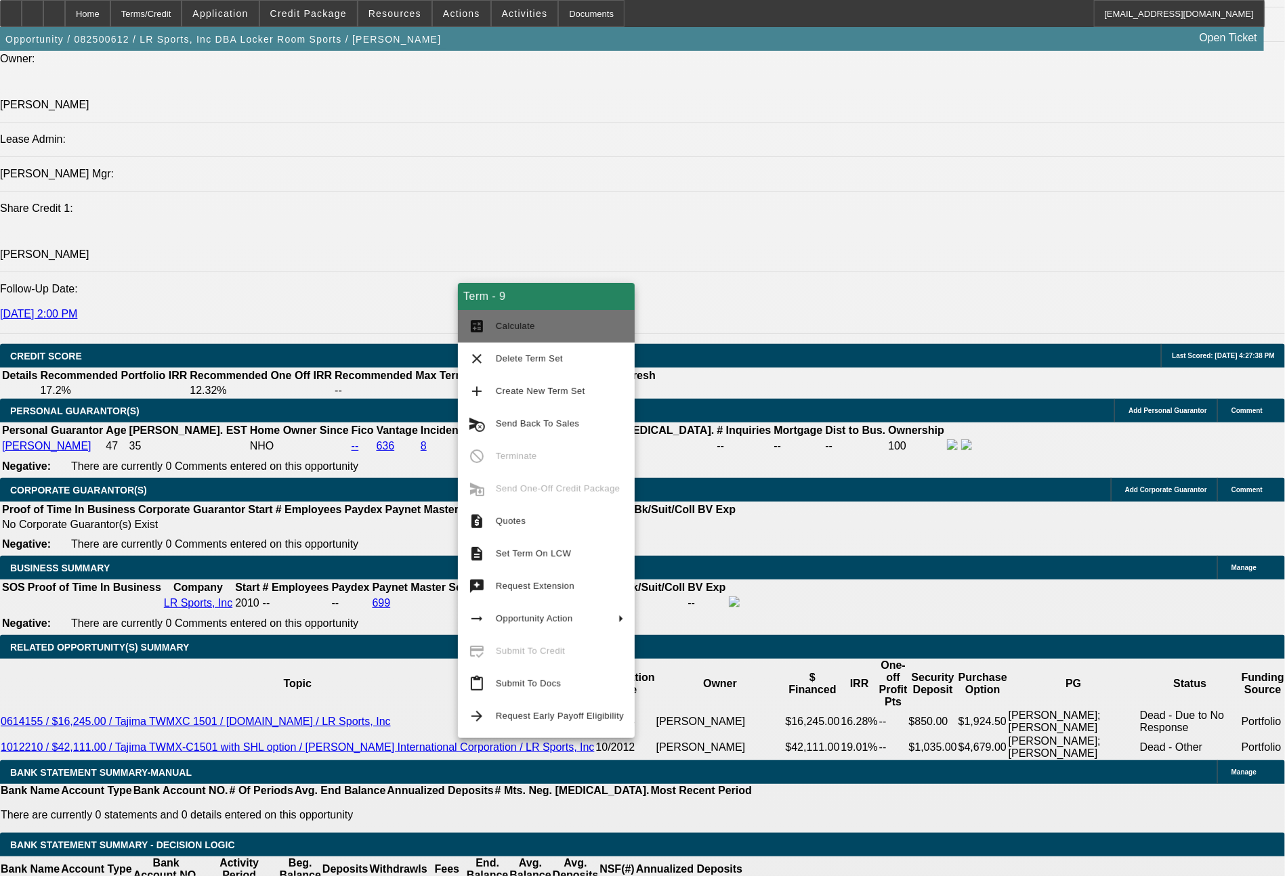
click at [553, 322] on span "Calculate" at bounding box center [560, 326] width 128 height 16
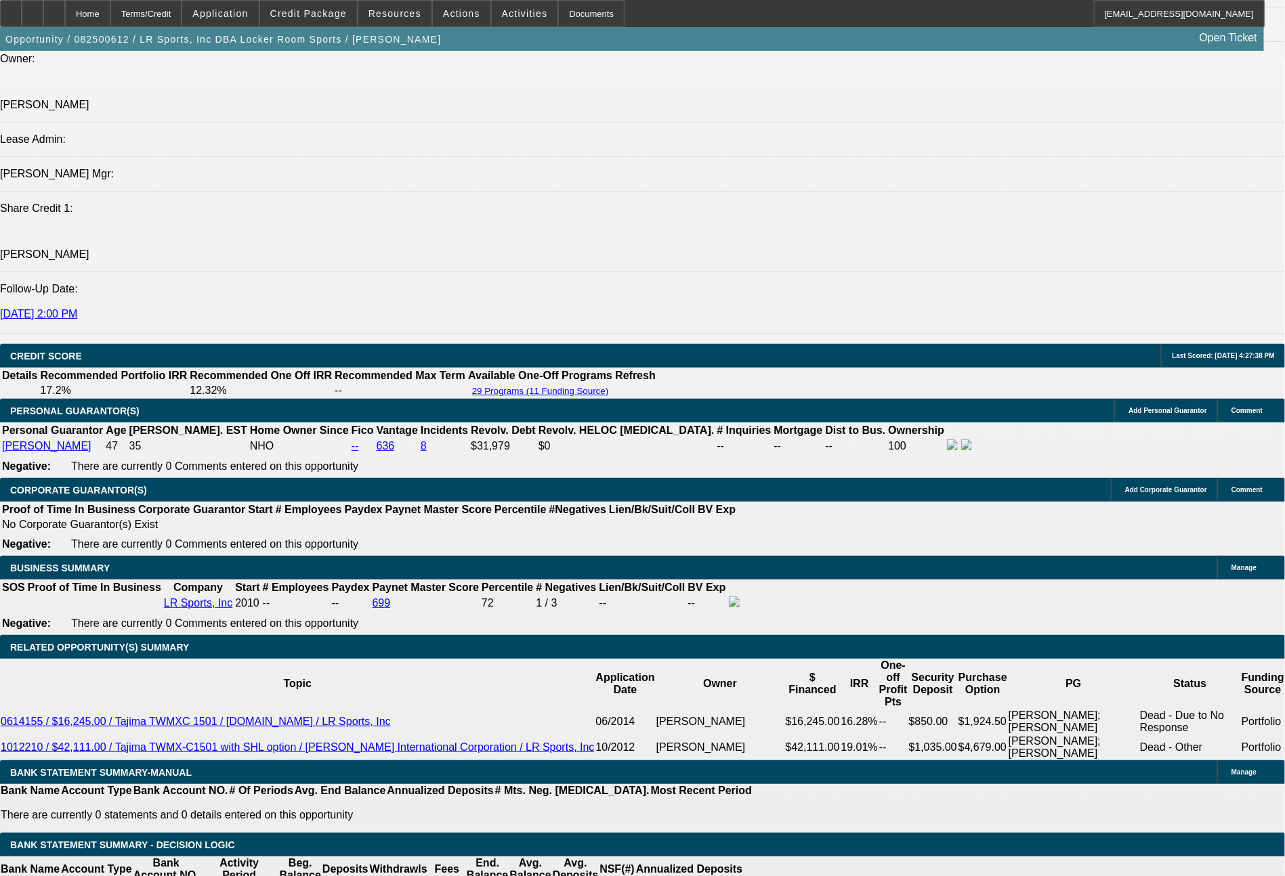
drag, startPoint x: 366, startPoint y: 524, endPoint x: 446, endPoint y: 527, distance: 79.3
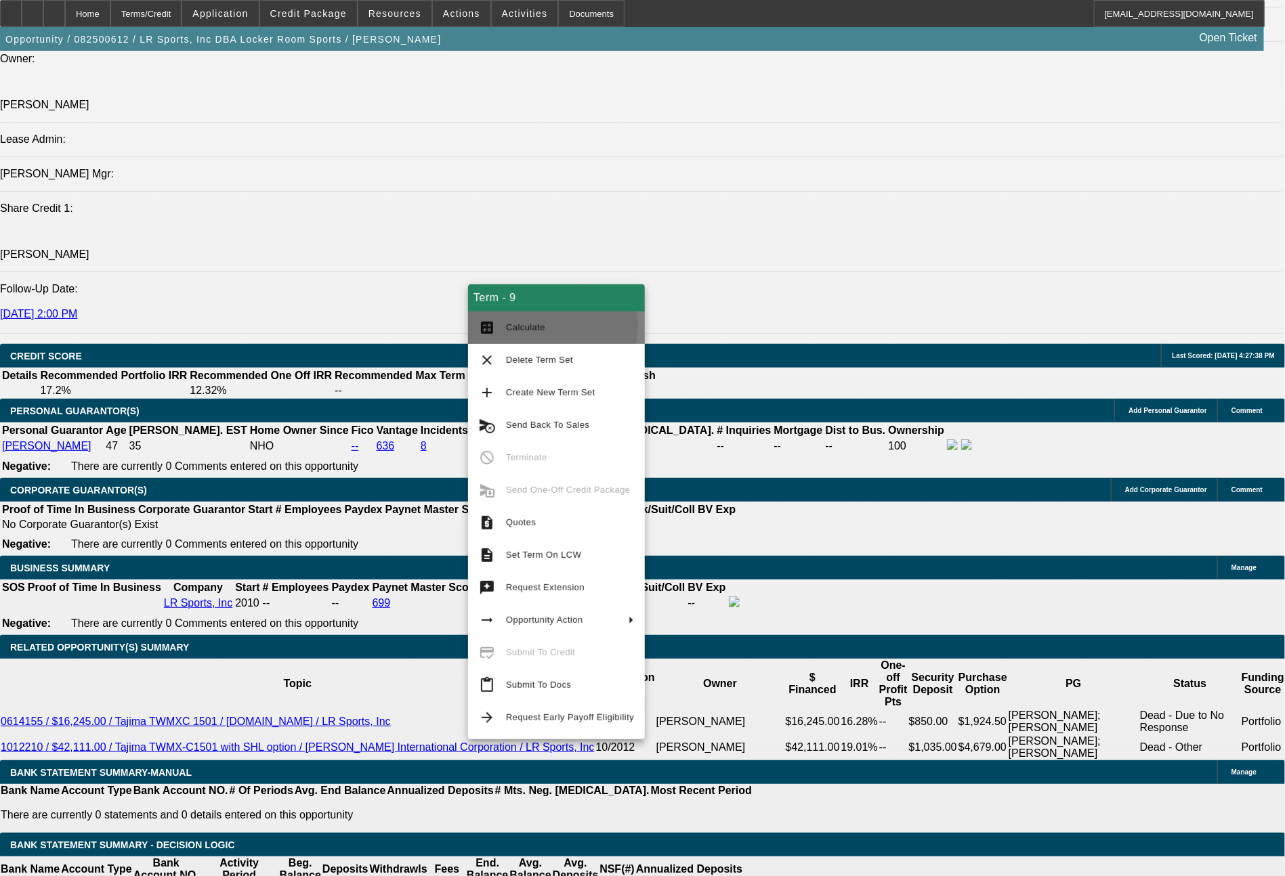
click at [551, 326] on span "Calculate" at bounding box center [570, 328] width 128 height 16
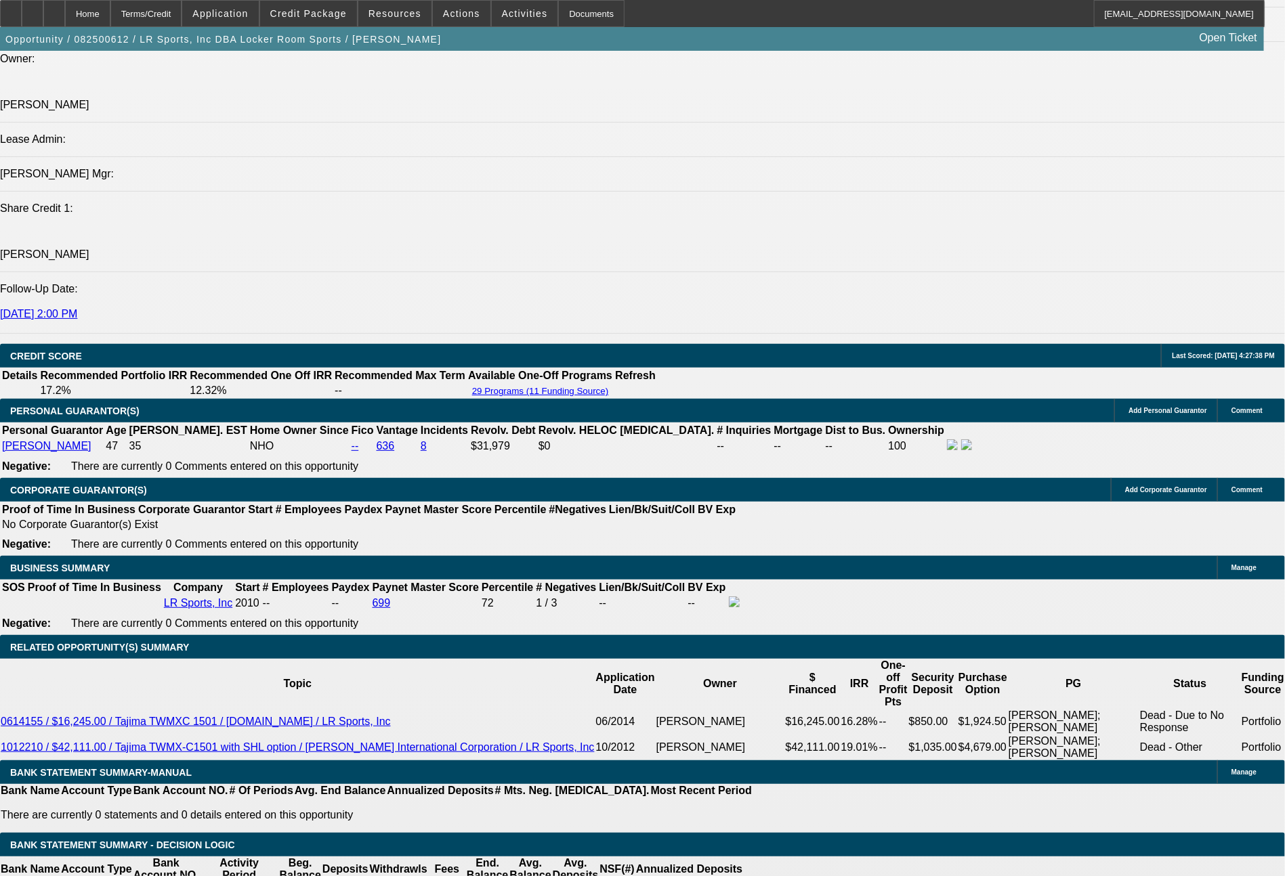
drag, startPoint x: 373, startPoint y: 527, endPoint x: 423, endPoint y: 530, distance: 50.9
drag, startPoint x: 407, startPoint y: 417, endPoint x: 476, endPoint y: 425, distance: 69.5
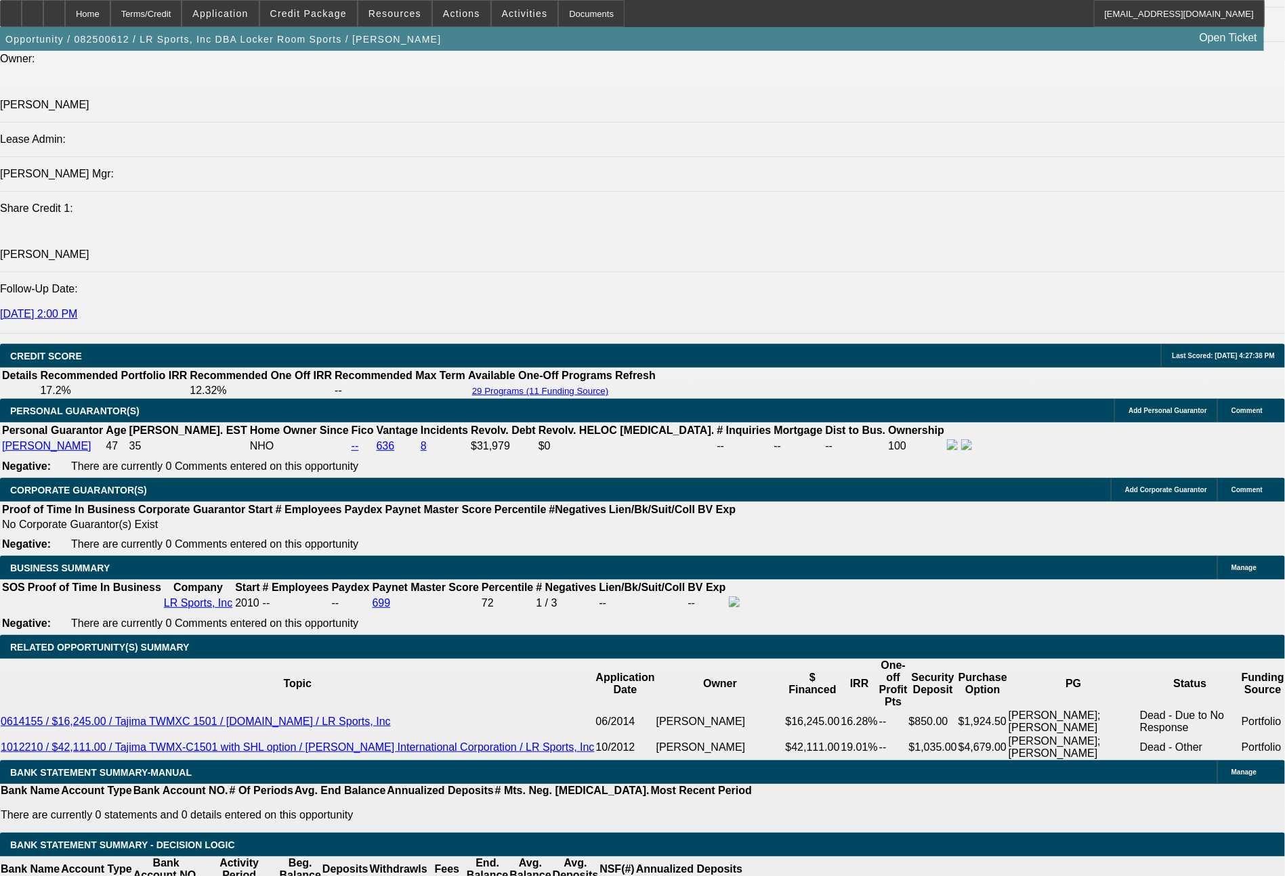
drag, startPoint x: 366, startPoint y: 532, endPoint x: 439, endPoint y: 528, distance: 72.6
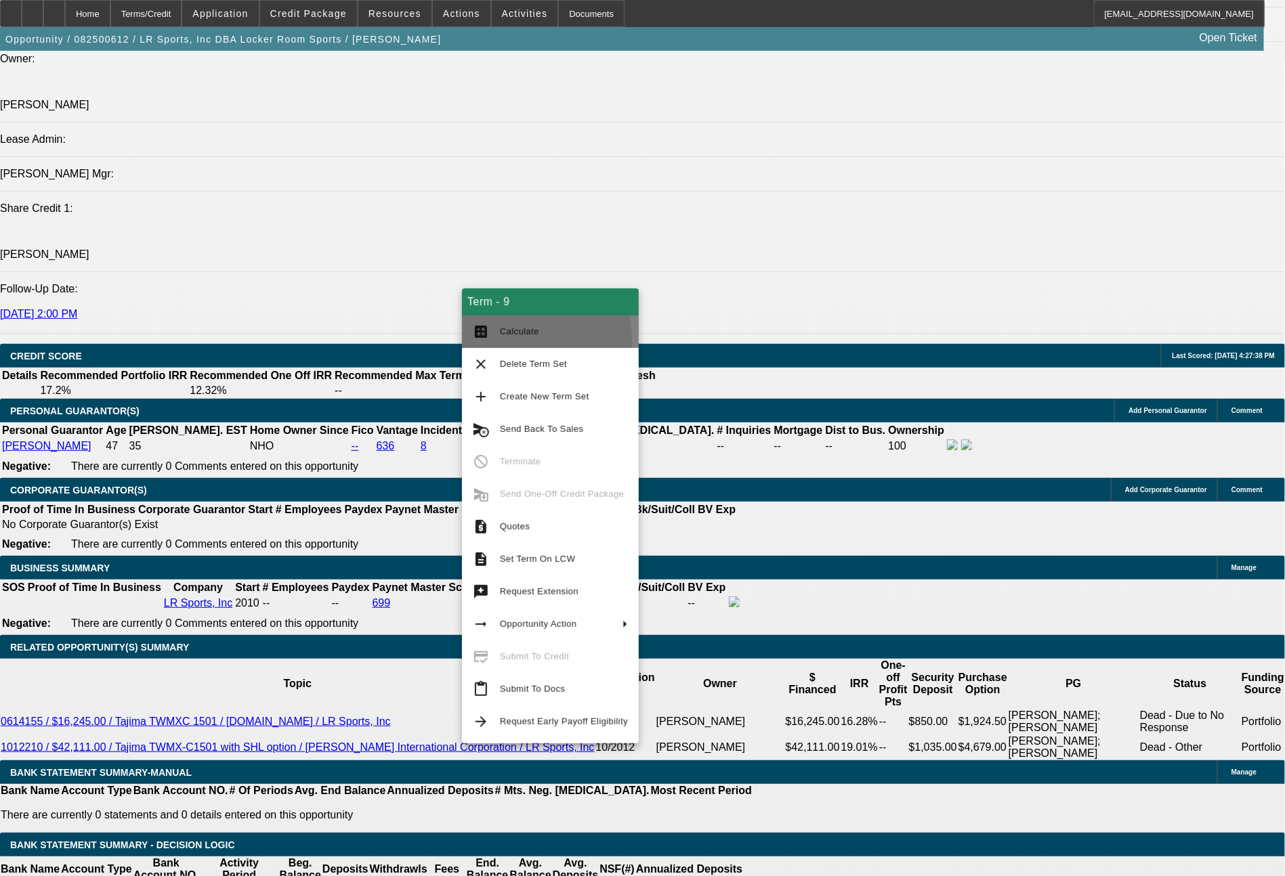
click at [507, 340] on button "calculate Calculate" at bounding box center [550, 332] width 177 height 33
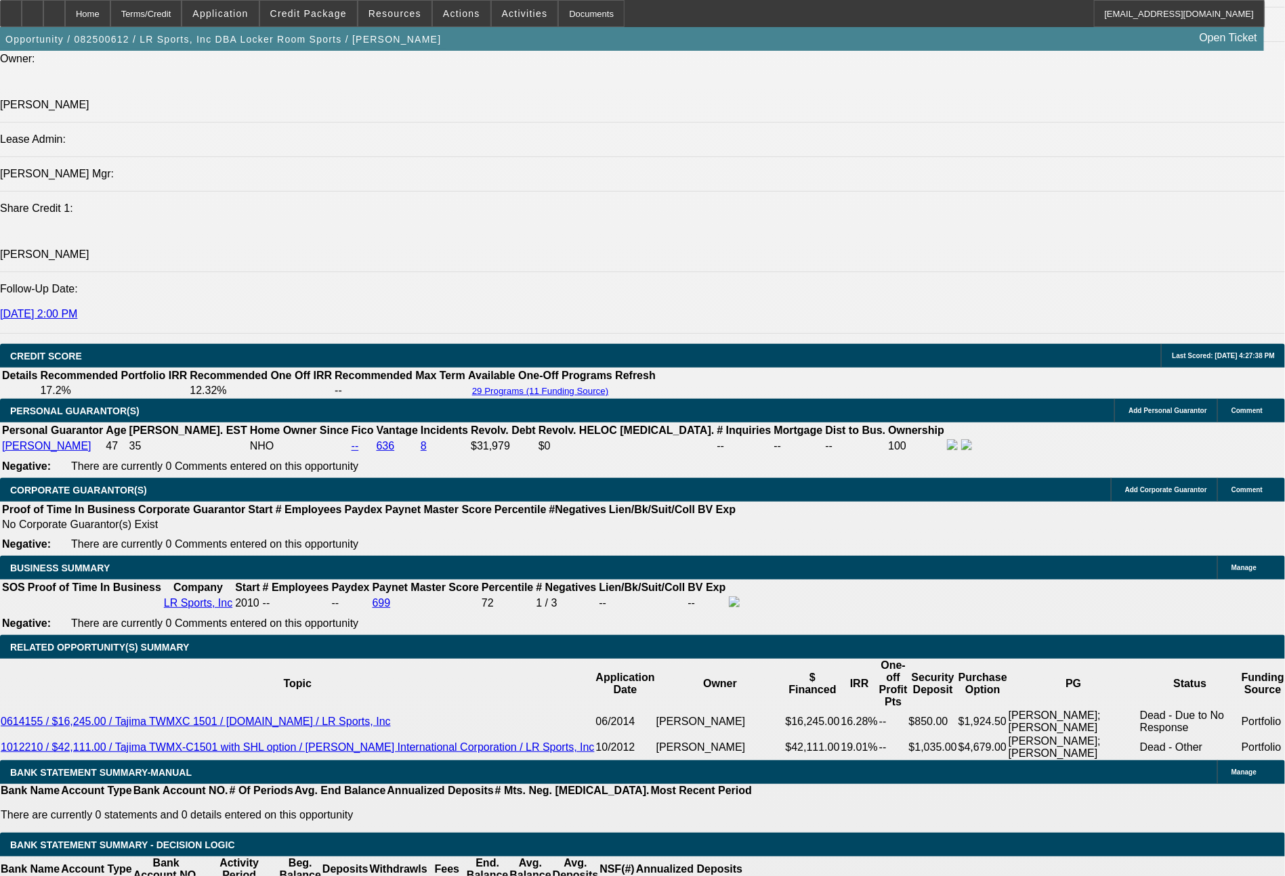
drag, startPoint x: 450, startPoint y: 532, endPoint x: 476, endPoint y: 536, distance: 26.7
drag, startPoint x: 390, startPoint y: 421, endPoint x: 486, endPoint y: 425, distance: 95.6
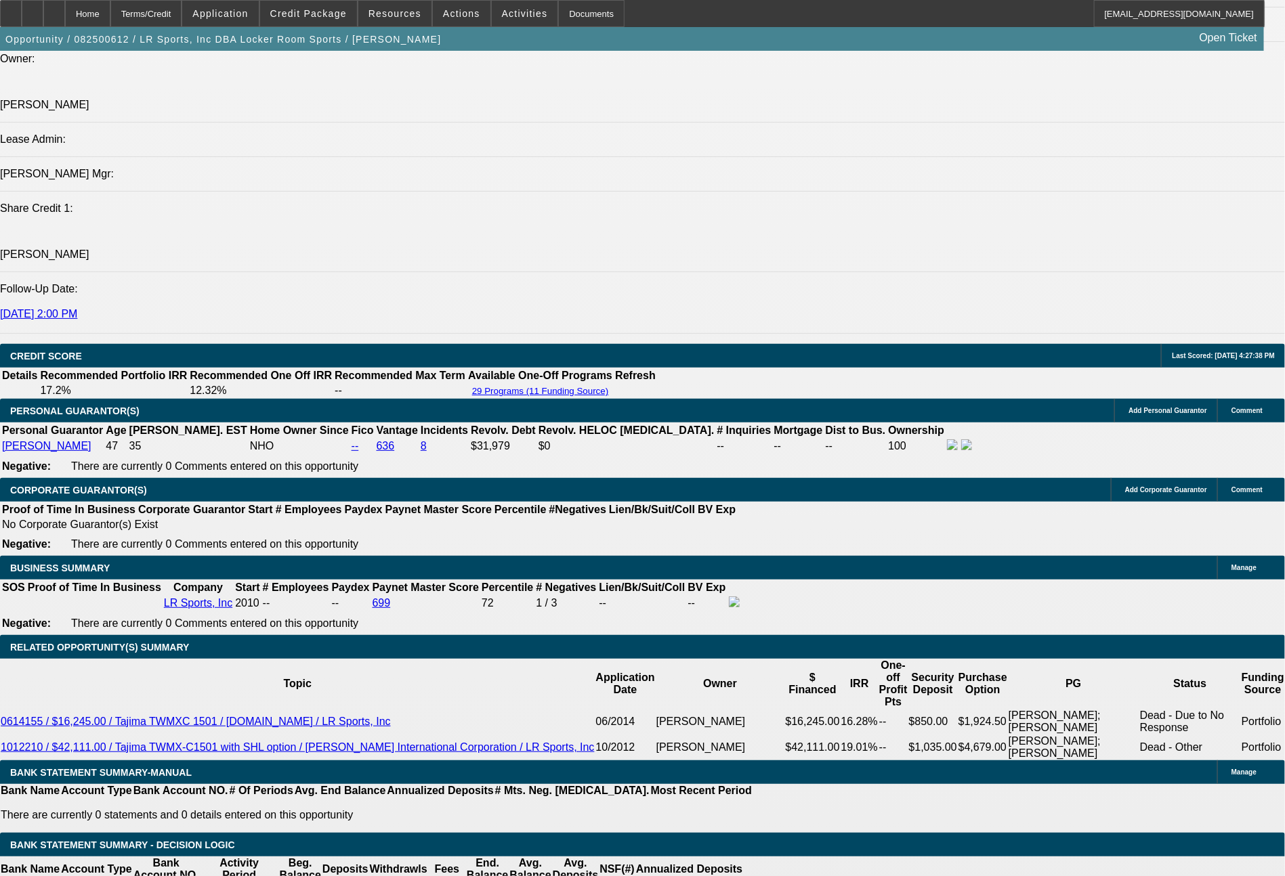
drag, startPoint x: 370, startPoint y: 521, endPoint x: 445, endPoint y: 530, distance: 75.8
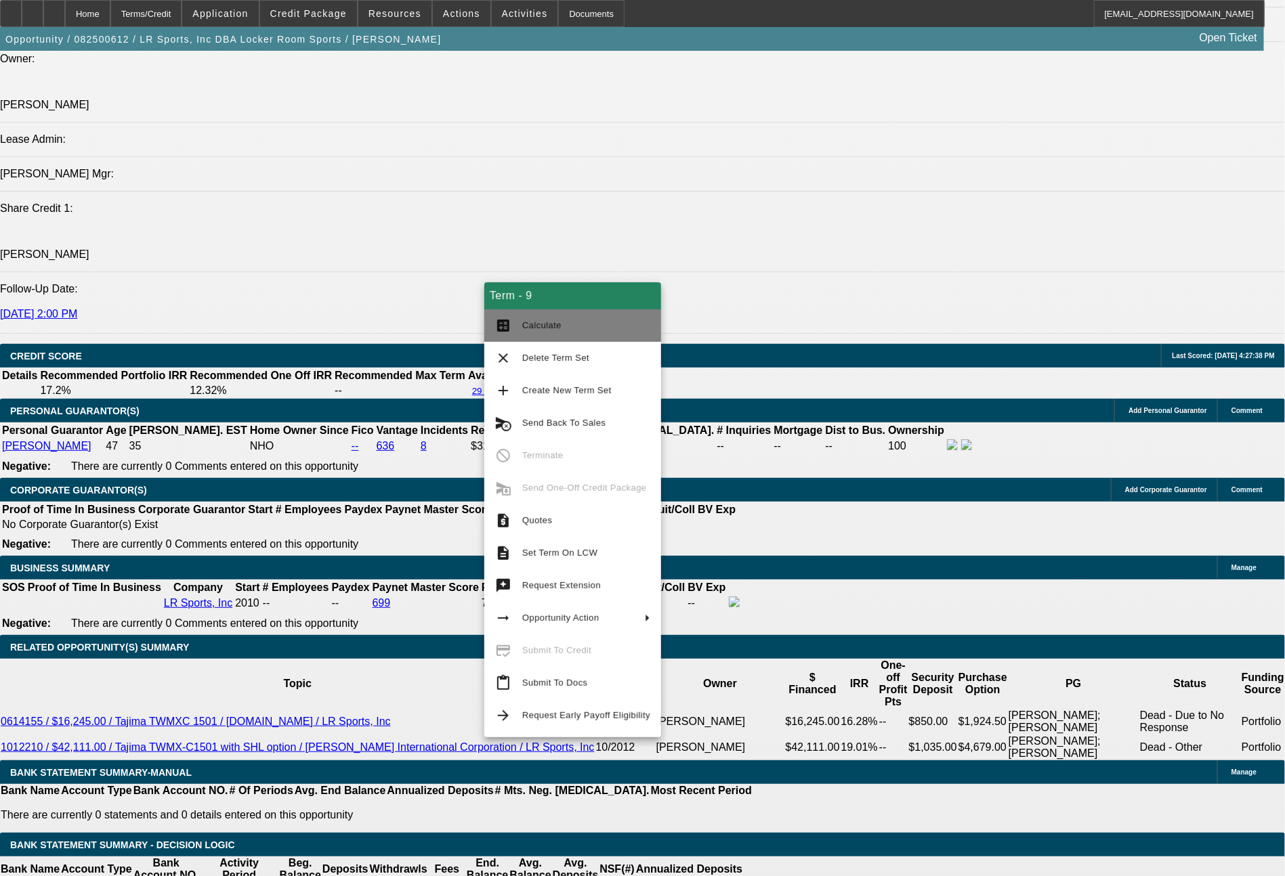
click at [555, 325] on span "Calculate" at bounding box center [541, 325] width 39 height 10
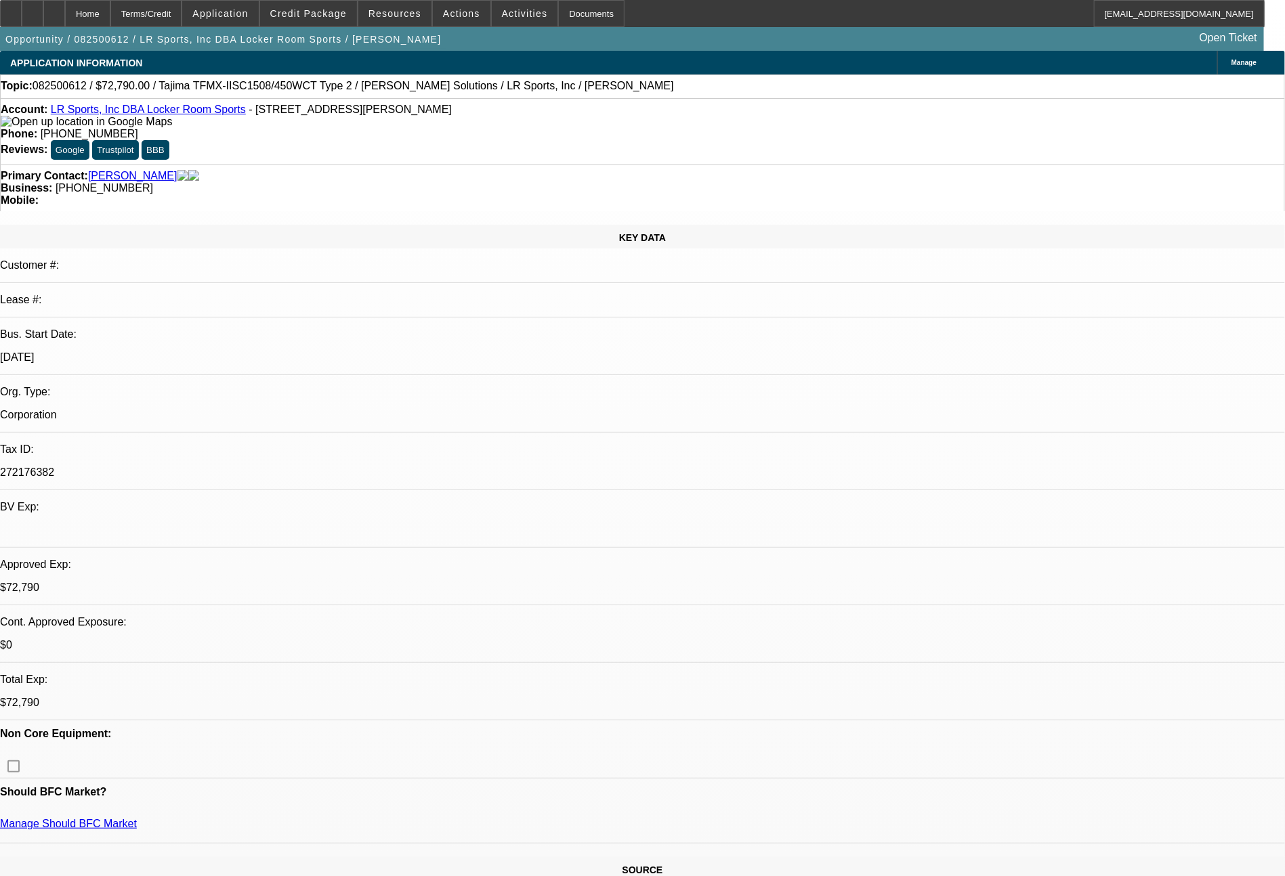
select select "0"
select select "2"
select select "0.1"
select select "4"
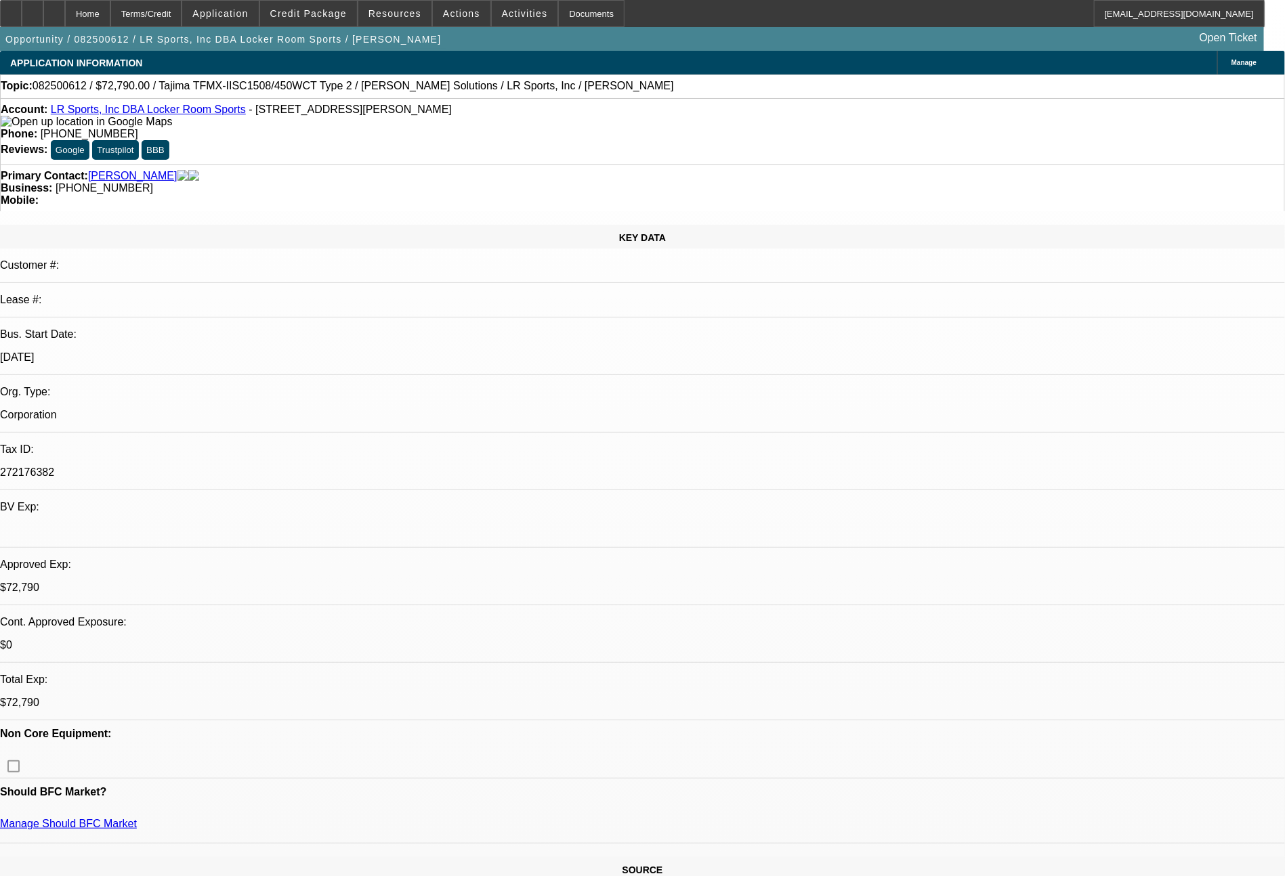
select select "0"
select select "2"
select select "0"
select select "6"
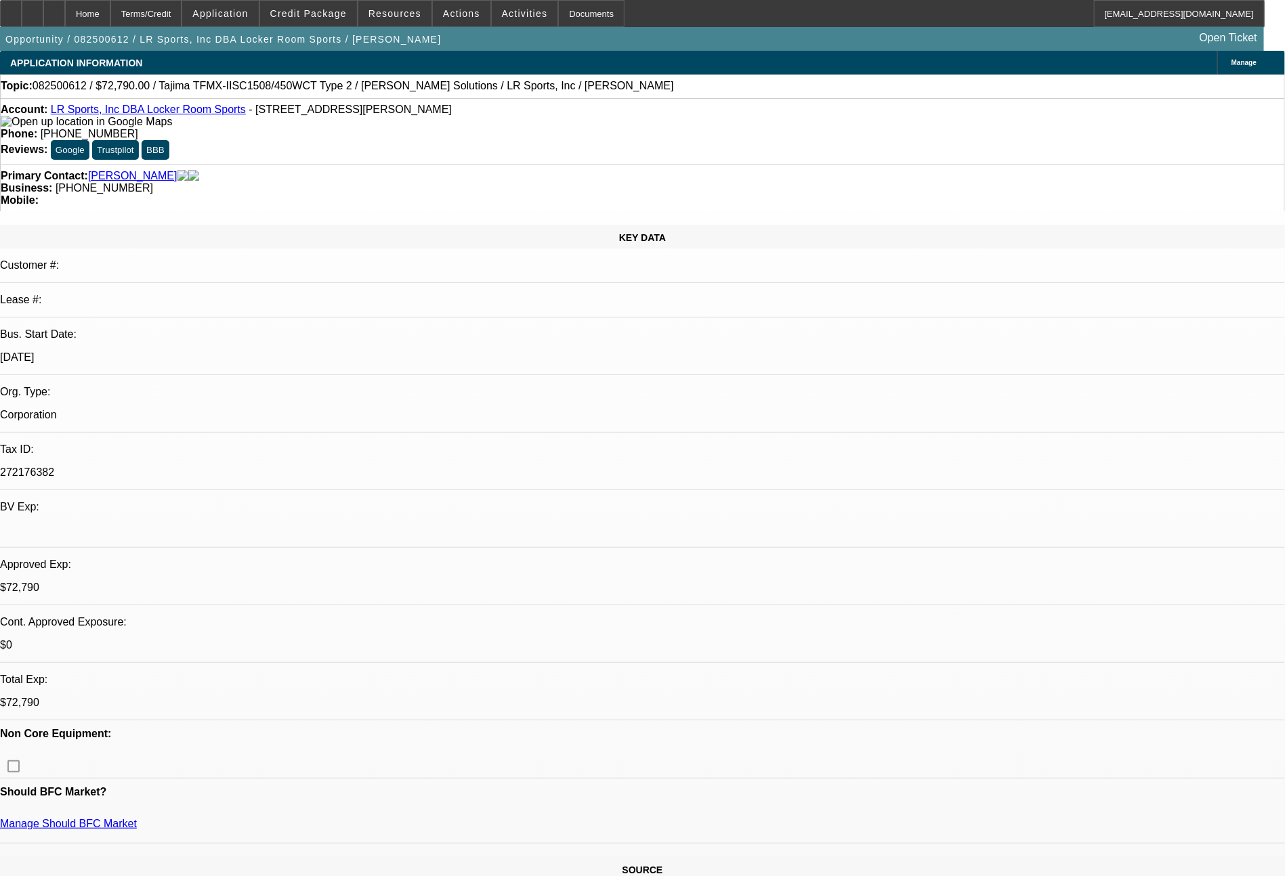
select select "0"
select select "2"
select select "0.1"
select select "4"
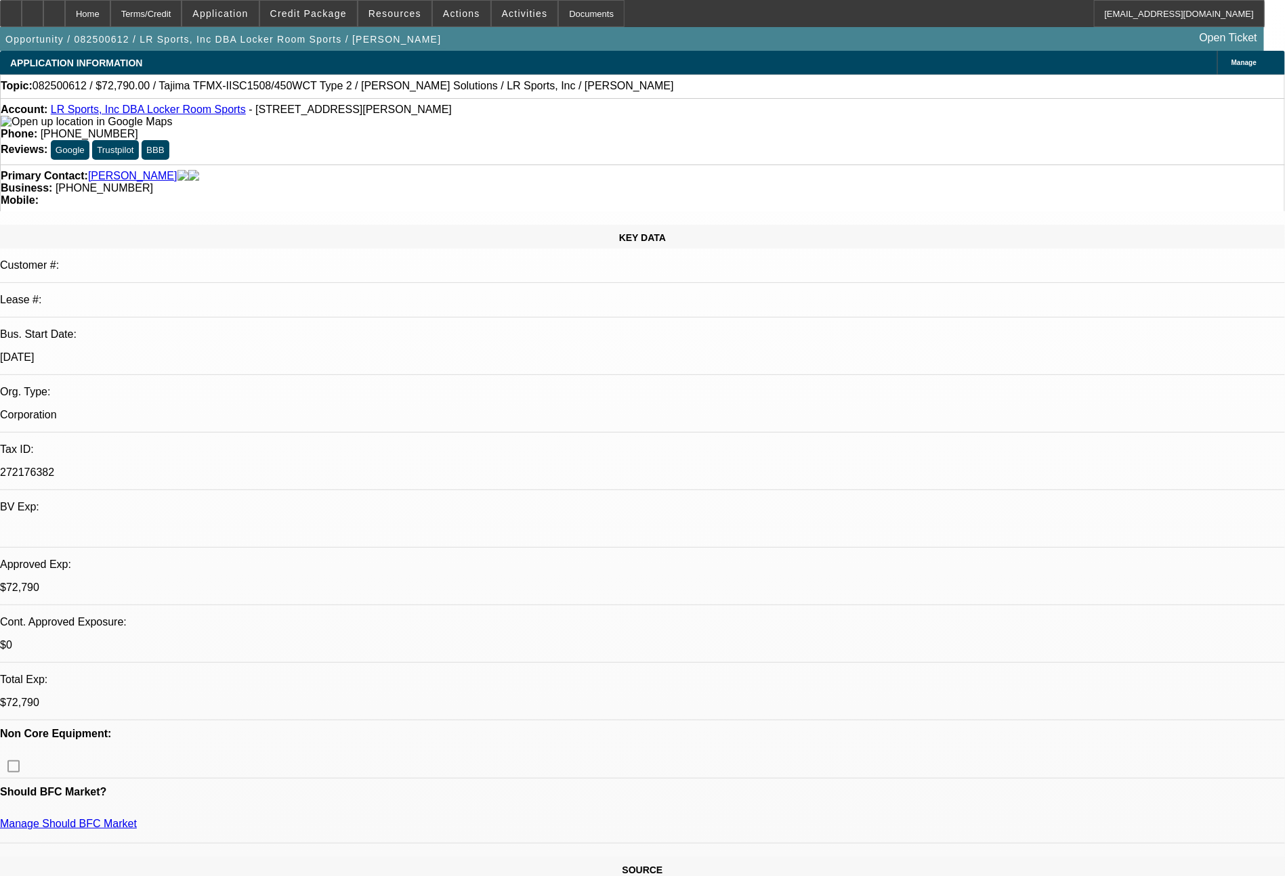
select select "0"
select select "2"
select select "0"
select select "6"
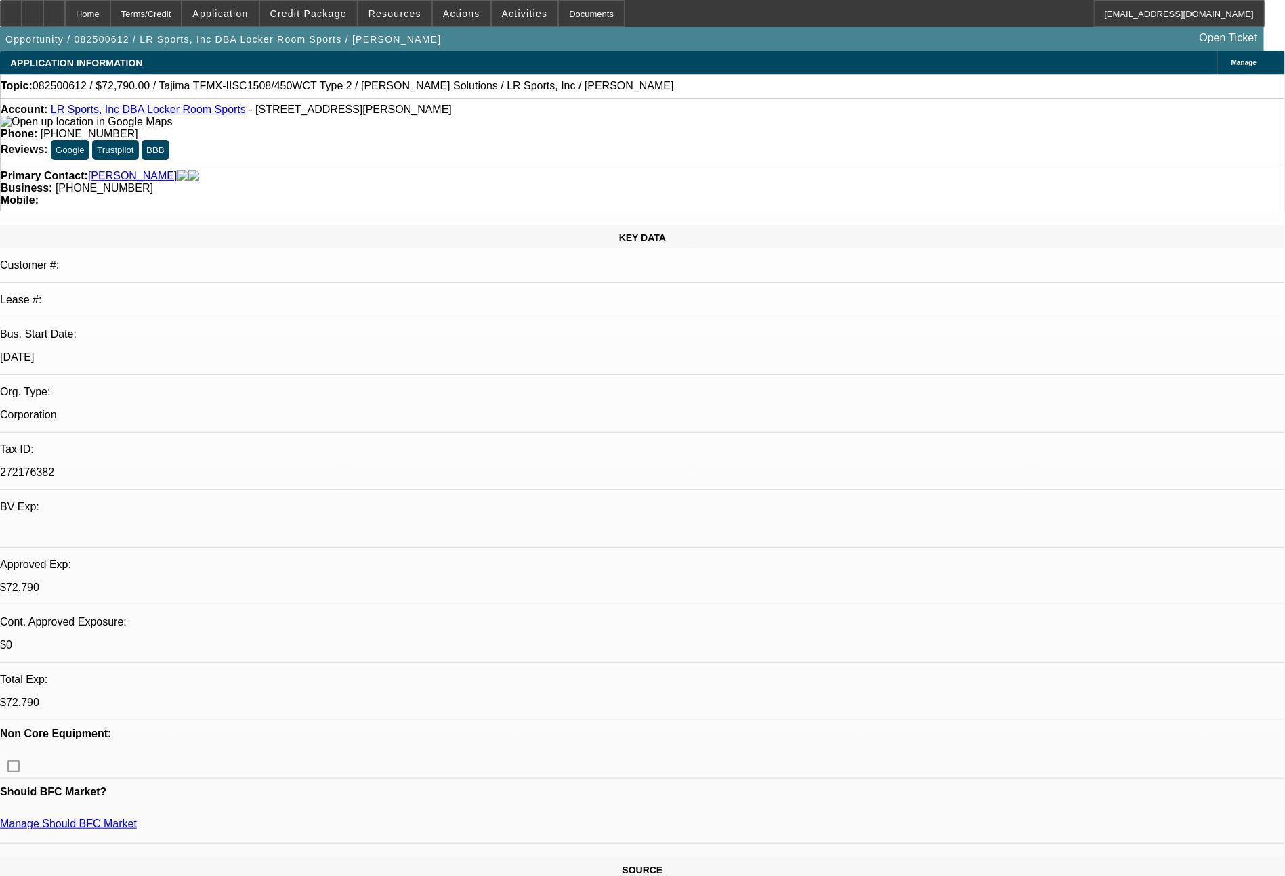
scroll to position [767, 0]
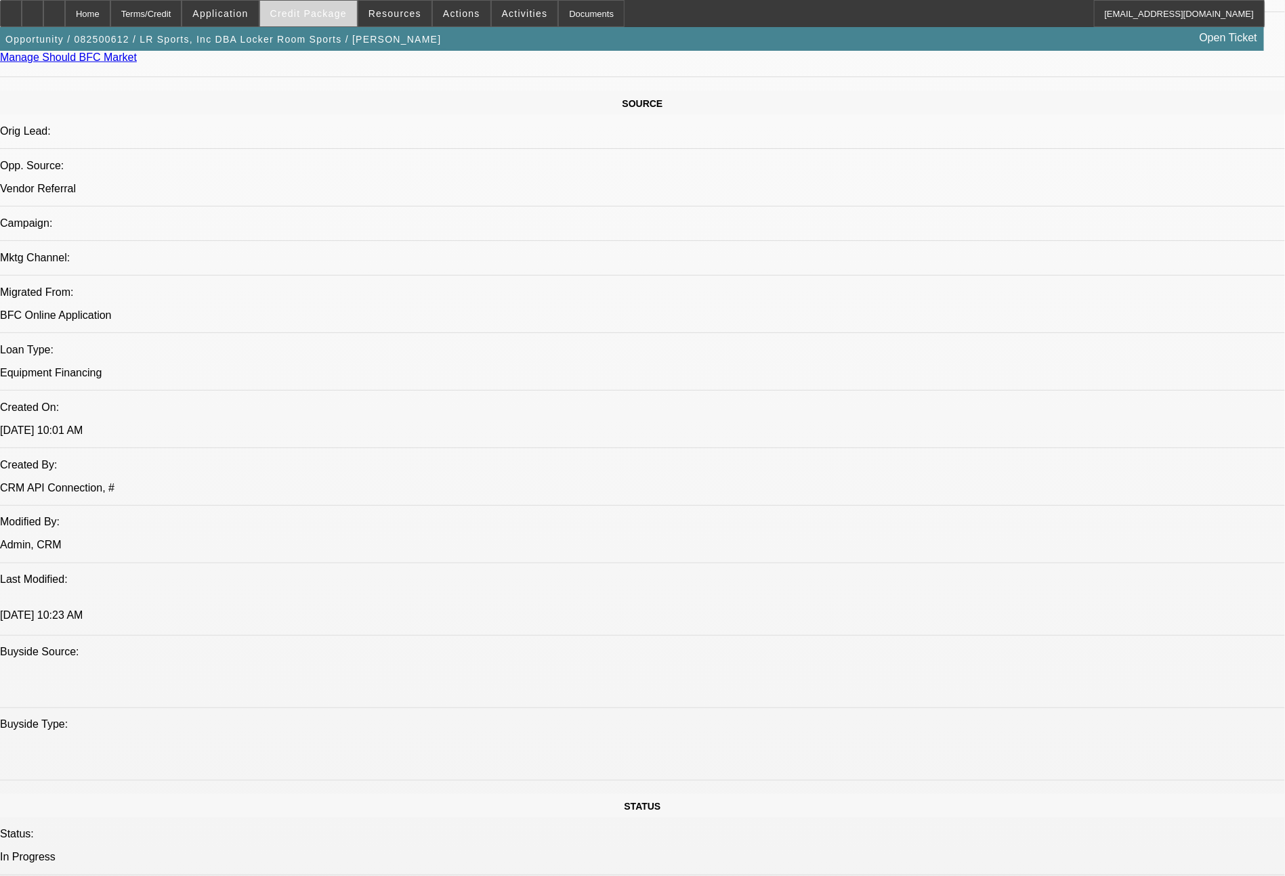
click at [333, 11] on span "Credit Package" at bounding box center [308, 13] width 77 height 11
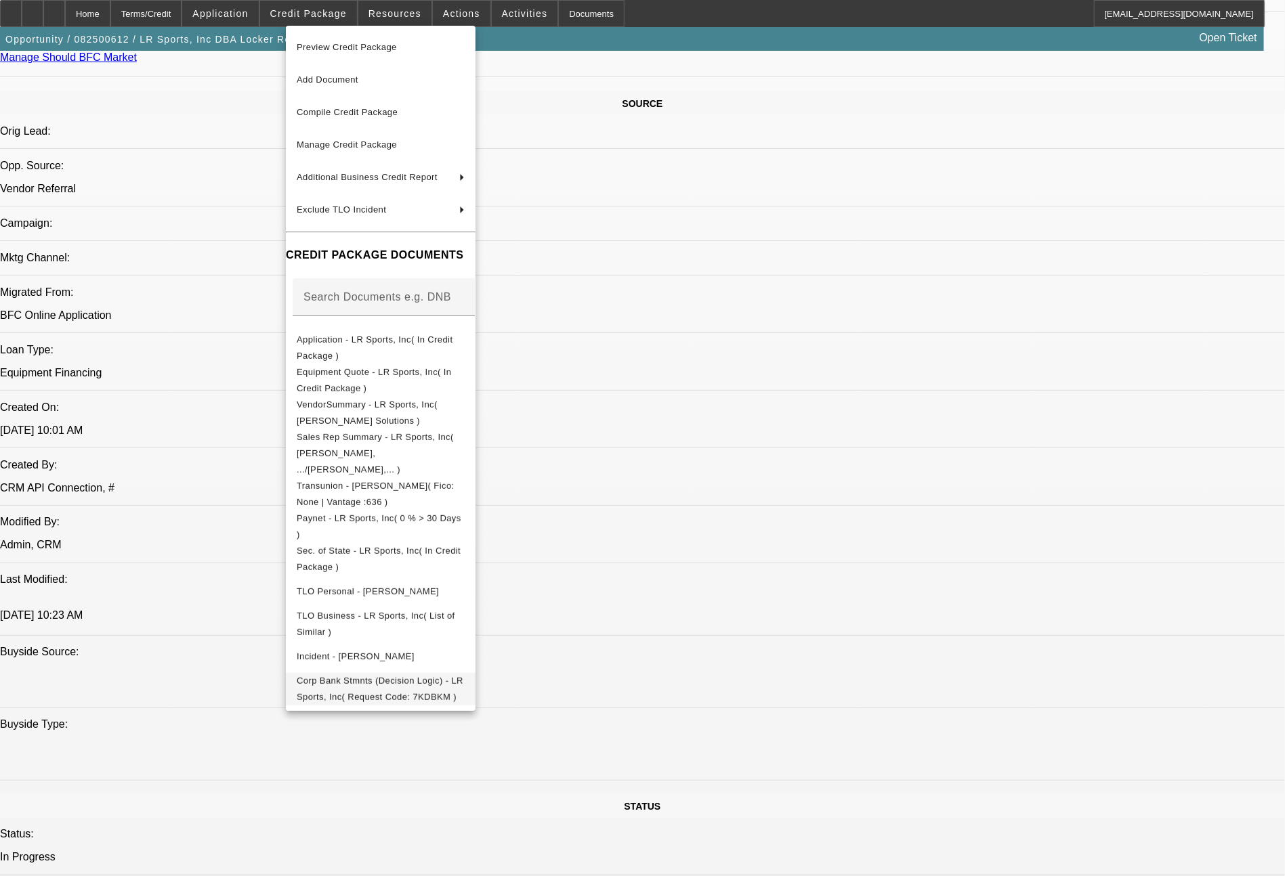
click at [475, 673] on button "Corp Bank Stmnts (Decision Logic) - LR Sports, Inc( Request Code: 7KDBKM )" at bounding box center [381, 689] width 190 height 33
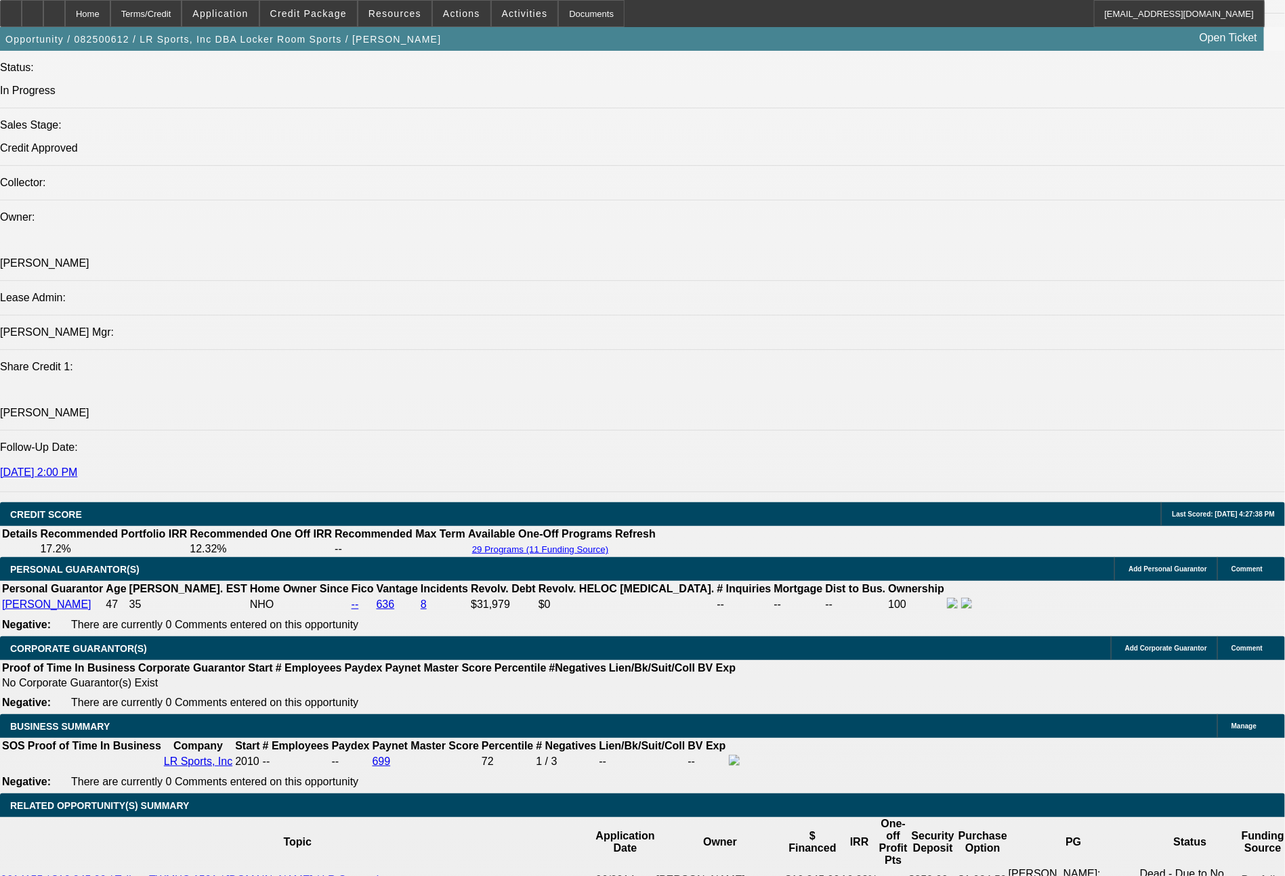
scroll to position [2130, 0]
